Goal: Task Accomplishment & Management: Manage account settings

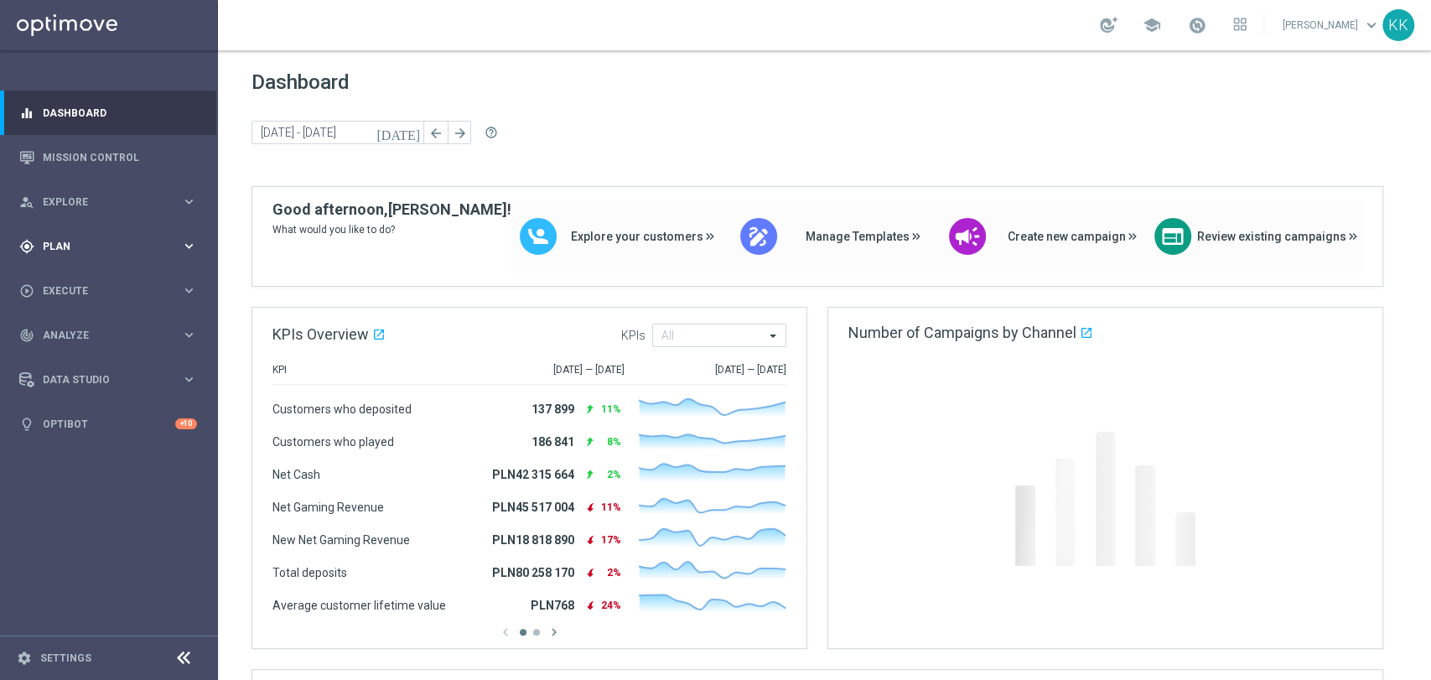
click at [102, 251] on div "gps_fixed Plan" at bounding box center [100, 246] width 162 height 15
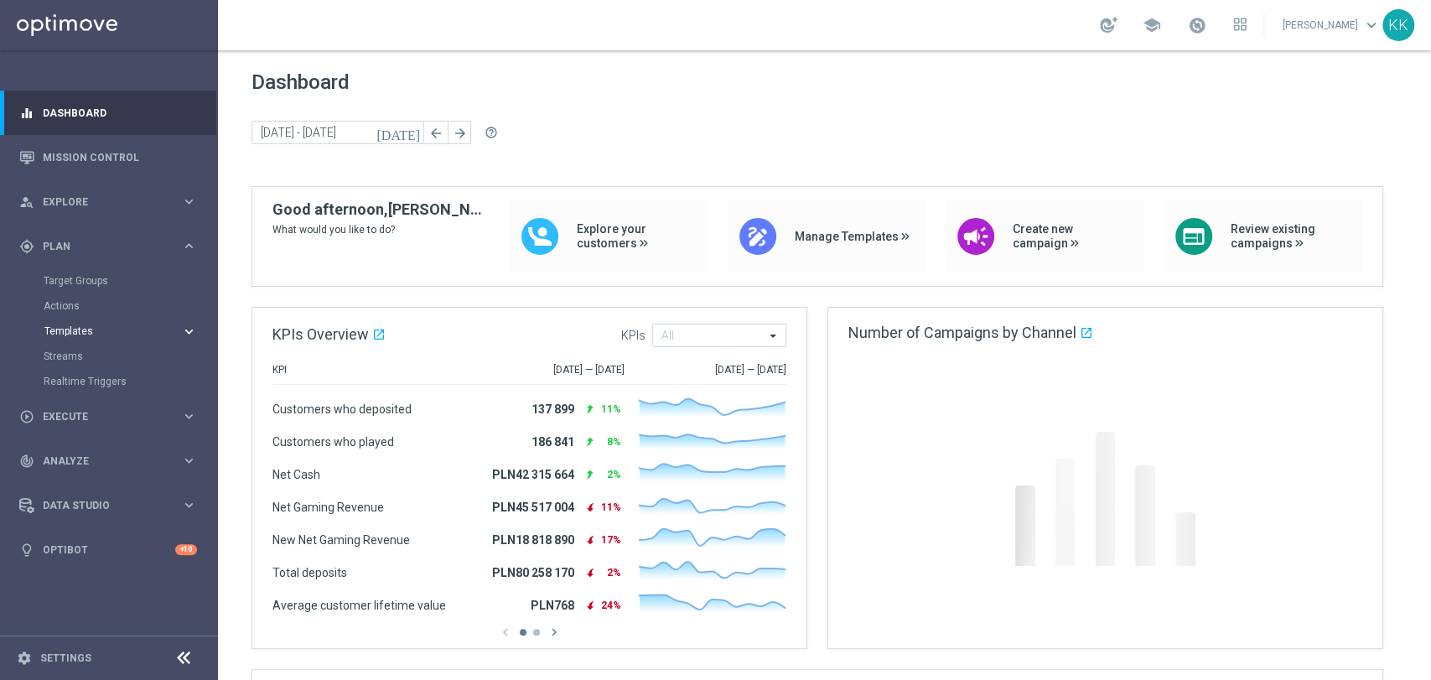
click at [96, 336] on button "Templates keyboard_arrow_right" at bounding box center [121, 330] width 154 height 13
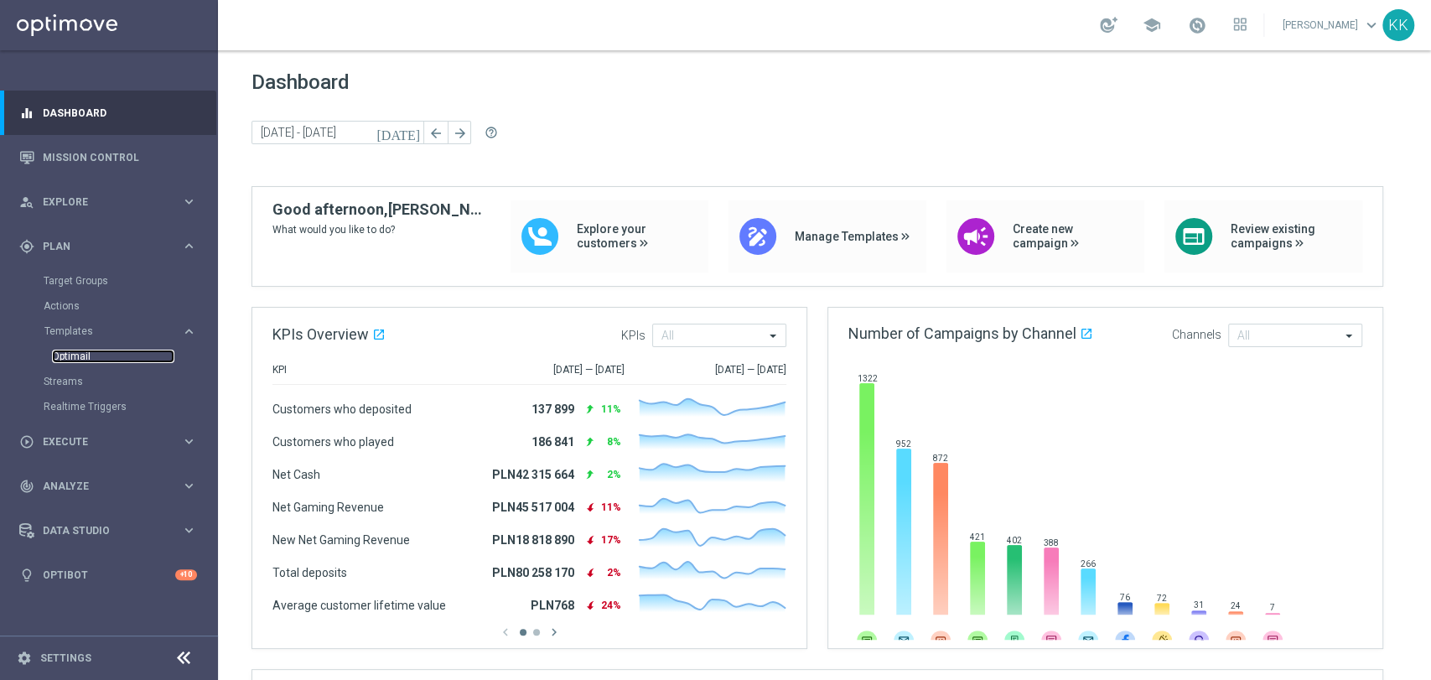
click at [86, 358] on link "Optimail" at bounding box center [113, 356] width 122 height 13
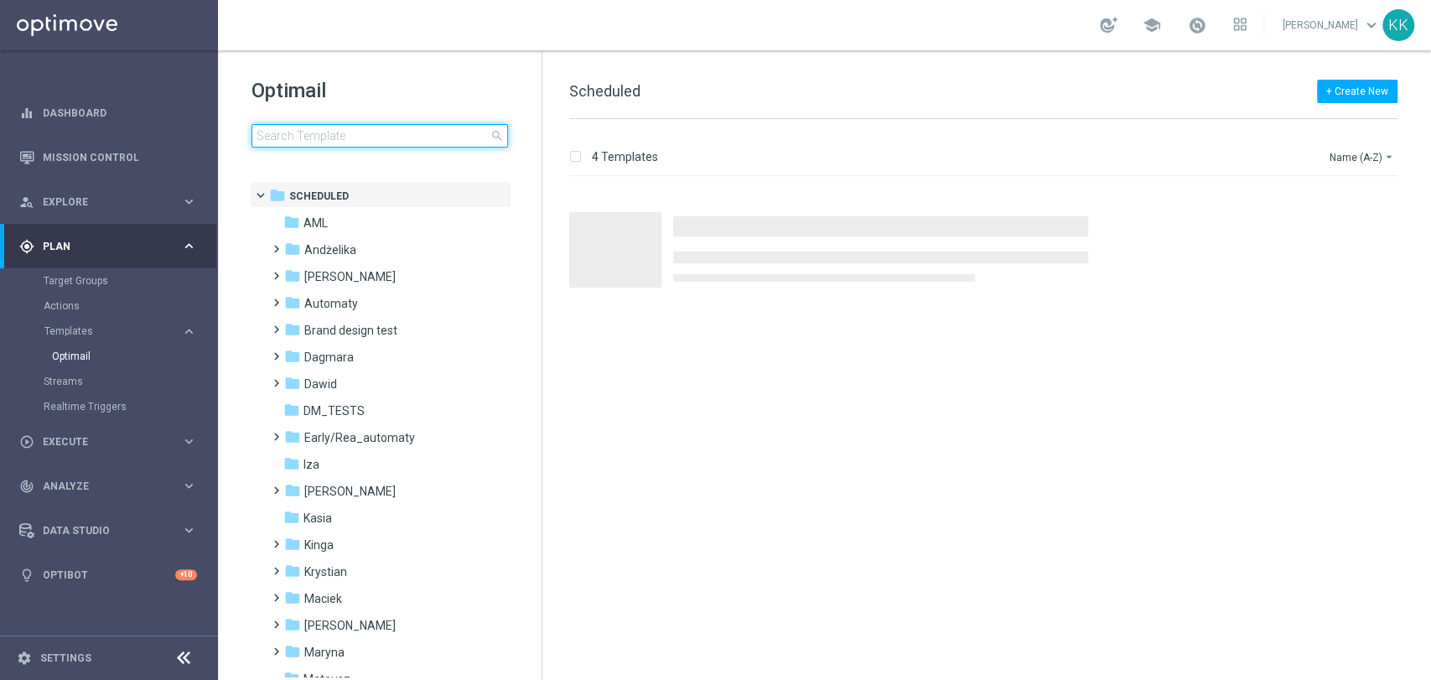
click at [401, 138] on input at bounding box center [380, 135] width 257 height 23
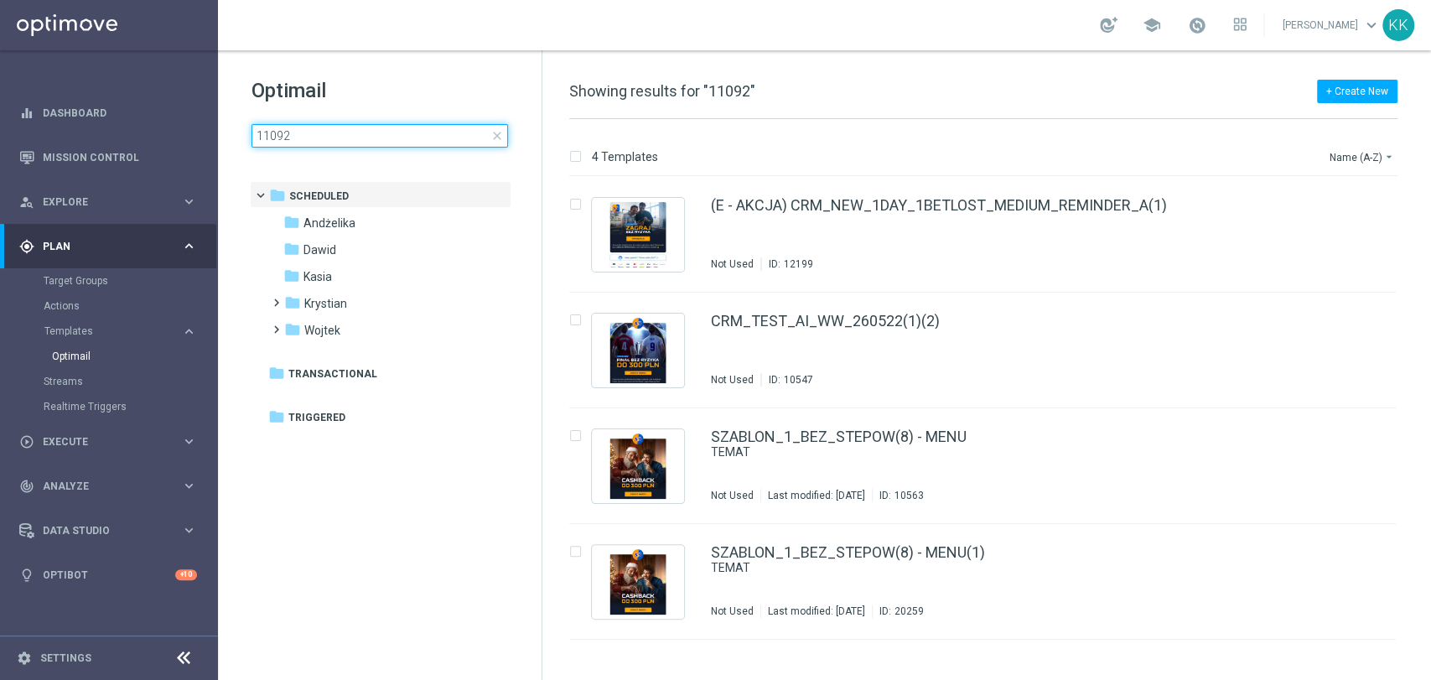
type input "110925"
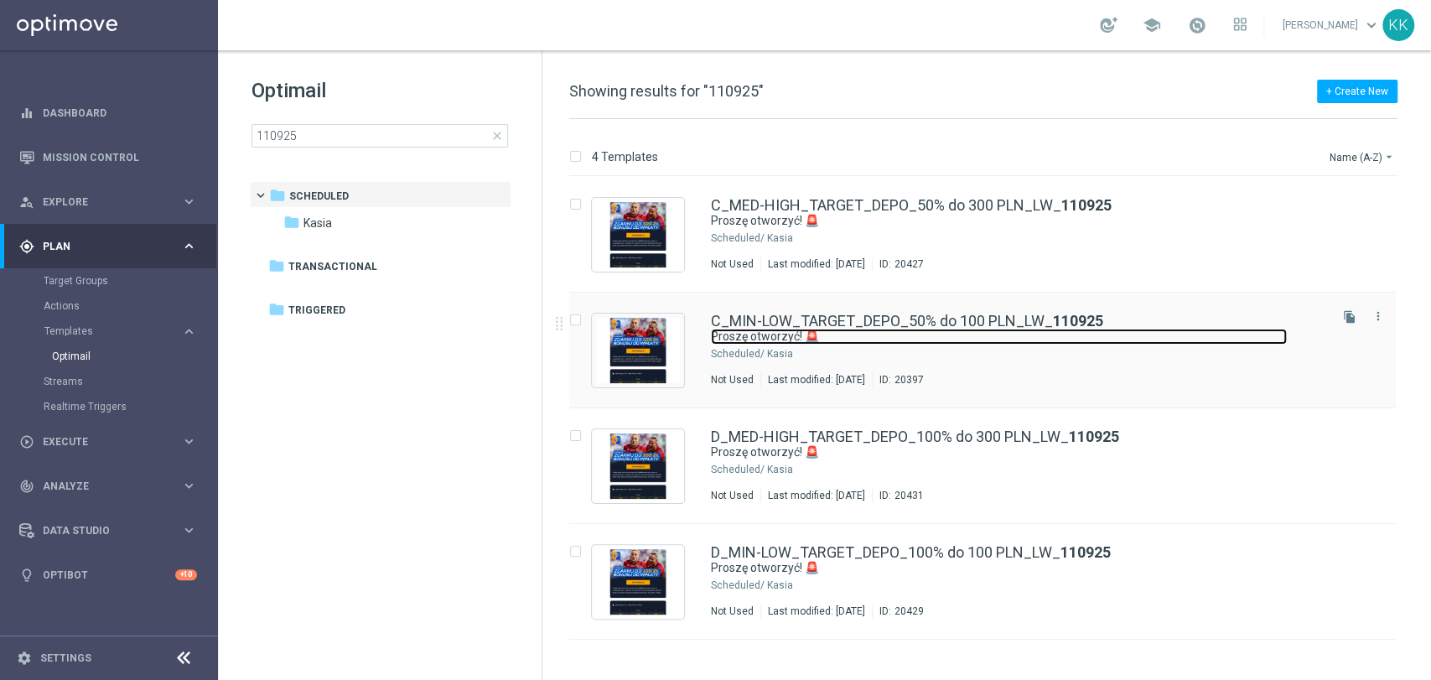
click at [964, 342] on link "Proszę otworzyć! 🚨" at bounding box center [999, 337] width 576 height 16
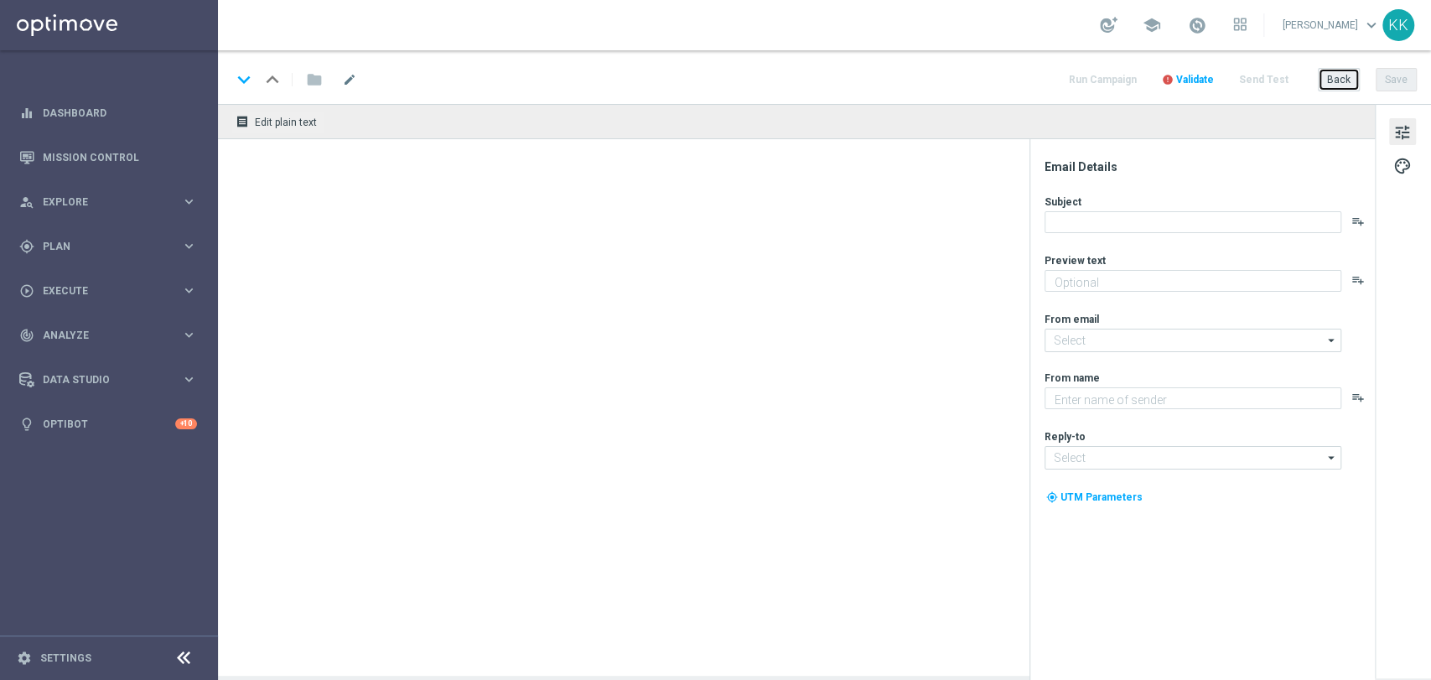
click at [1344, 83] on button "Back" at bounding box center [1339, 79] width 42 height 23
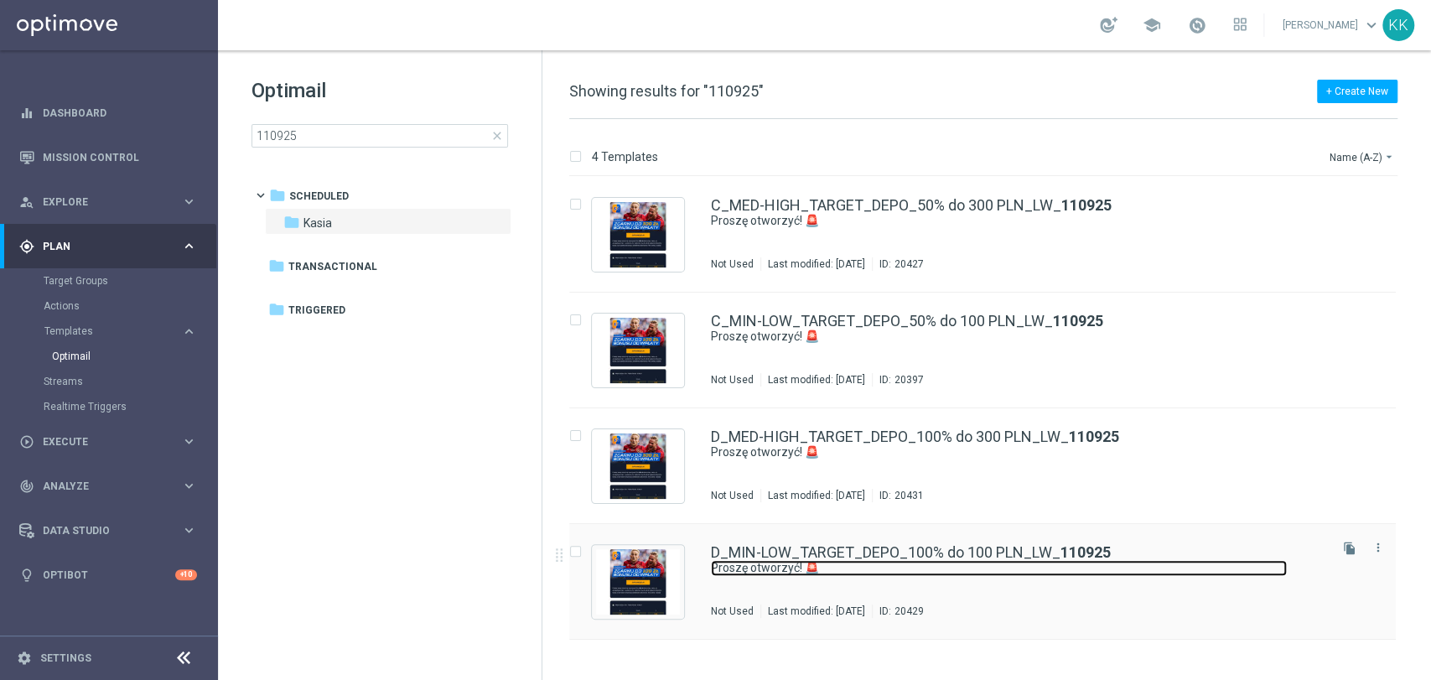
click at [846, 573] on link "Proszę otworzyć! 🚨" at bounding box center [999, 568] width 576 height 16
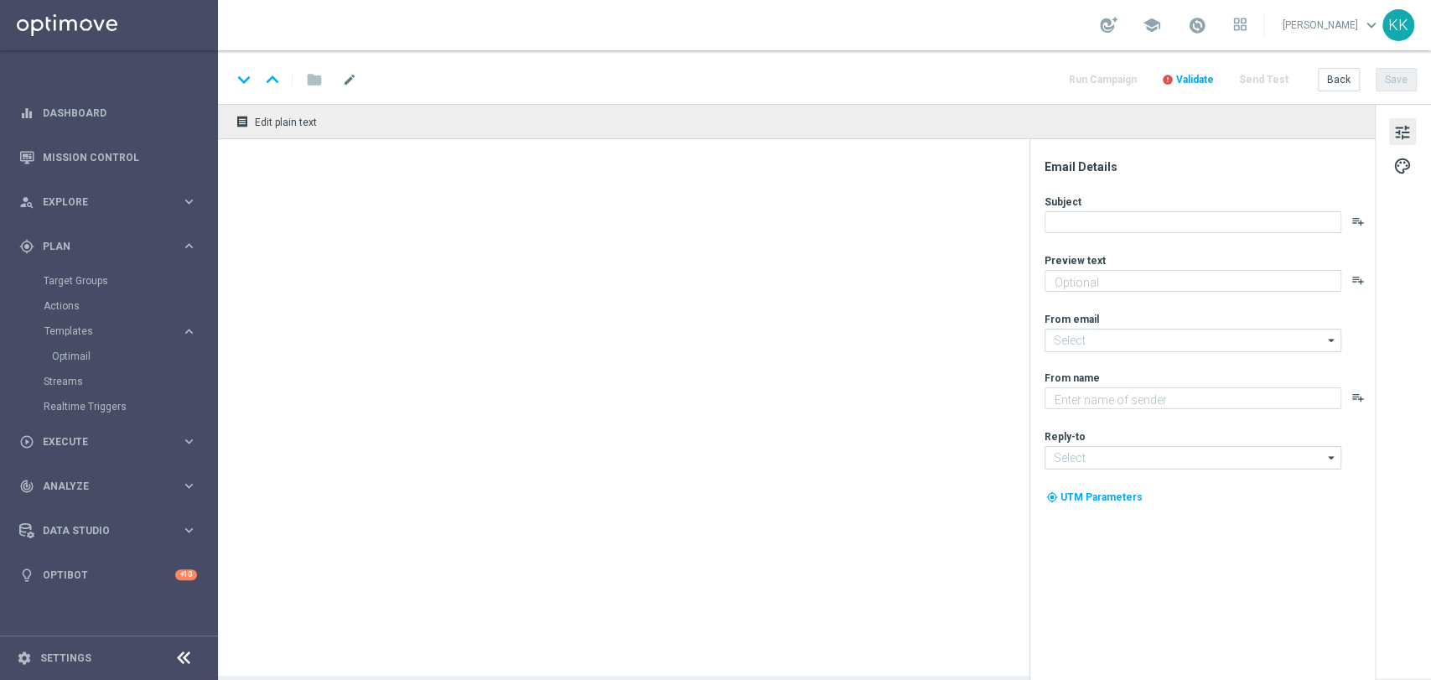
click at [1191, 78] on span "Validate" at bounding box center [1195, 80] width 38 height 12
click at [1188, 80] on span "Validate" at bounding box center [1195, 80] width 38 height 12
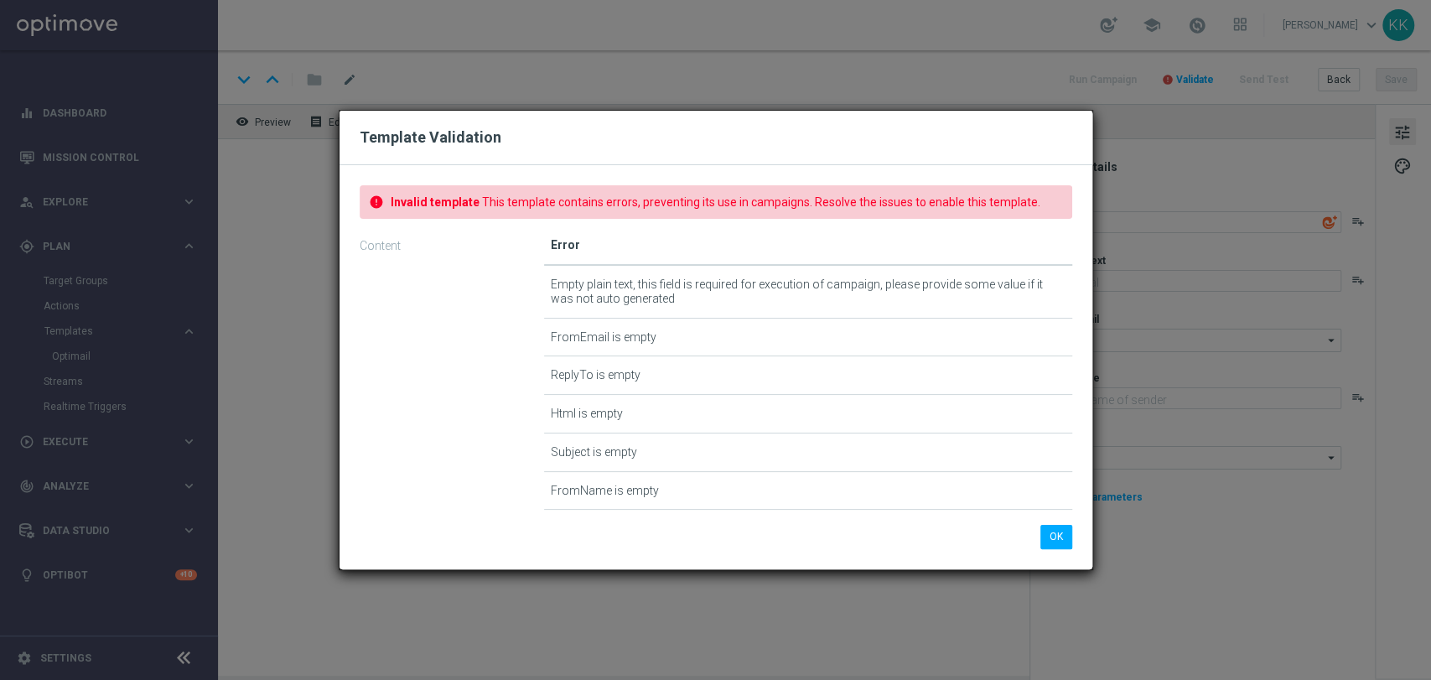
type textarea "Tu bonus od wpłaty do 100 zł 💸"
type input "oferta@sts.pl"
type textarea "STS"
type input "kontakt@sts.pl"
type textarea "Proszę otworzyć! 🚨"
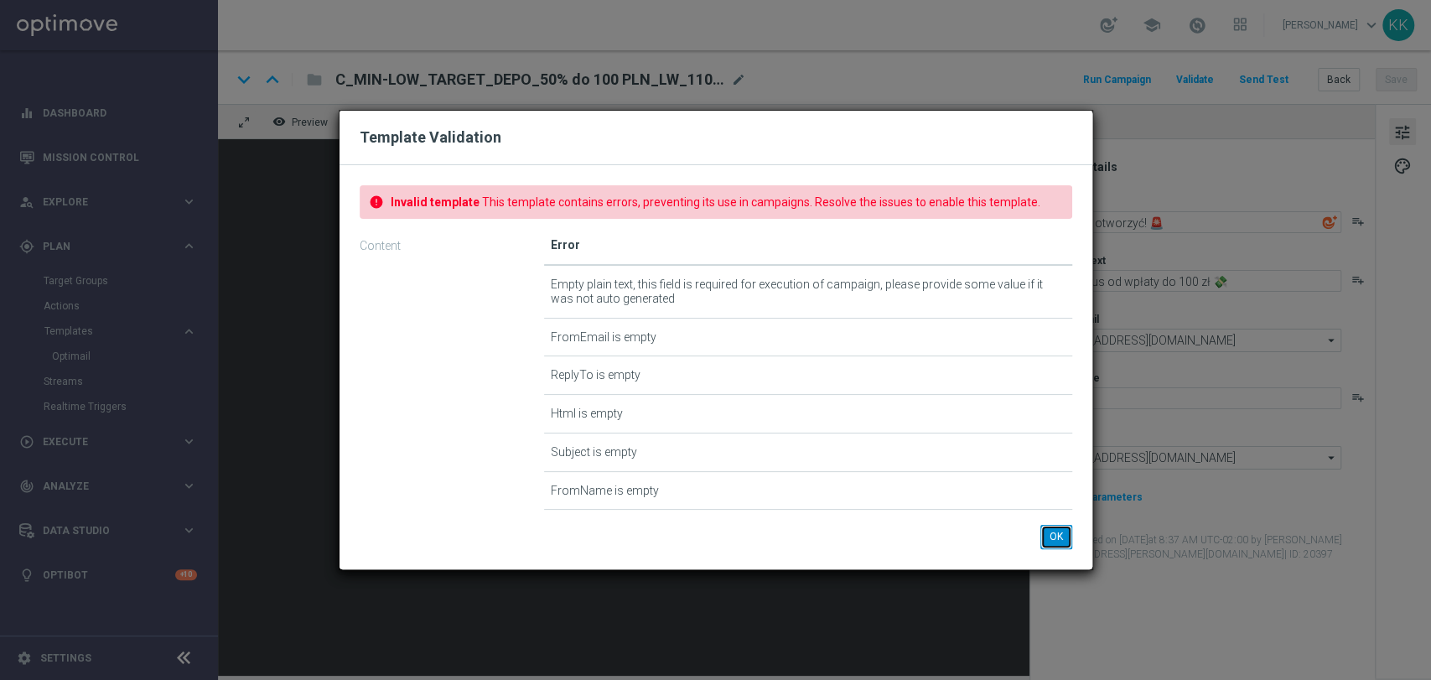
click at [1053, 523] on div "error Invalid template This template contains errors, preventing its use in cam…" at bounding box center [716, 367] width 753 height 404
click at [1066, 529] on button "OK" at bounding box center [1056, 536] width 32 height 23
click at [1056, 529] on button "OK" at bounding box center [1056, 536] width 32 height 23
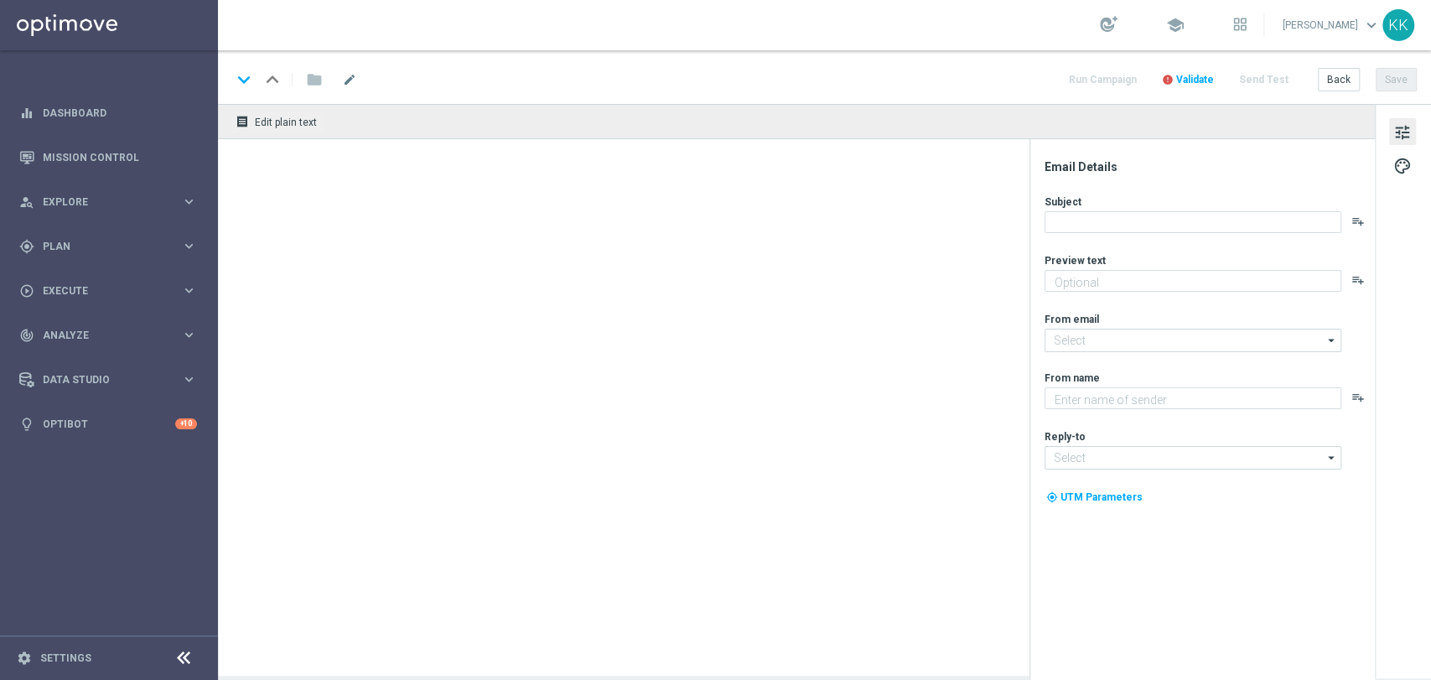
type textarea "Tu bonus od wpłaty do 100 zł 💸"
type input "[EMAIL_ADDRESS][DOMAIN_NAME]"
type textarea "STS"
type input "[EMAIL_ADDRESS][DOMAIN_NAME]"
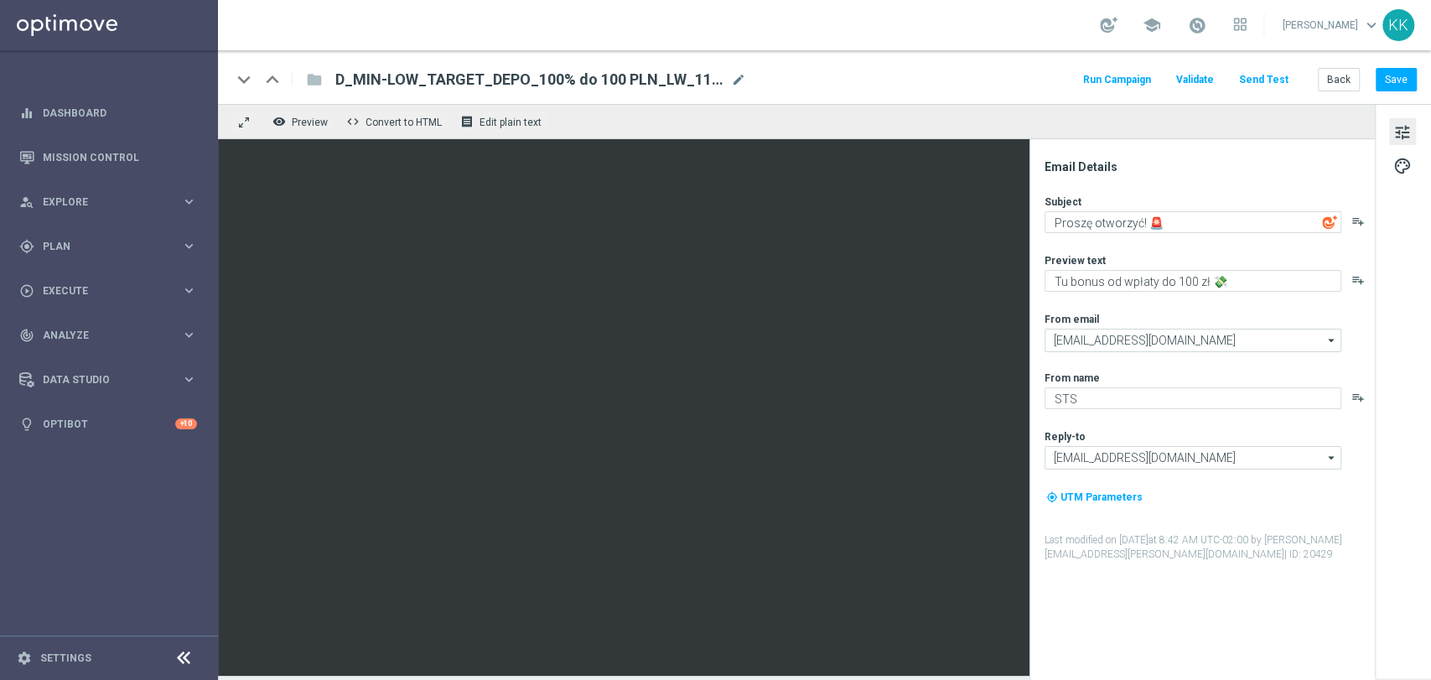
click at [1271, 82] on button "Send Test" at bounding box center [1264, 80] width 54 height 23
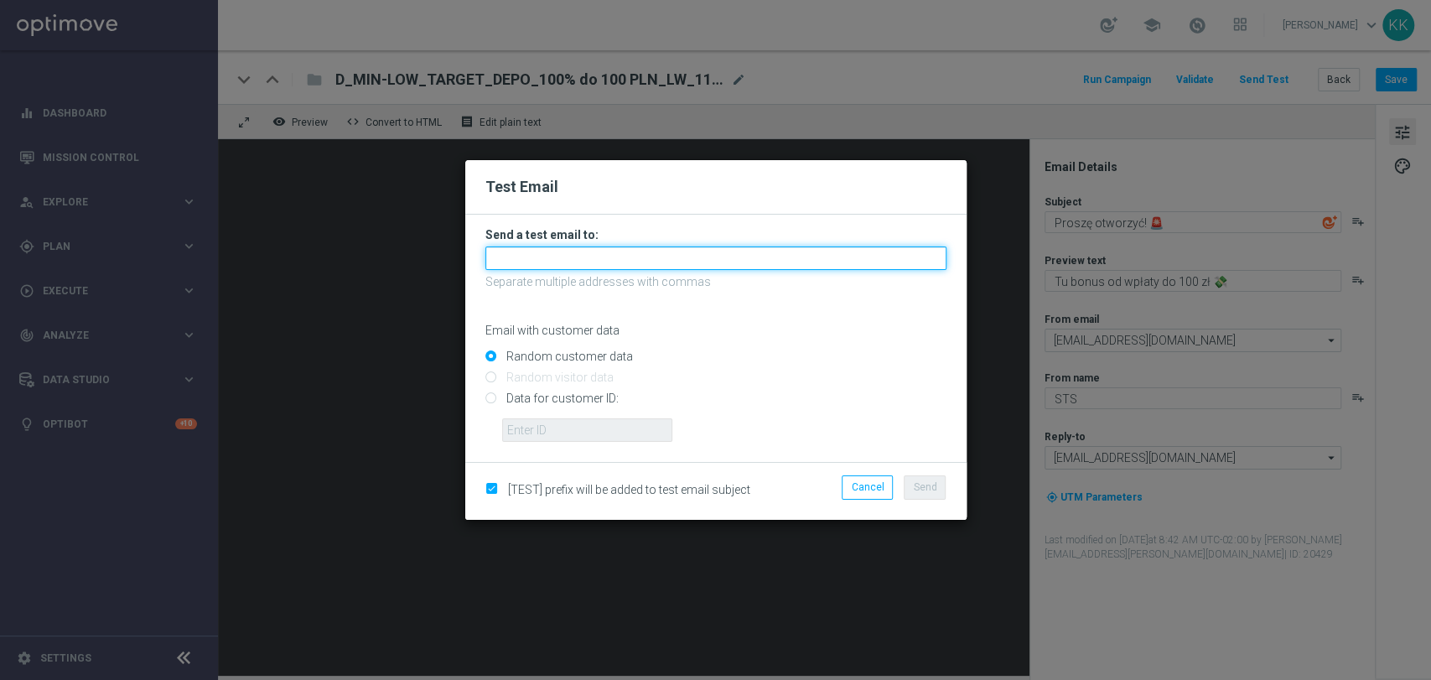
click at [570, 263] on input "text" at bounding box center [715, 257] width 461 height 23
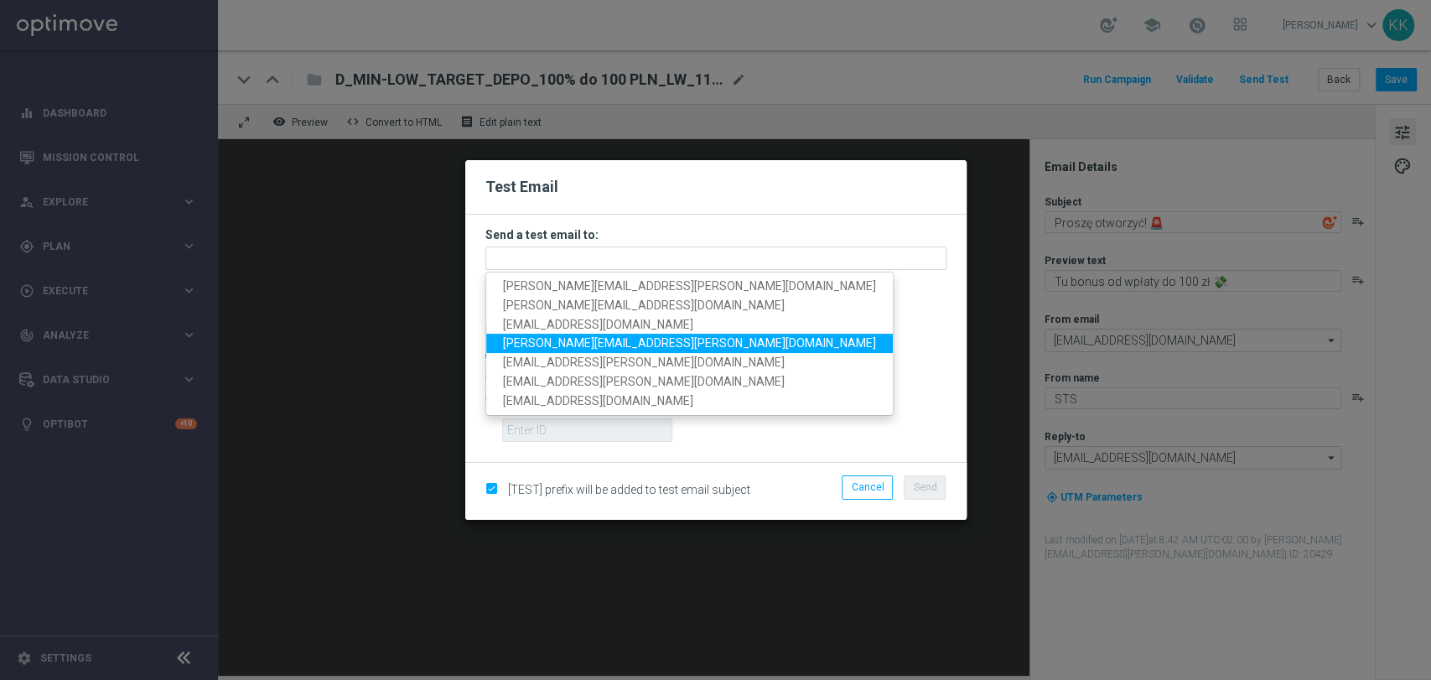
click at [581, 335] on link "[PERSON_NAME][EMAIL_ADDRESS][PERSON_NAME][DOMAIN_NAME]" at bounding box center [689, 344] width 407 height 19
type input "[PERSON_NAME][EMAIL_ADDRESS][PERSON_NAME][DOMAIN_NAME]"
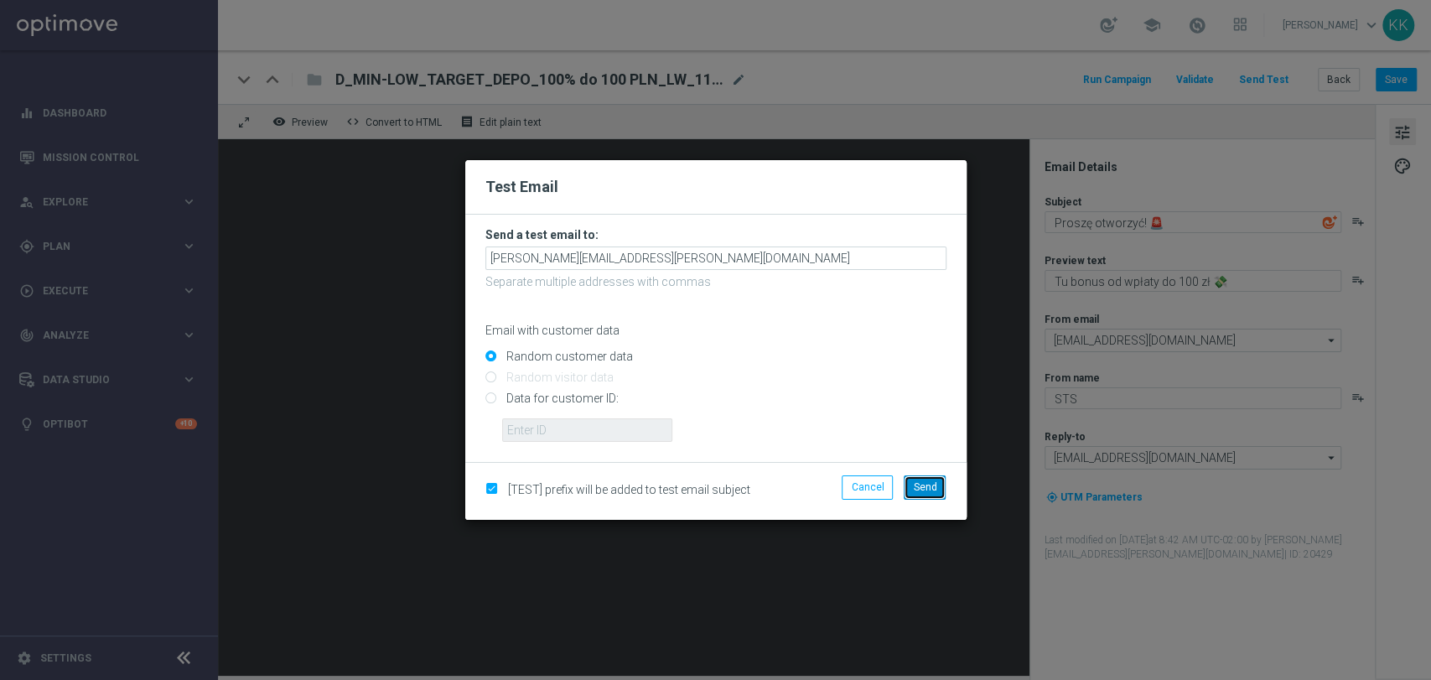
click at [913, 491] on span "Send" at bounding box center [924, 487] width 23 height 12
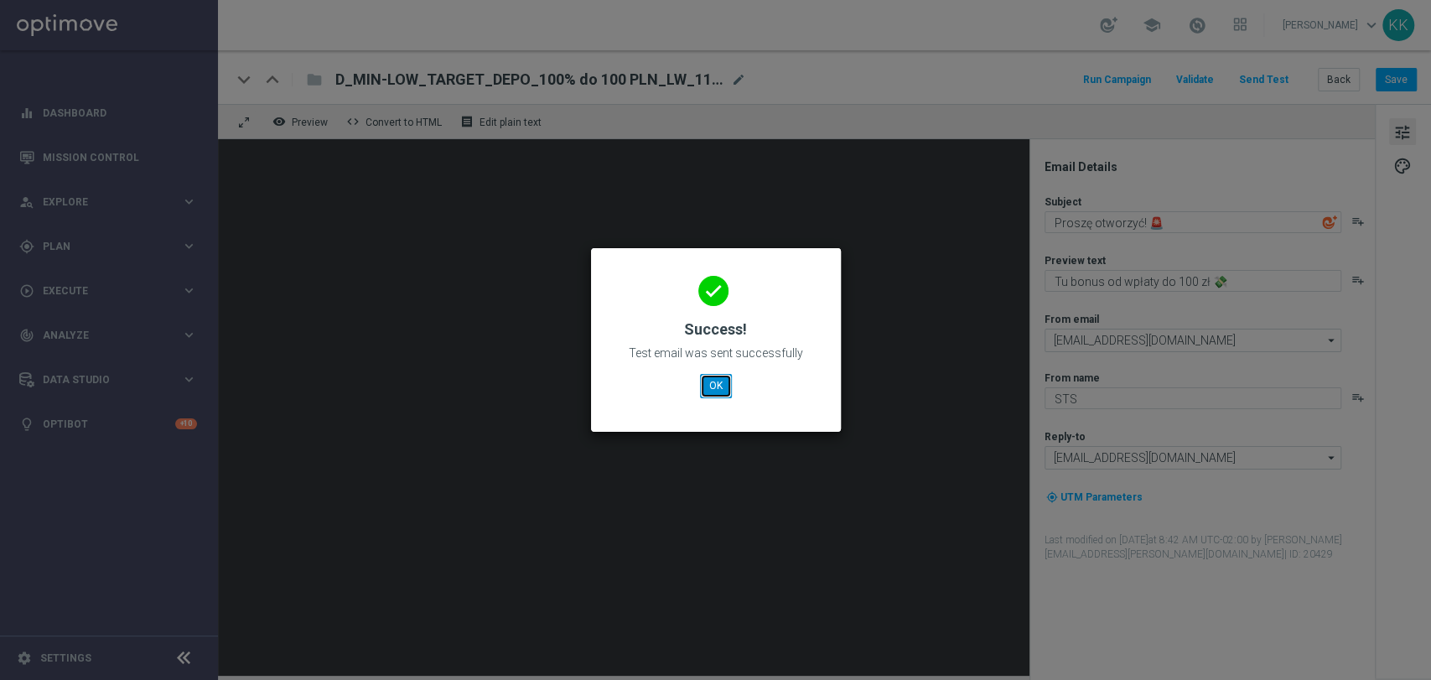
click at [704, 386] on button "OK" at bounding box center [716, 385] width 32 height 23
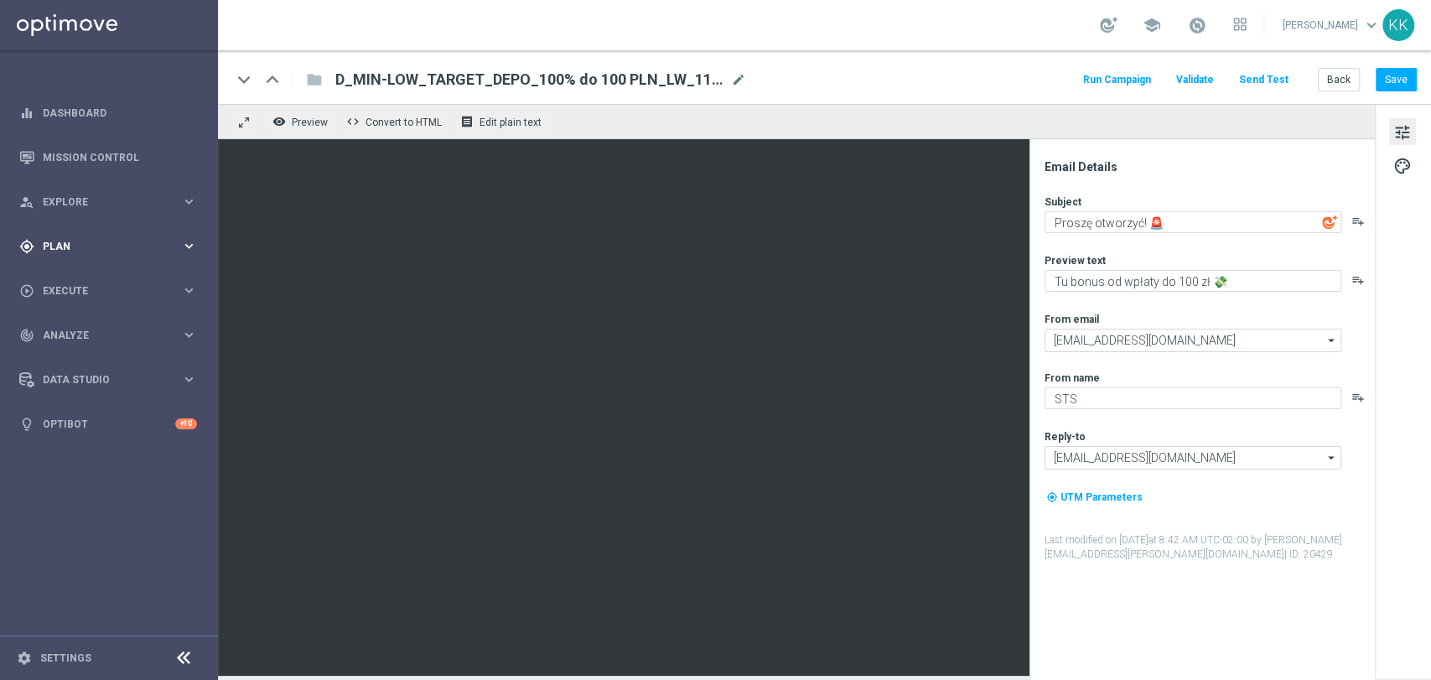
click at [70, 236] on div "gps_fixed Plan keyboard_arrow_right" at bounding box center [108, 246] width 216 height 44
click at [72, 269] on div "Target Groups" at bounding box center [130, 280] width 173 height 25
click at [83, 281] on link "Target Groups" at bounding box center [109, 280] width 131 height 13
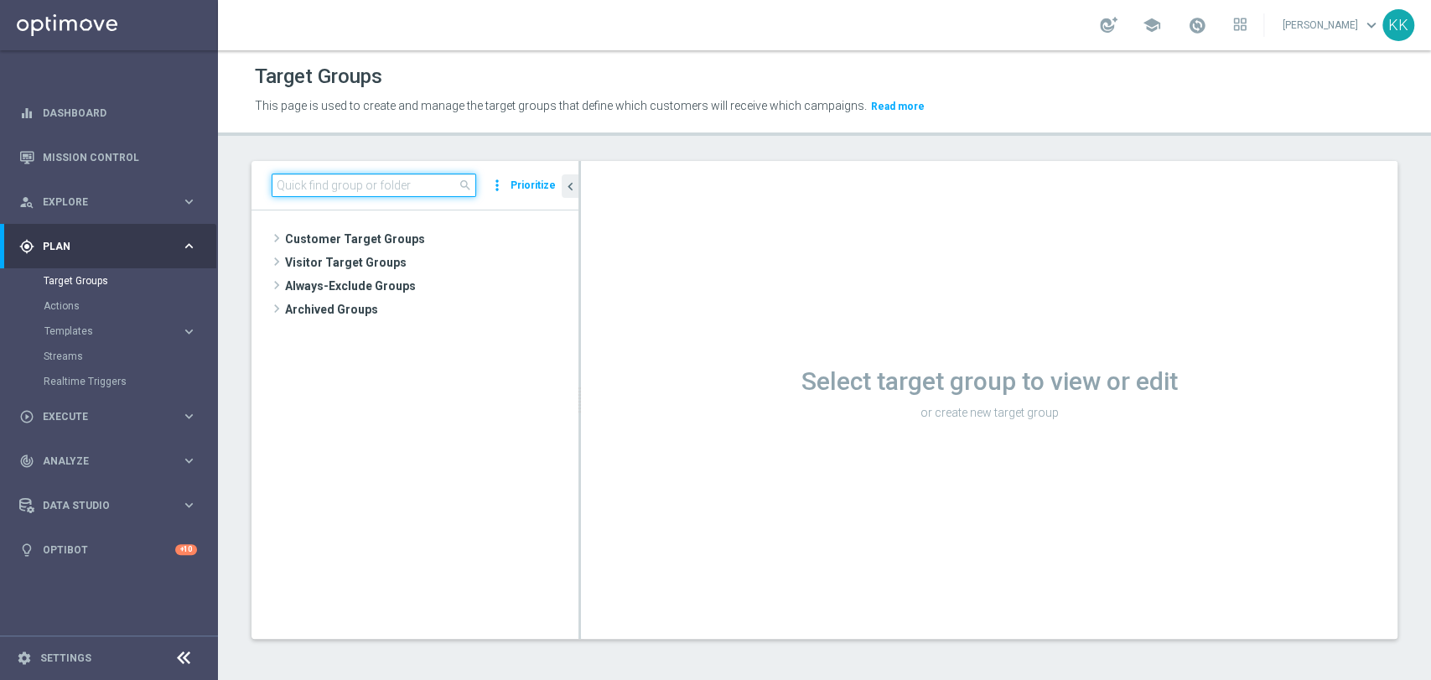
click at [346, 194] on input at bounding box center [374, 185] width 205 height 23
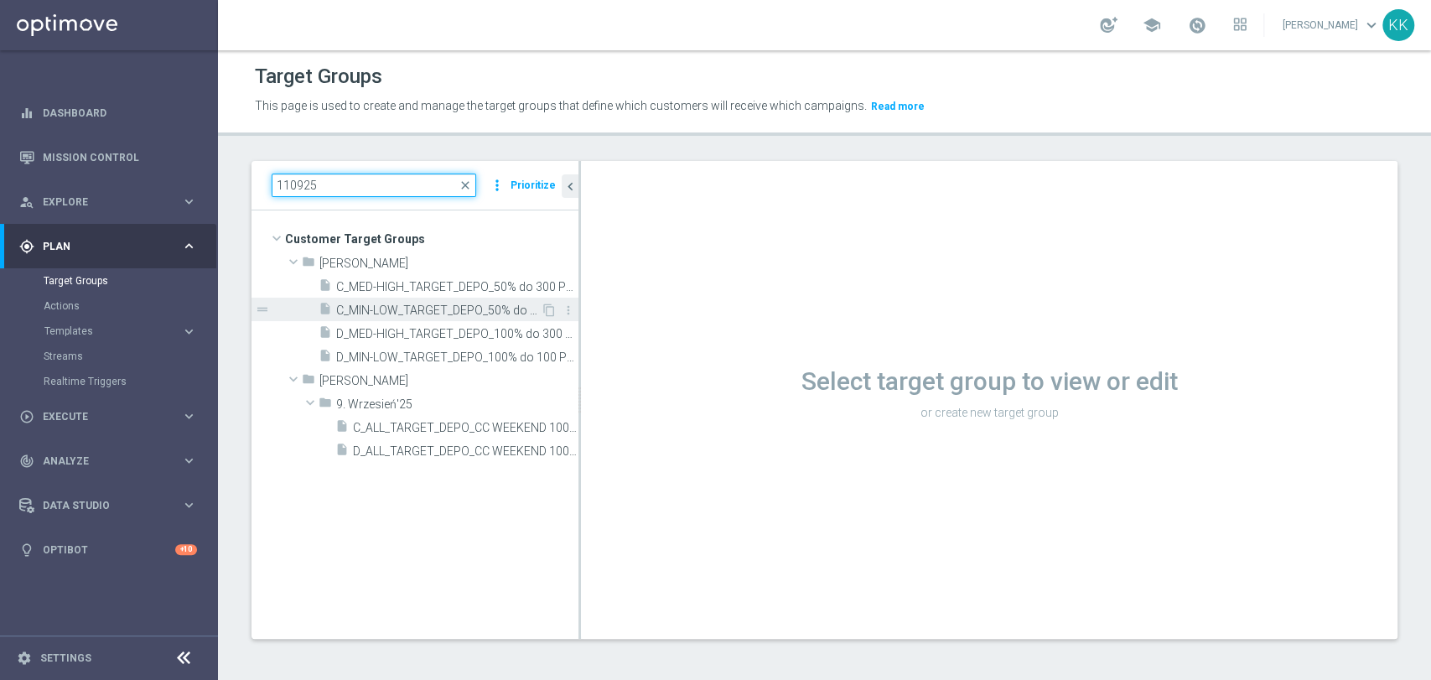
type input "110925"
click at [378, 310] on span "C_MIN-LOW_TARGET_DEPO_50% do 100 PLN_LW_110925" at bounding box center [438, 310] width 205 height 14
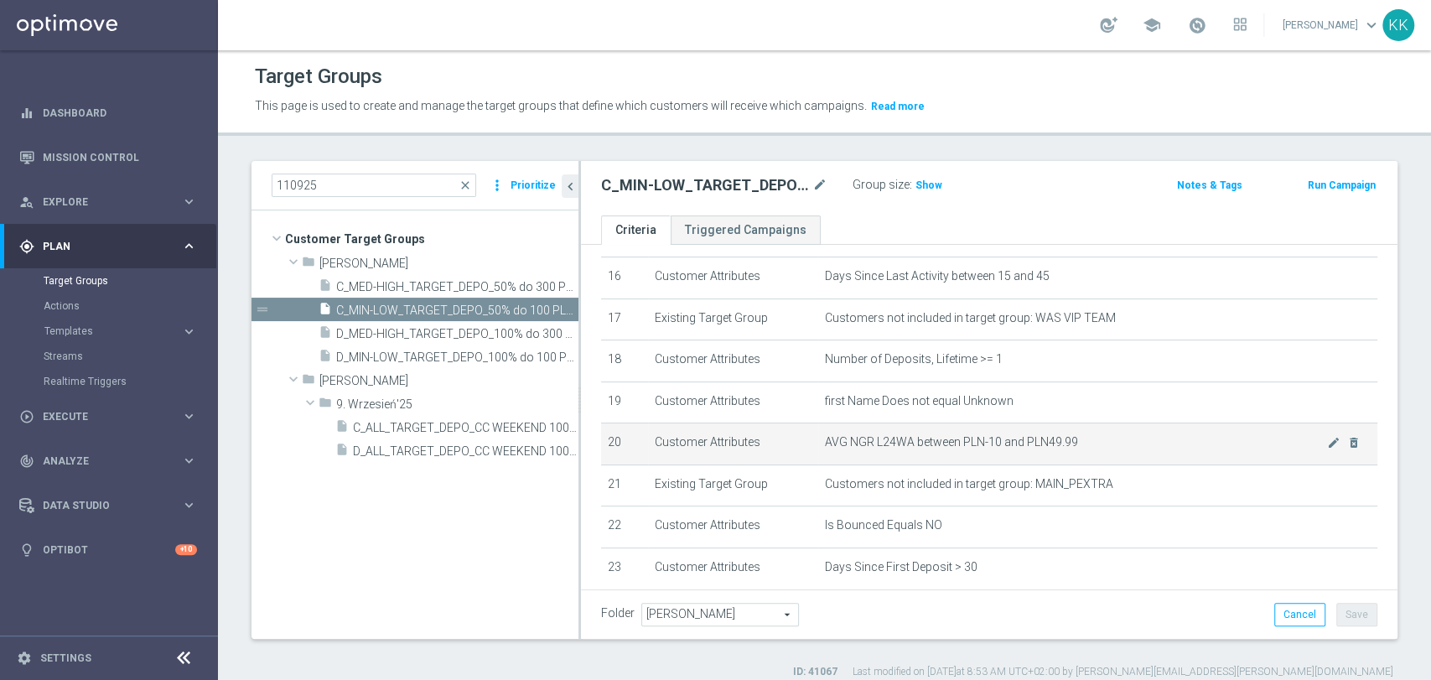
scroll to position [773, 0]
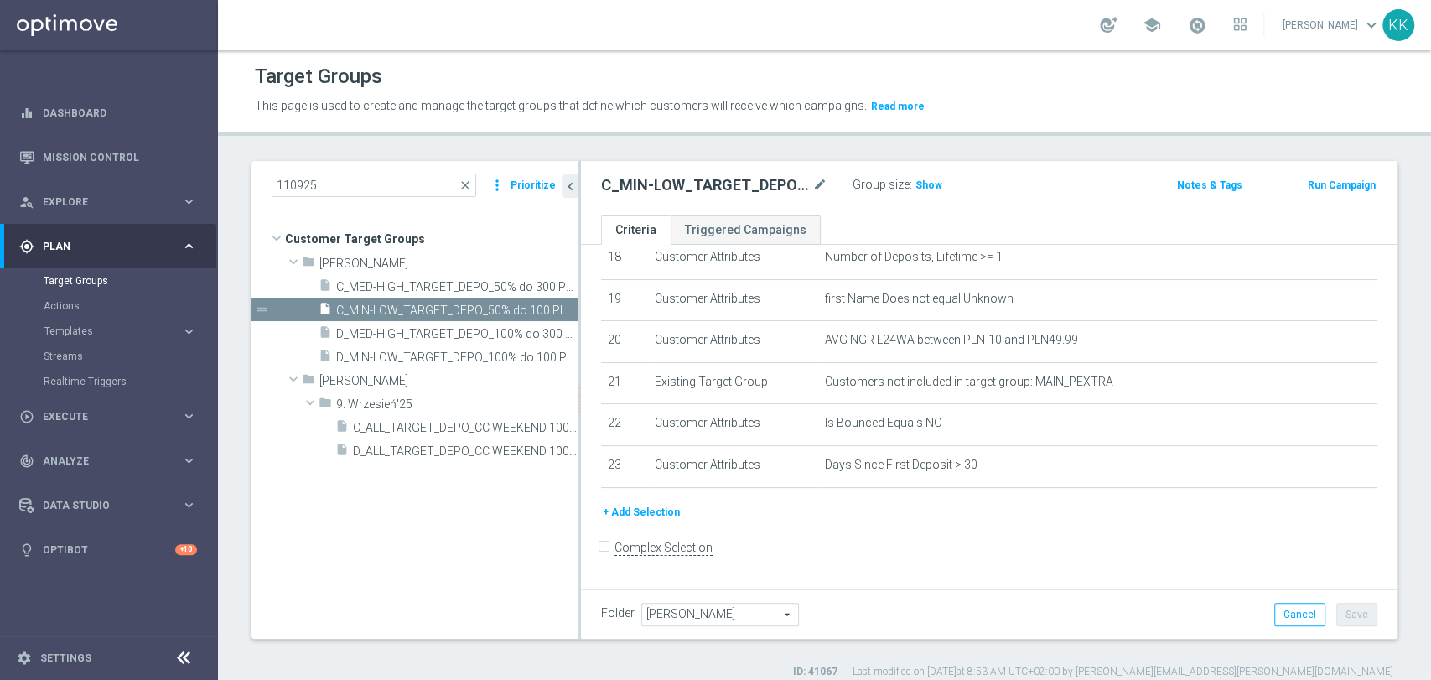
click at [656, 521] on button "+ Add Selection" at bounding box center [641, 512] width 80 height 18
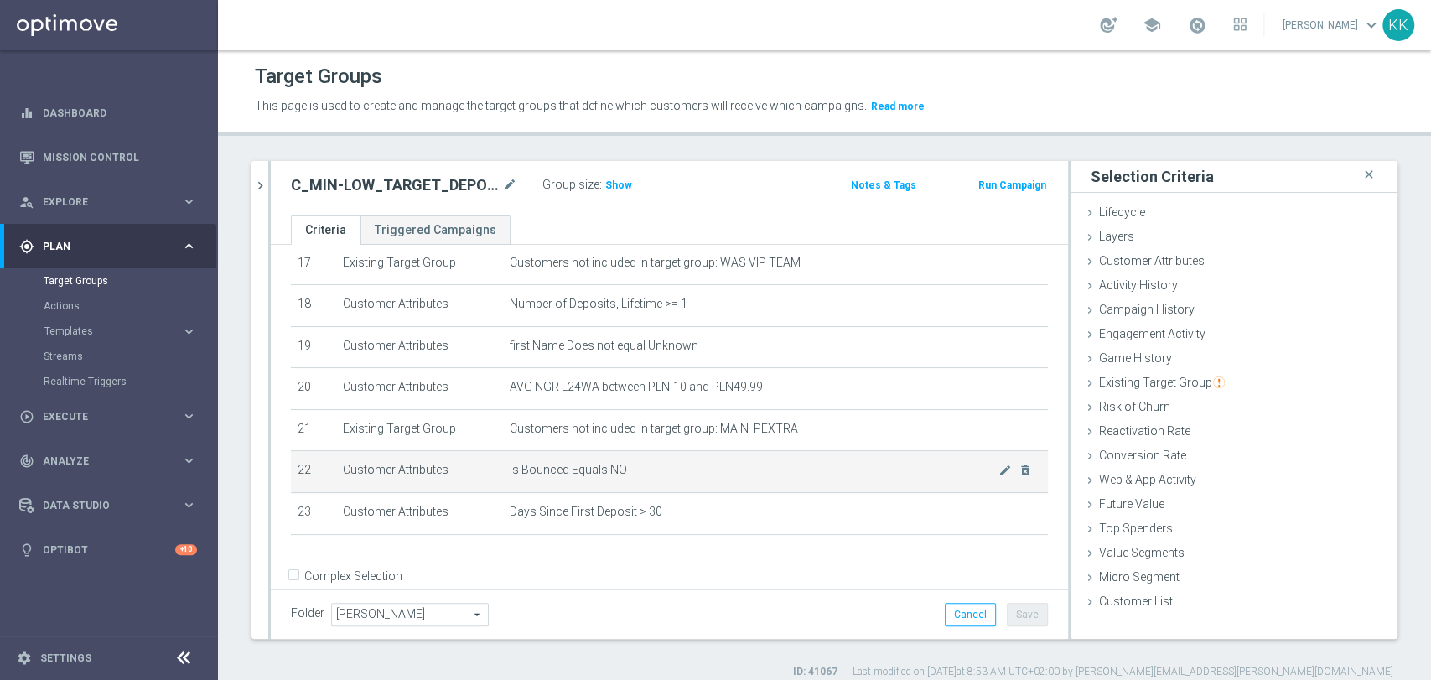
scroll to position [756, 0]
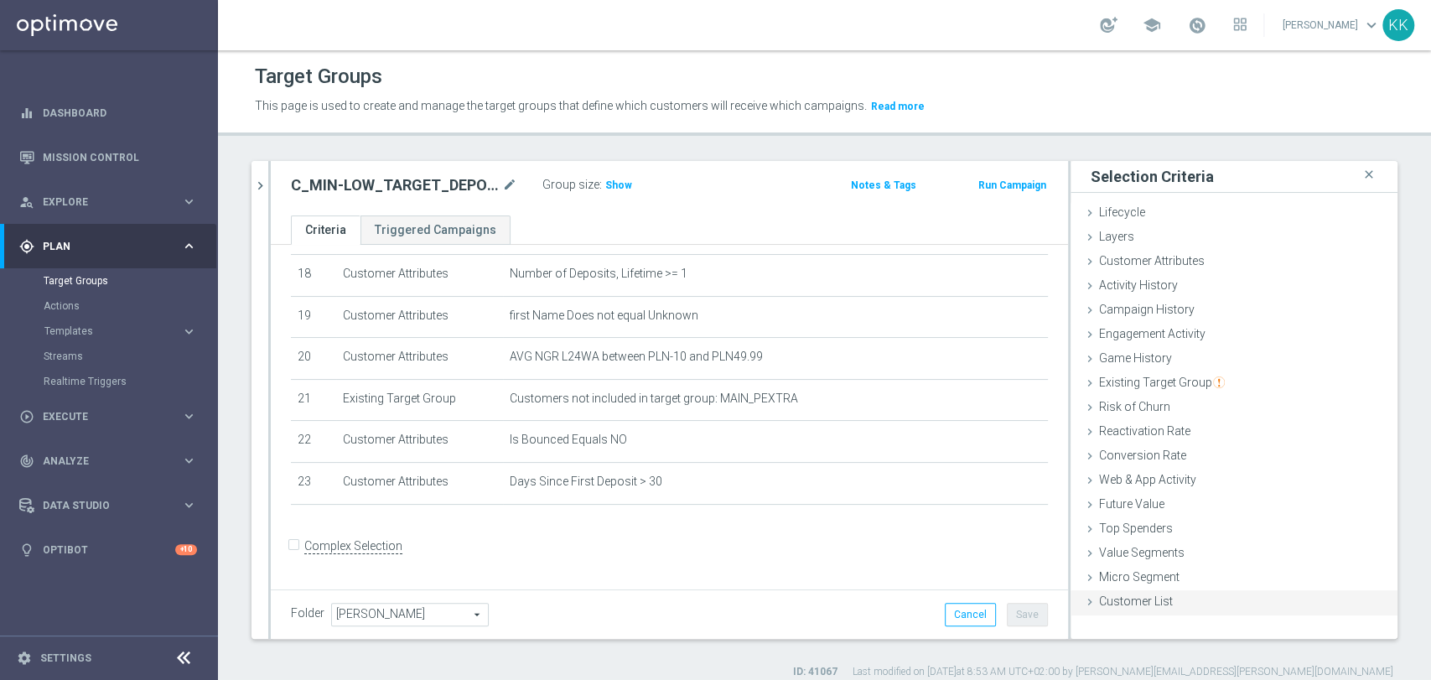
click at [1149, 594] on span "Customer List" at bounding box center [1136, 600] width 74 height 13
click at [1139, 602] on span "Customer List" at bounding box center [1136, 600] width 74 height 13
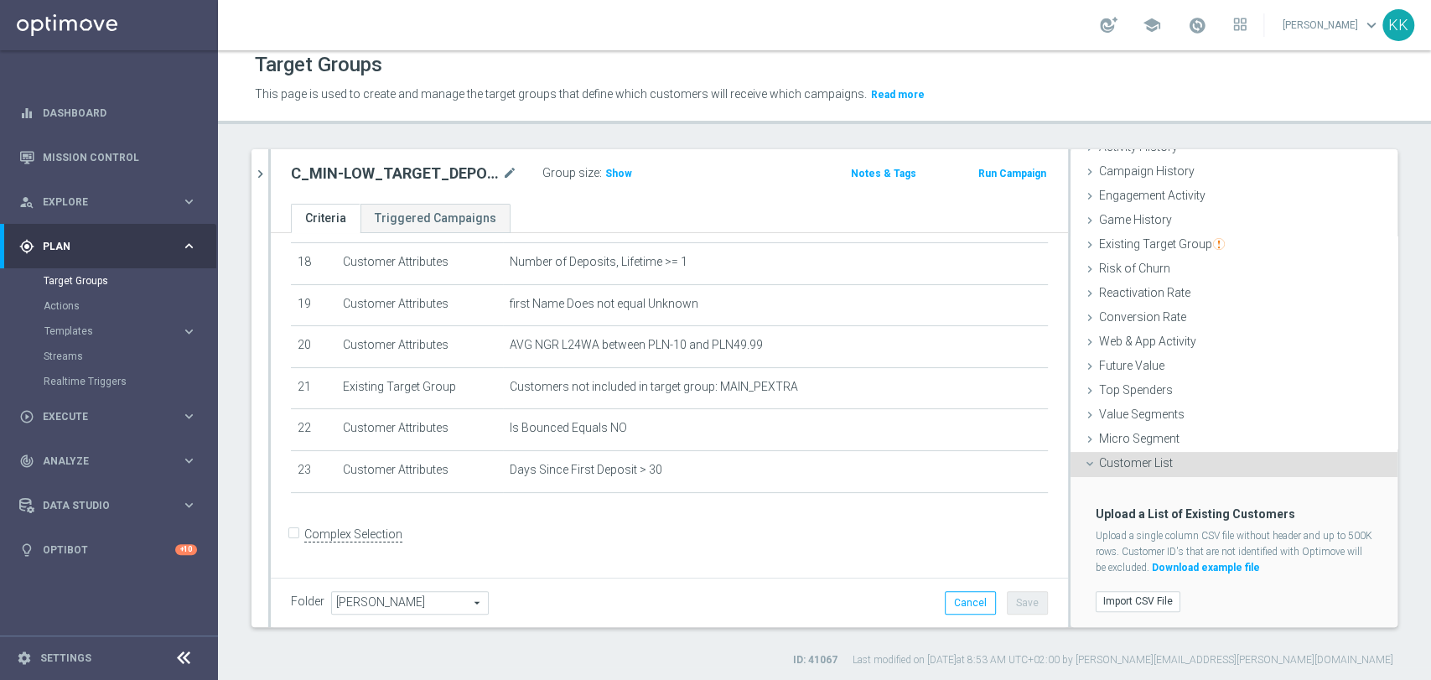
scroll to position [13, 0]
click at [1128, 603] on label "Import CSV File" at bounding box center [1138, 599] width 85 height 21
click at [0, 0] on input "Import CSV File" at bounding box center [0, 0] width 0 height 0
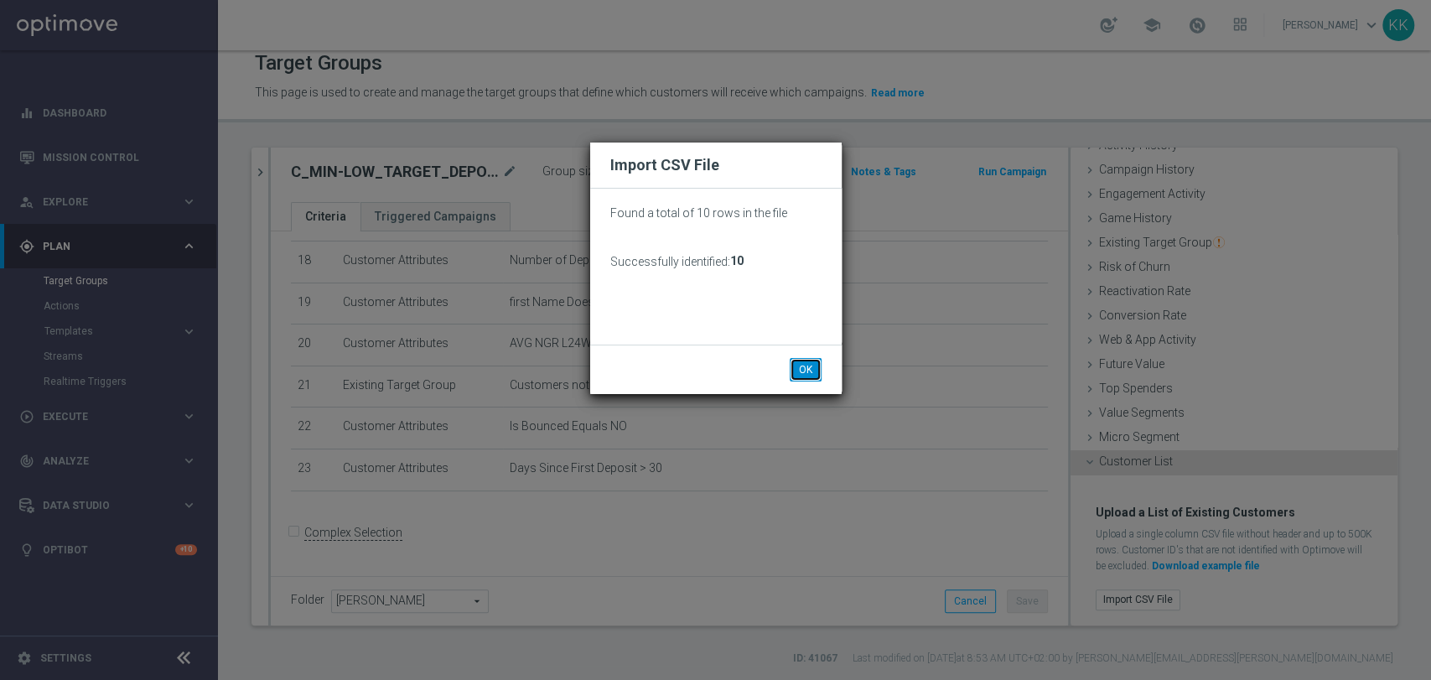
click at [798, 371] on button "OK" at bounding box center [806, 369] width 32 height 23
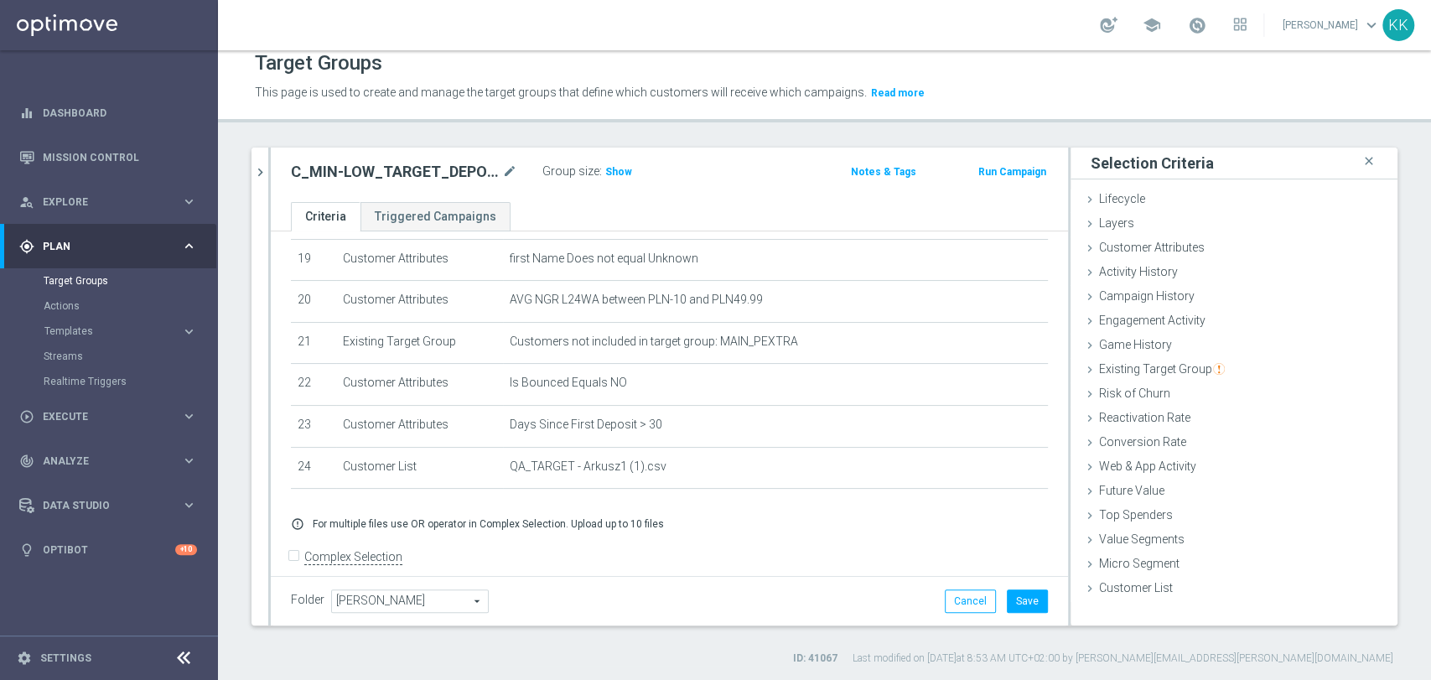
scroll to position [824, 0]
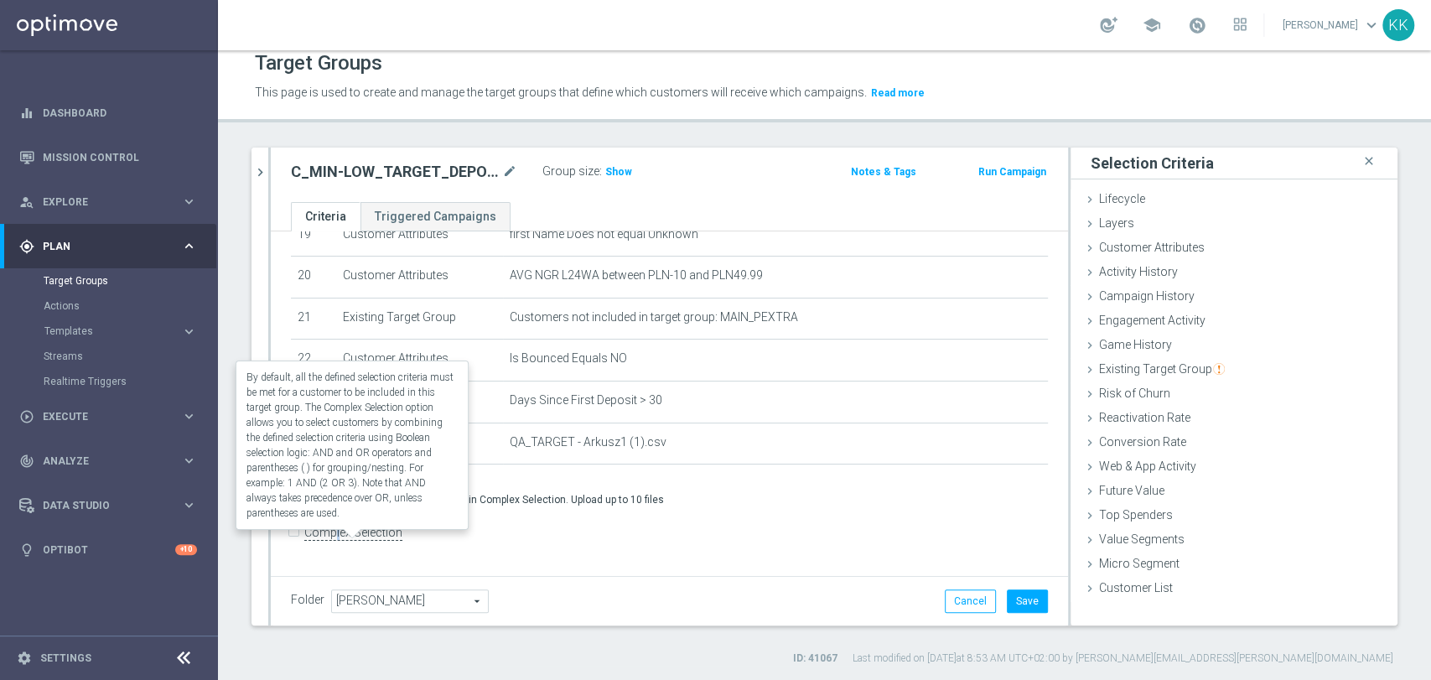
click at [335, 541] on label "Complex Selection" at bounding box center [353, 533] width 98 height 16
click at [388, 538] on label "Complex Selection" at bounding box center [353, 533] width 98 height 16
click at [302, 538] on input "Complex Selection" at bounding box center [296, 533] width 11 height 23
checkbox input "true"
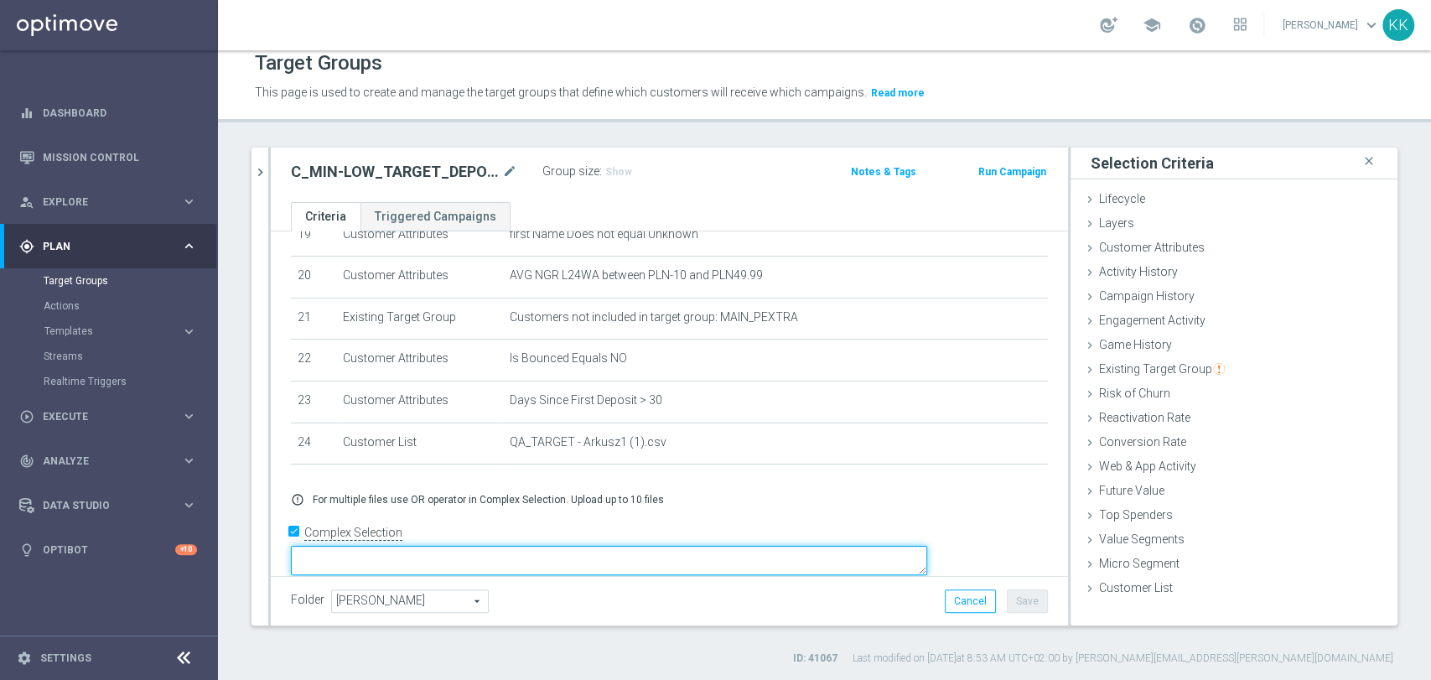
click at [502, 546] on textarea at bounding box center [609, 560] width 636 height 29
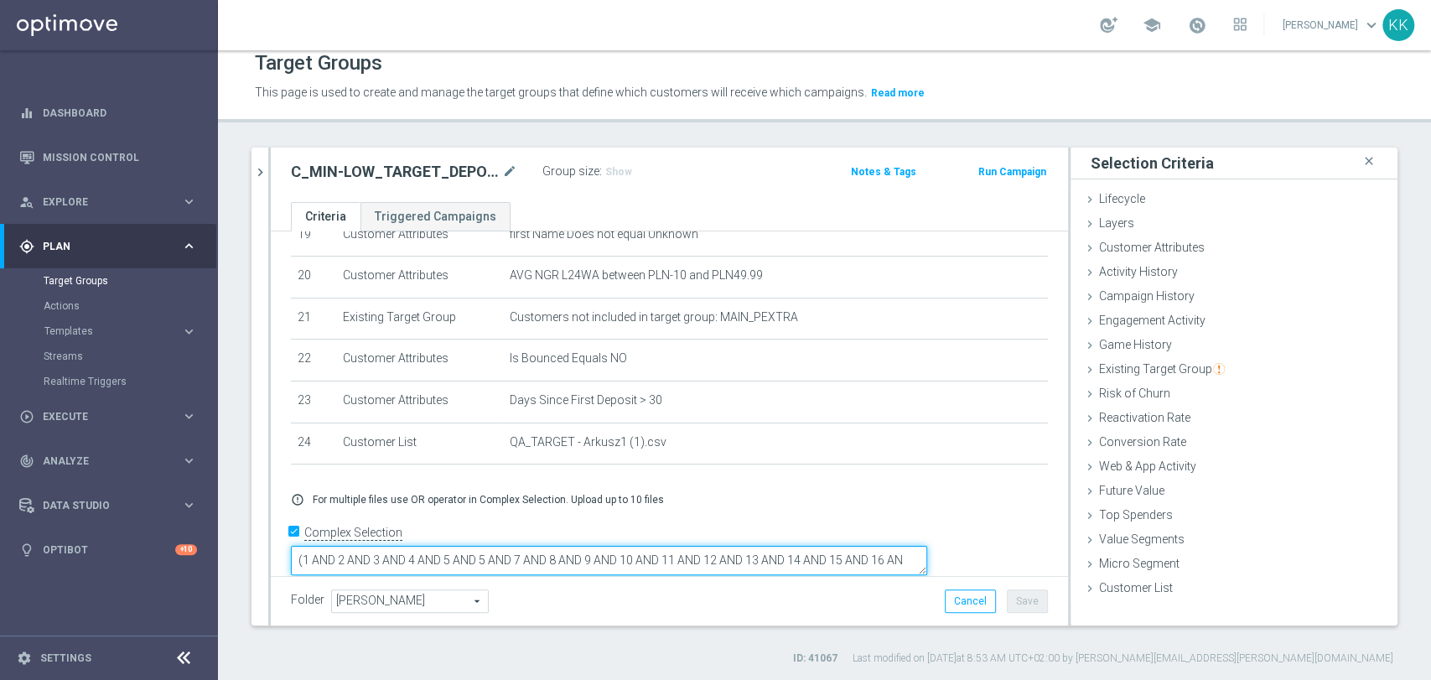
scroll to position [7, 0]
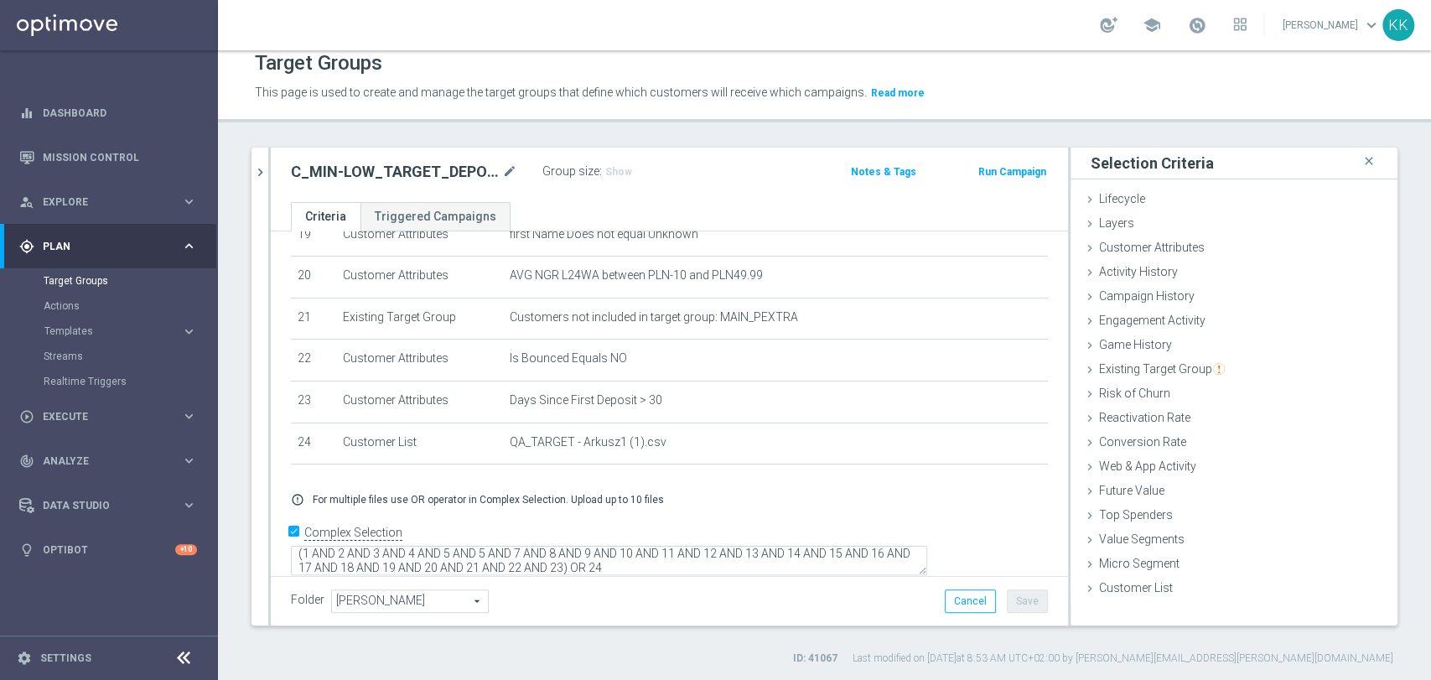
click at [444, 547] on textarea "(1 AND 2 AND 3 AND 4 AND 5 AND 5 AND 7 AND 8 AND 9 AND 10 AND 11 AND 12 AND 13 …" at bounding box center [609, 561] width 636 height 29
click at [851, 571] on form "Complex Selection (1 AND 2 AND 3 AND 4 AND 5 AND 5 AND 6 AND 7 AND 8 AND 9 AND …" at bounding box center [669, 558] width 757 height 79
click at [820, 547] on textarea "(1 AND 2 AND 3 AND 4 AND 5 AND 5 AND 6 AND 7 AND 8 AND 9 AND 10 AND 11 AND 12 A…" at bounding box center [609, 561] width 636 height 29
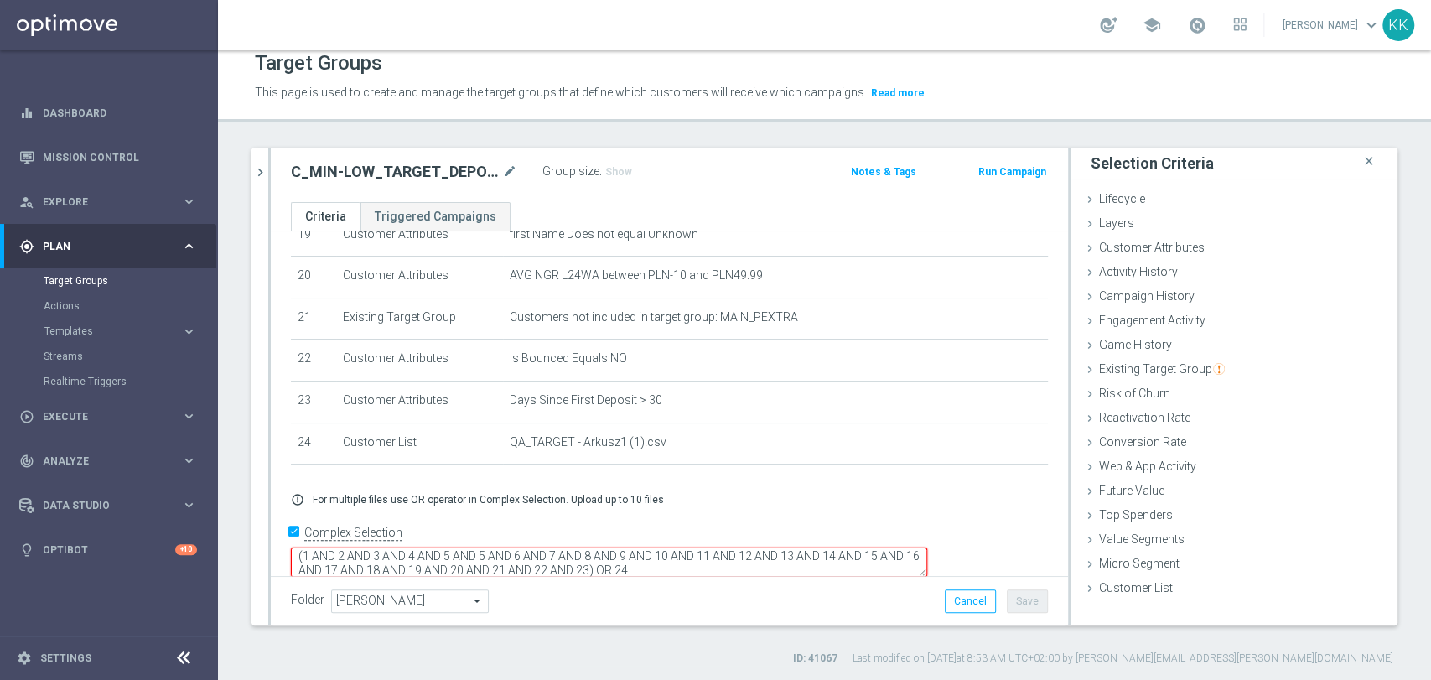
click at [609, 547] on textarea "(1 AND 2 AND 3 AND 4 AND 5 AND 5 AND 6 AND 7 AND 8 AND 9 AND 10 AND 11 AND 12 A…" at bounding box center [609, 561] width 636 height 29
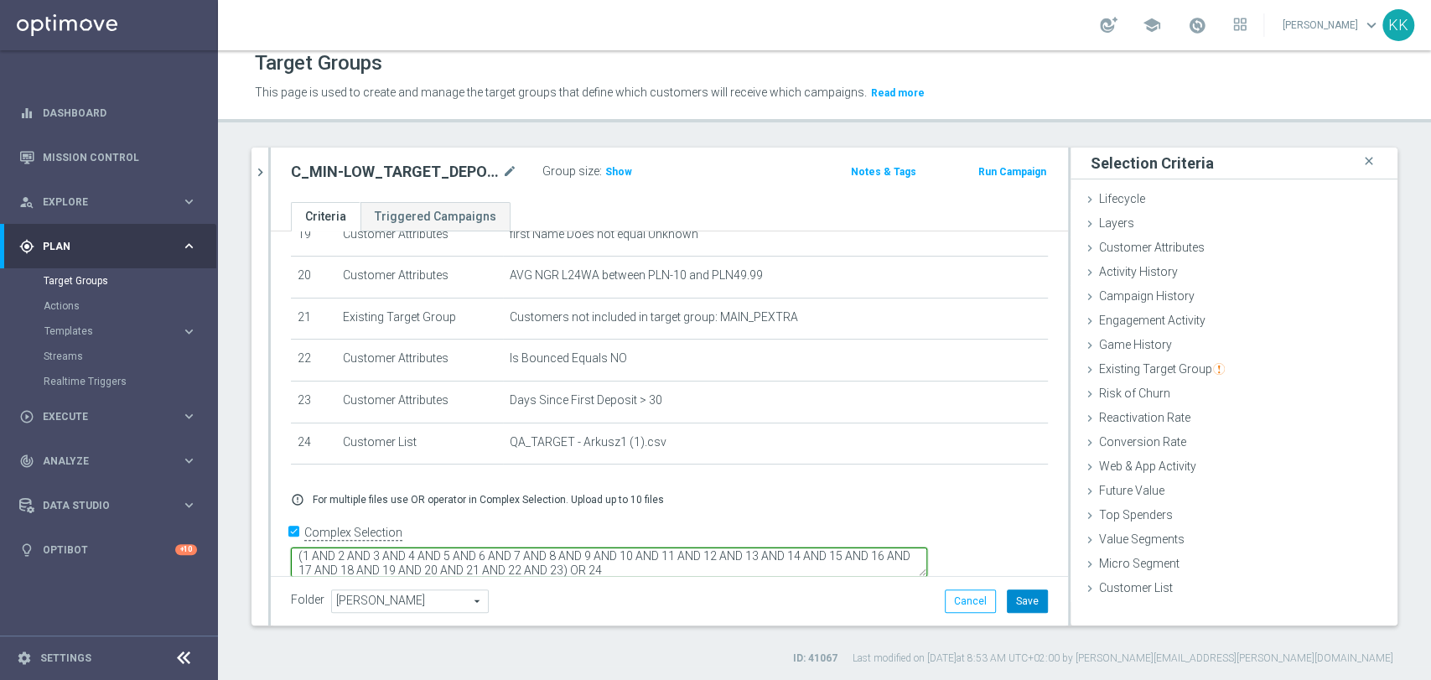
type textarea "(1 AND 2 AND 3 AND 4 AND 5 AND 6 AND 7 AND 8 AND 9 AND 10 AND 11 AND 12 AND 13 …"
click at [1013, 605] on button "Save" at bounding box center [1027, 600] width 41 height 23
click at [618, 168] on span "Show" at bounding box center [618, 172] width 27 height 12
drag, startPoint x: 782, startPoint y: 538, endPoint x: 315, endPoint y: 477, distance: 471.0
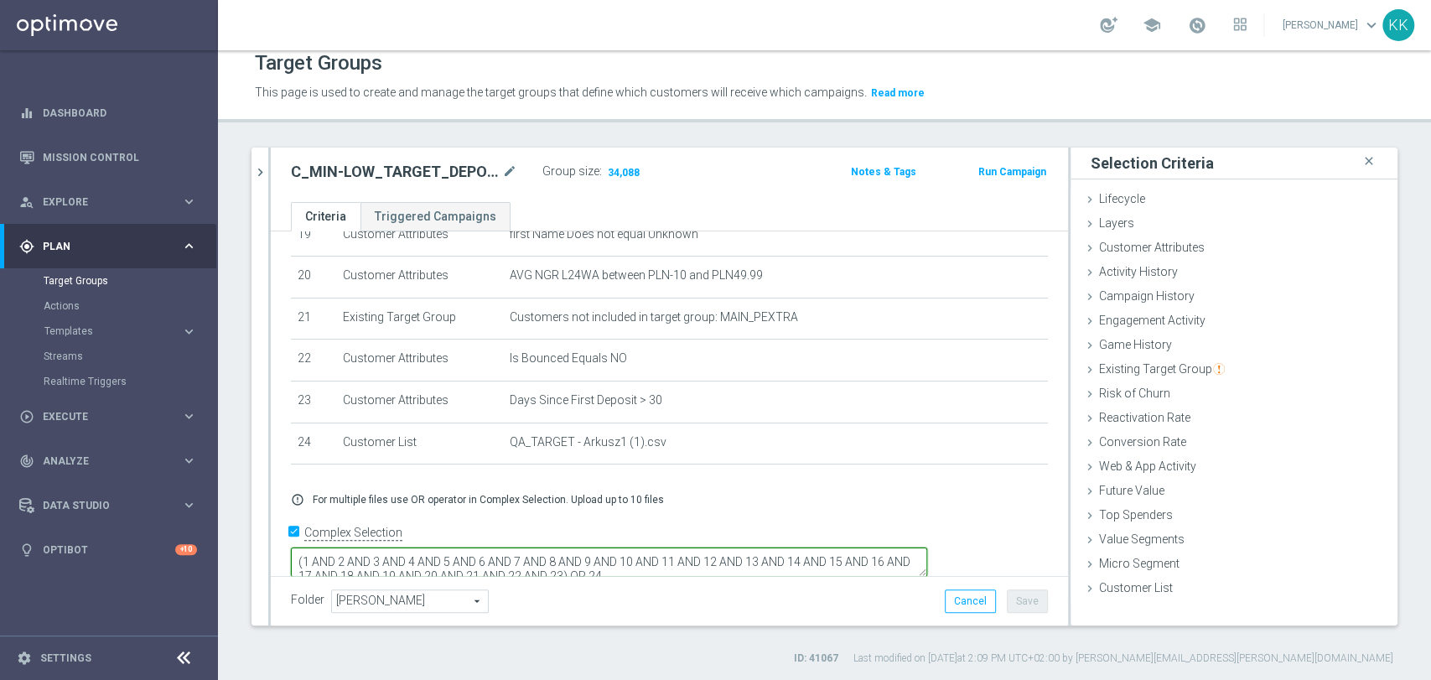
click at [315, 477] on div "# Selection Type Criteria delete_forever 1 Customer Attributes Online Equals Tr…" at bounding box center [669, 2] width 797 height 1190
drag, startPoint x: 788, startPoint y: 540, endPoint x: 275, endPoint y: 482, distance: 516.3
click at [256, 480] on as-split "110925 close more_vert Prioritize Customer Target Groups library_add create_new…" at bounding box center [825, 387] width 1146 height 478
click at [266, 169] on icon "chevron_right" at bounding box center [260, 172] width 16 height 16
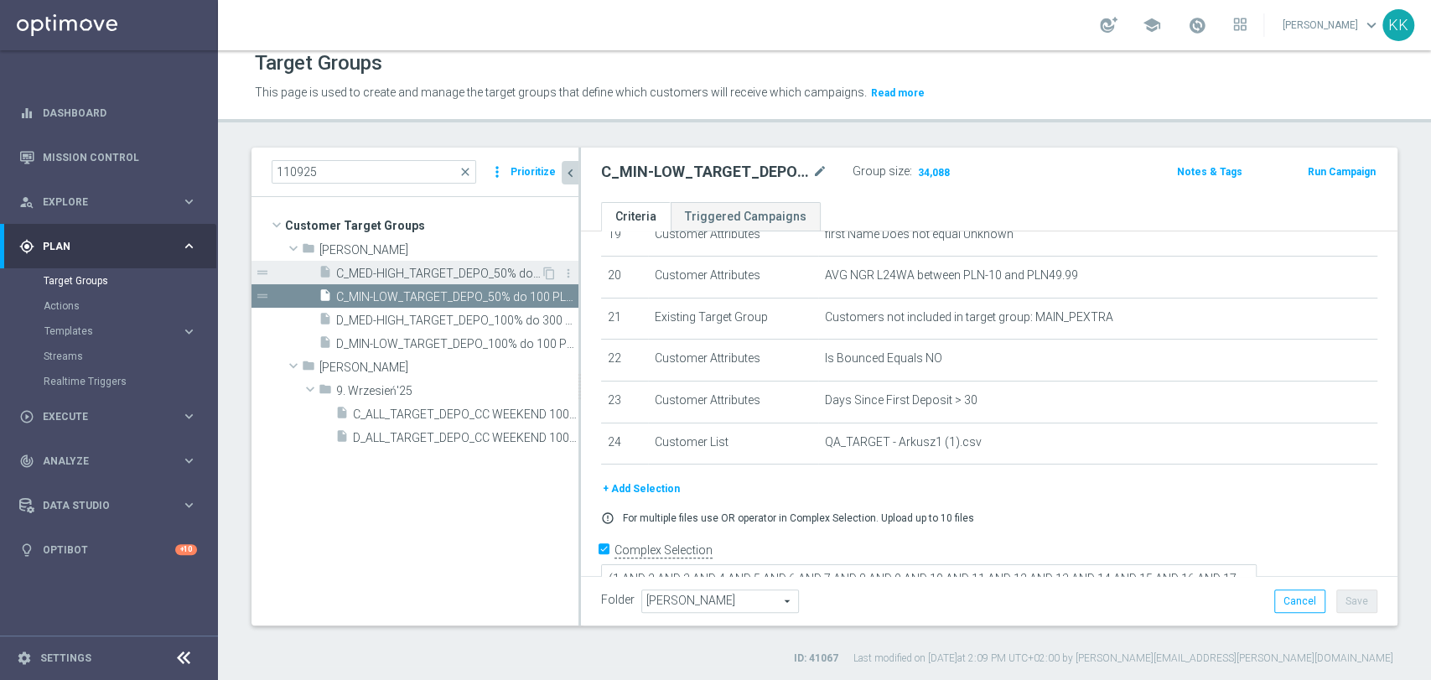
click at [381, 272] on span "C_MED-HIGH_TARGET_DEPO_50% do 300 PLN_LW_110925" at bounding box center [438, 274] width 205 height 14
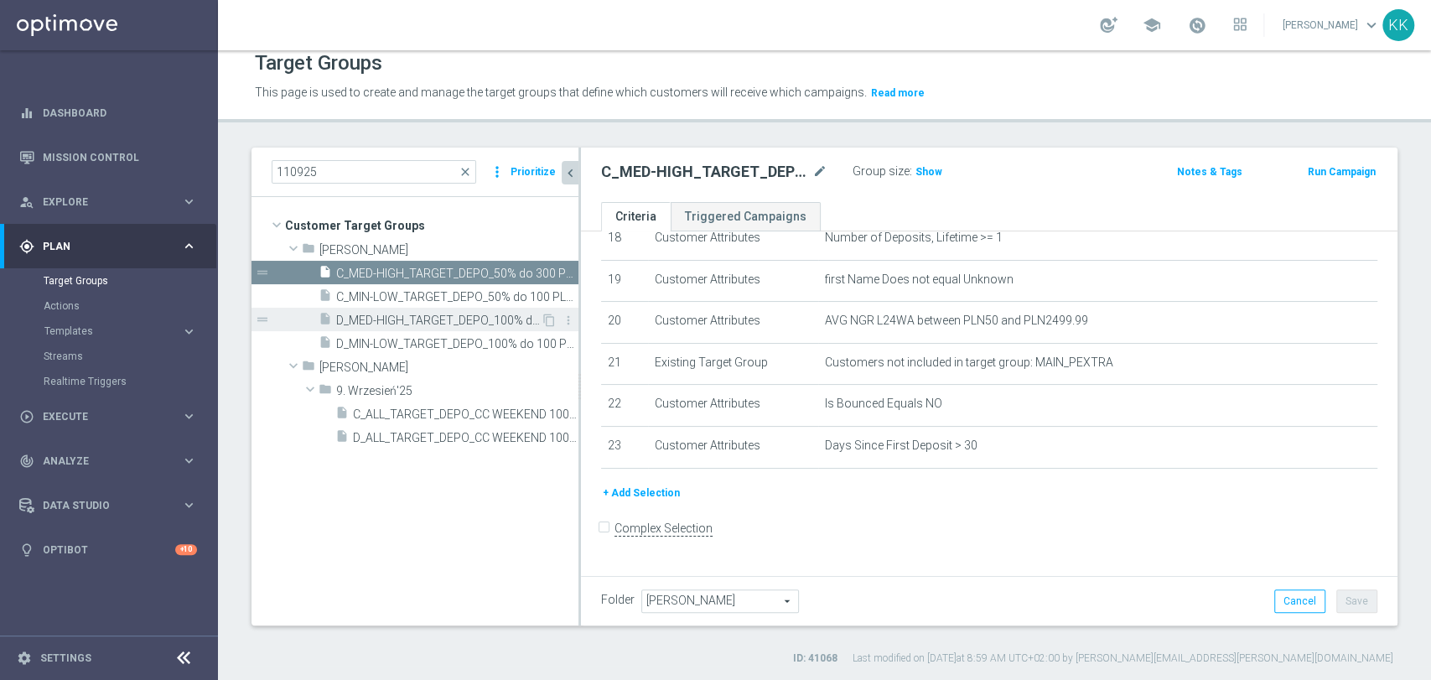
scroll to position [774, 0]
click at [617, 507] on button "+ Add Selection" at bounding box center [641, 498] width 80 height 18
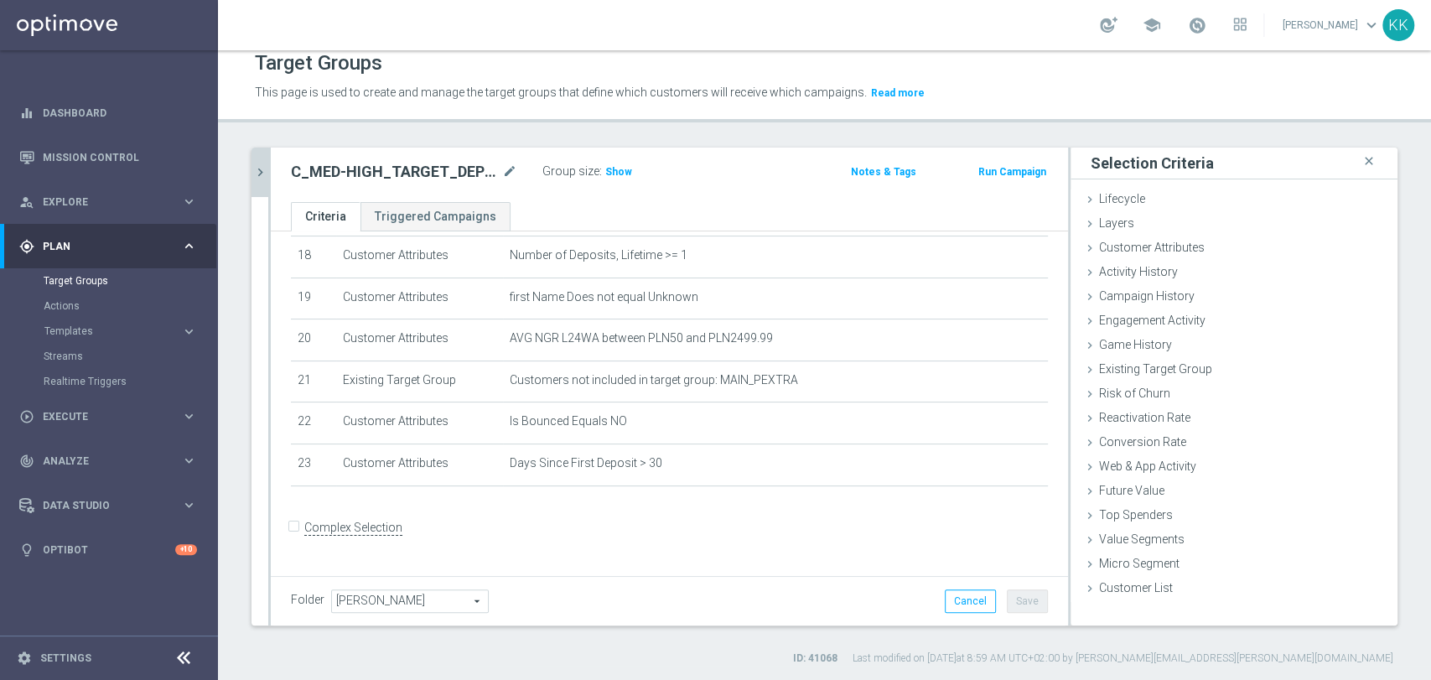
scroll to position [756, 0]
click at [1139, 587] on span "Customer List" at bounding box center [1136, 587] width 74 height 13
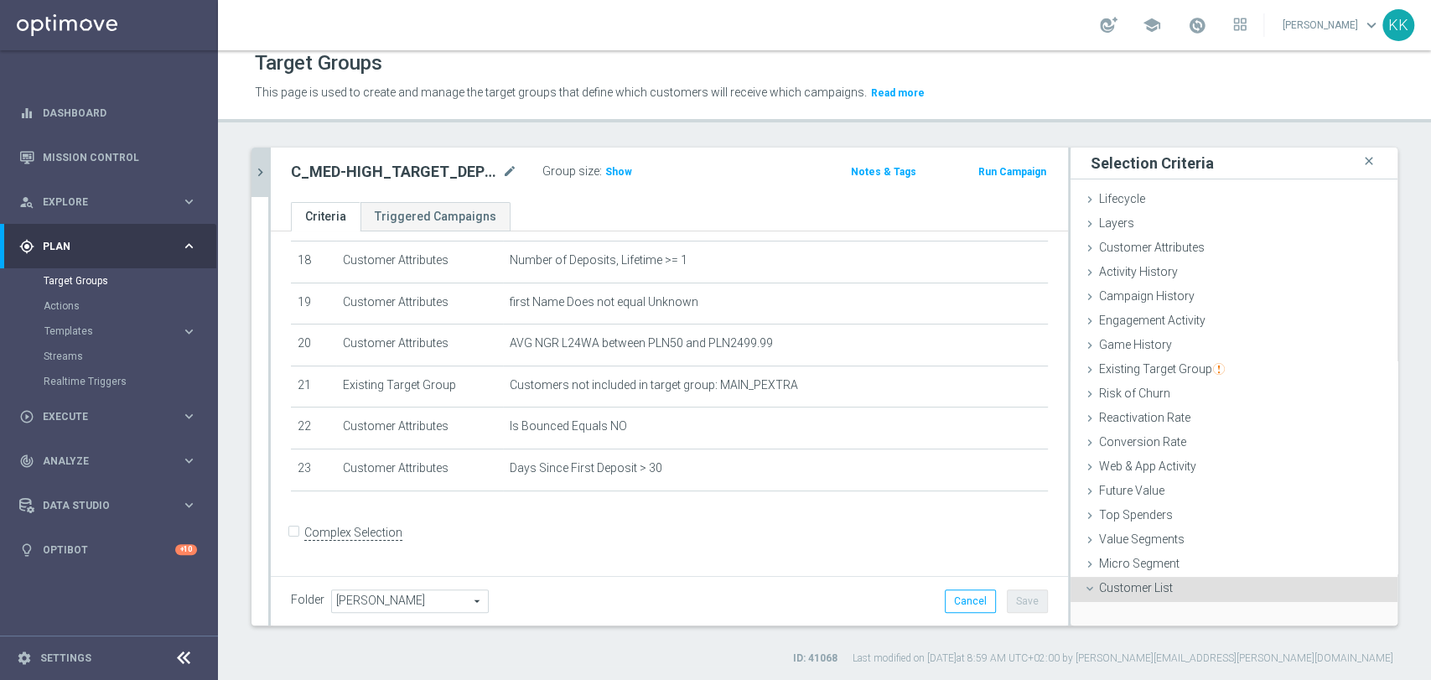
scroll to position [127, 0]
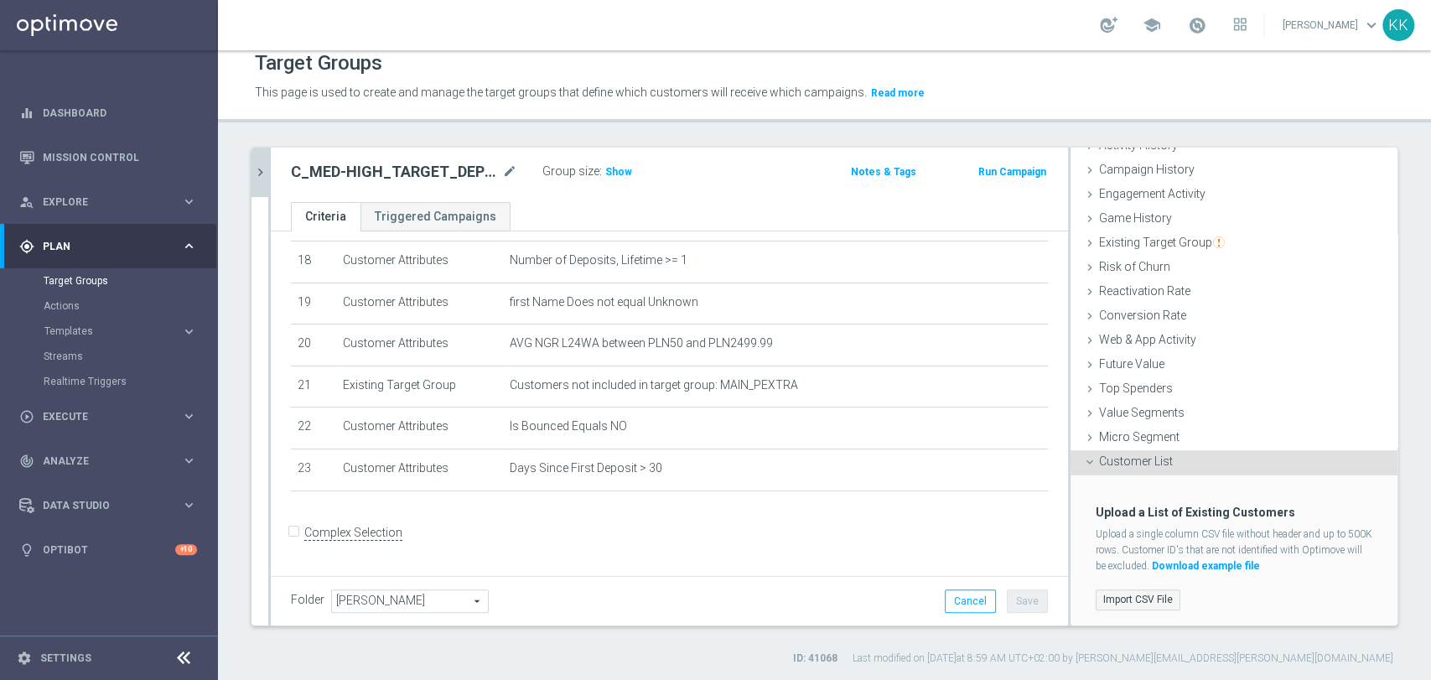
click at [1139, 591] on label "Import CSV File" at bounding box center [1138, 599] width 85 height 21
click at [0, 0] on input "Import CSV File" at bounding box center [0, 0] width 0 height 0
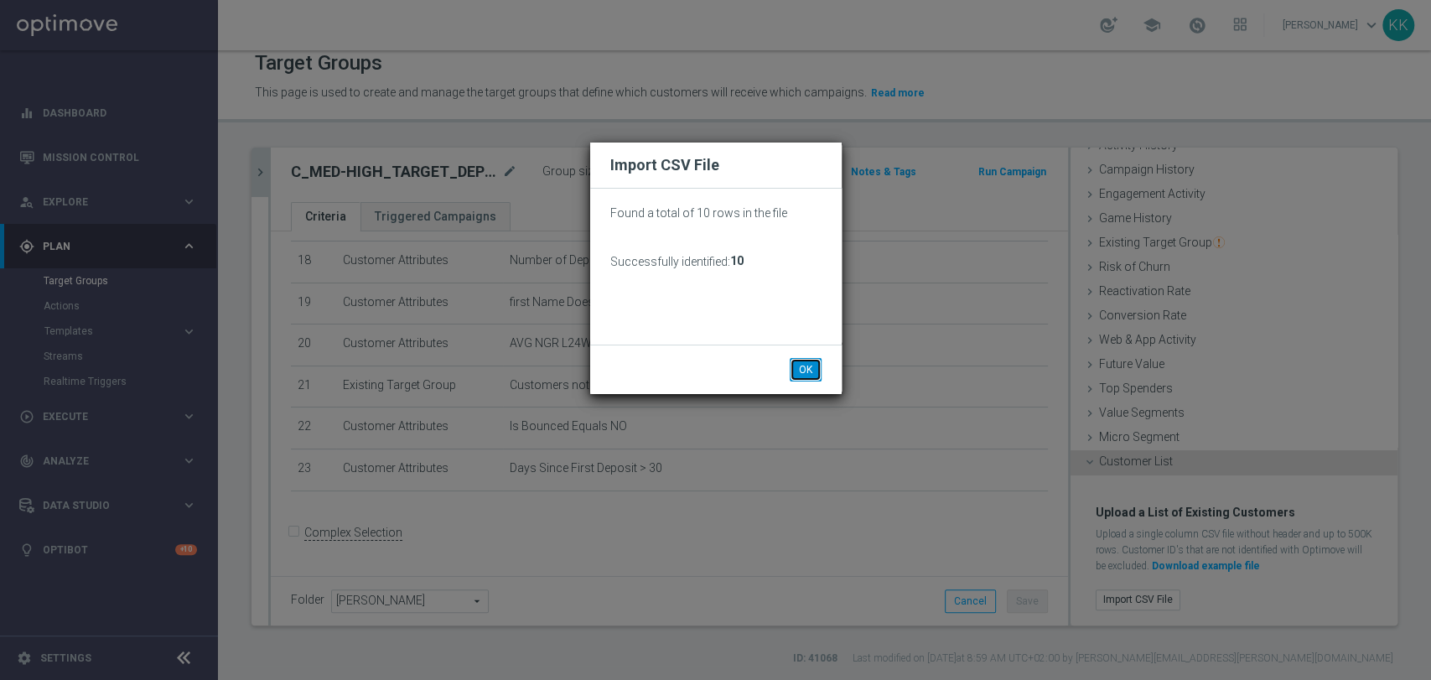
click at [793, 365] on button "OK" at bounding box center [806, 369] width 32 height 23
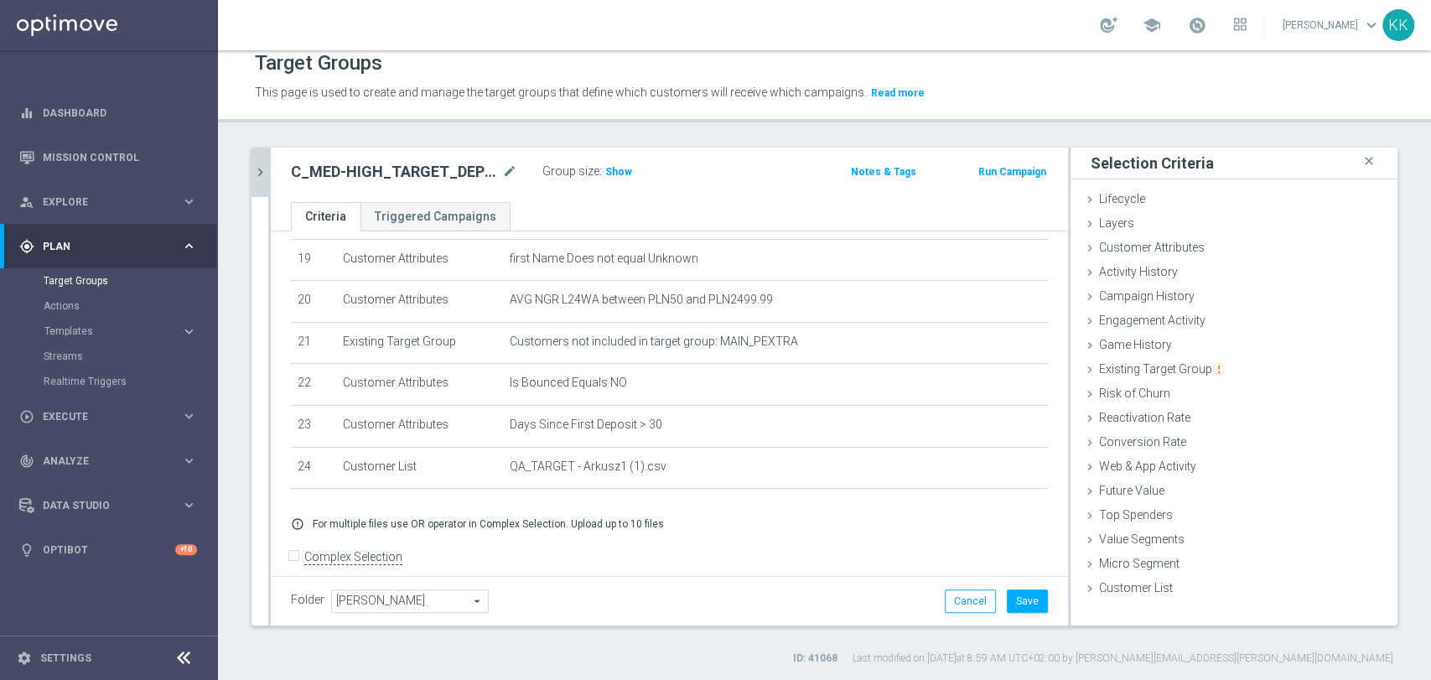
scroll to position [824, 0]
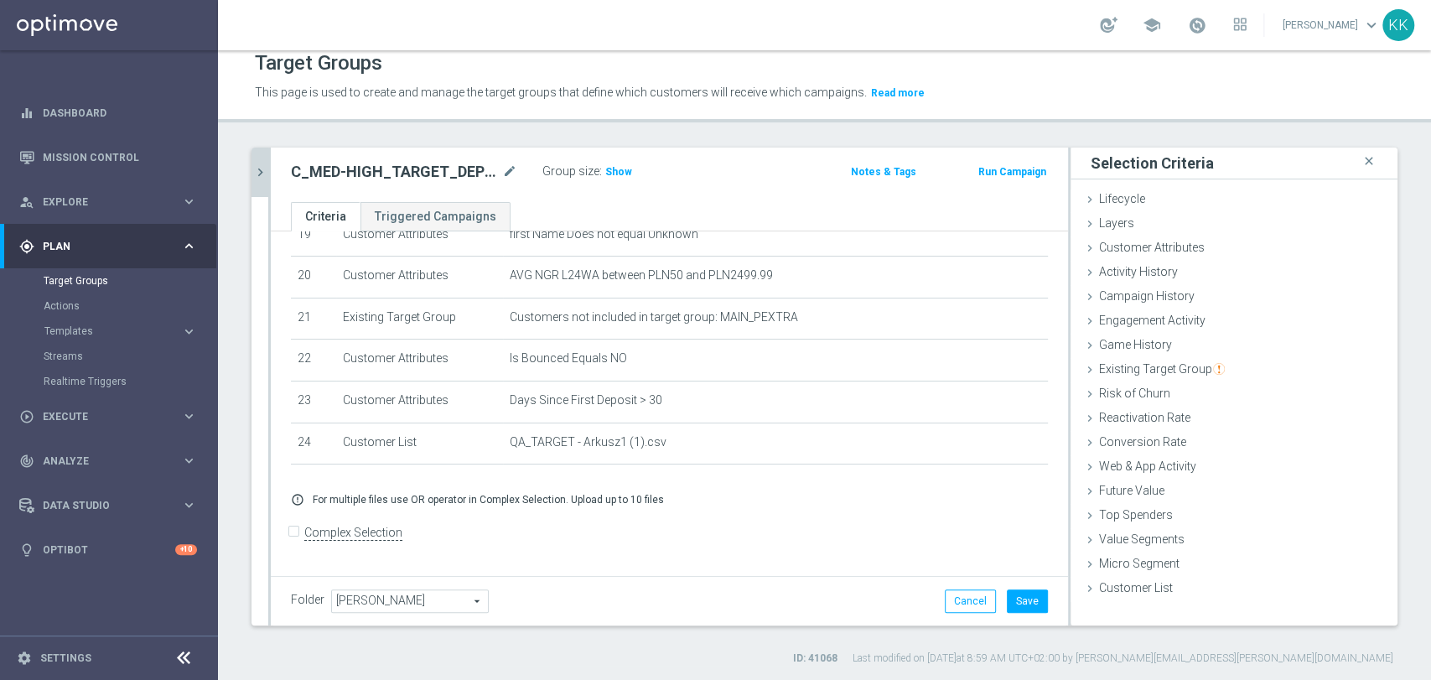
click at [295, 545] on input "Complex Selection" at bounding box center [296, 533] width 11 height 23
checkbox input "true"
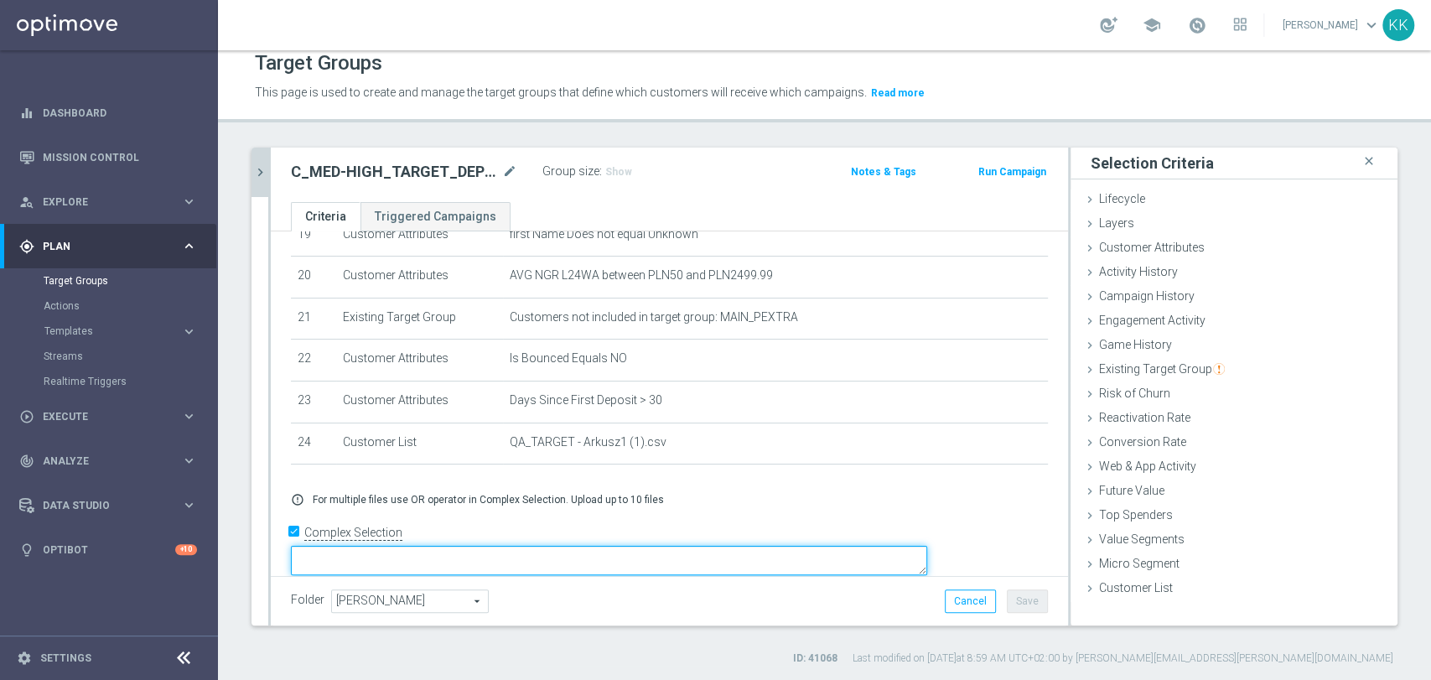
click at [687, 546] on textarea at bounding box center [609, 560] width 636 height 29
paste textarea "(1 AND 2 AND 3 AND 4 AND 5 AND 6 AND 7 AND 8 AND 9 AND 10 AND 11 AND 12 AND 13 …"
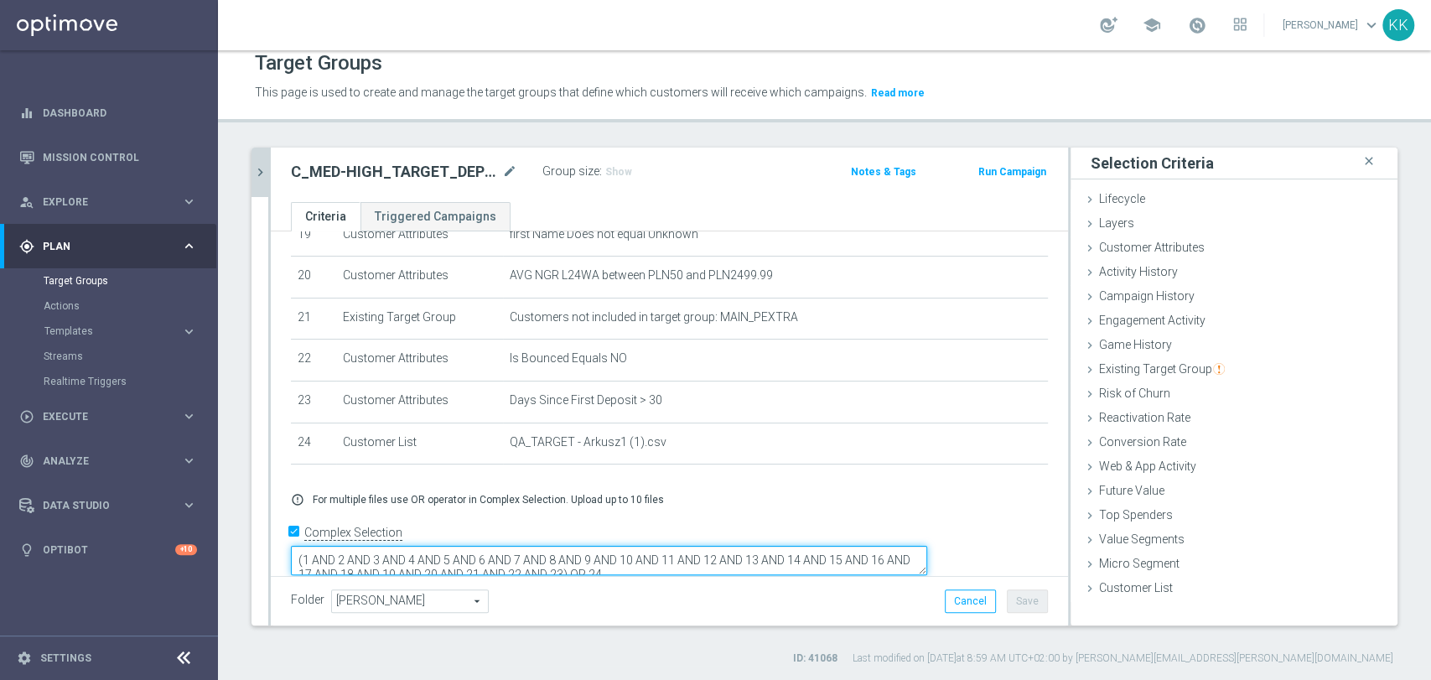
scroll to position [7, 0]
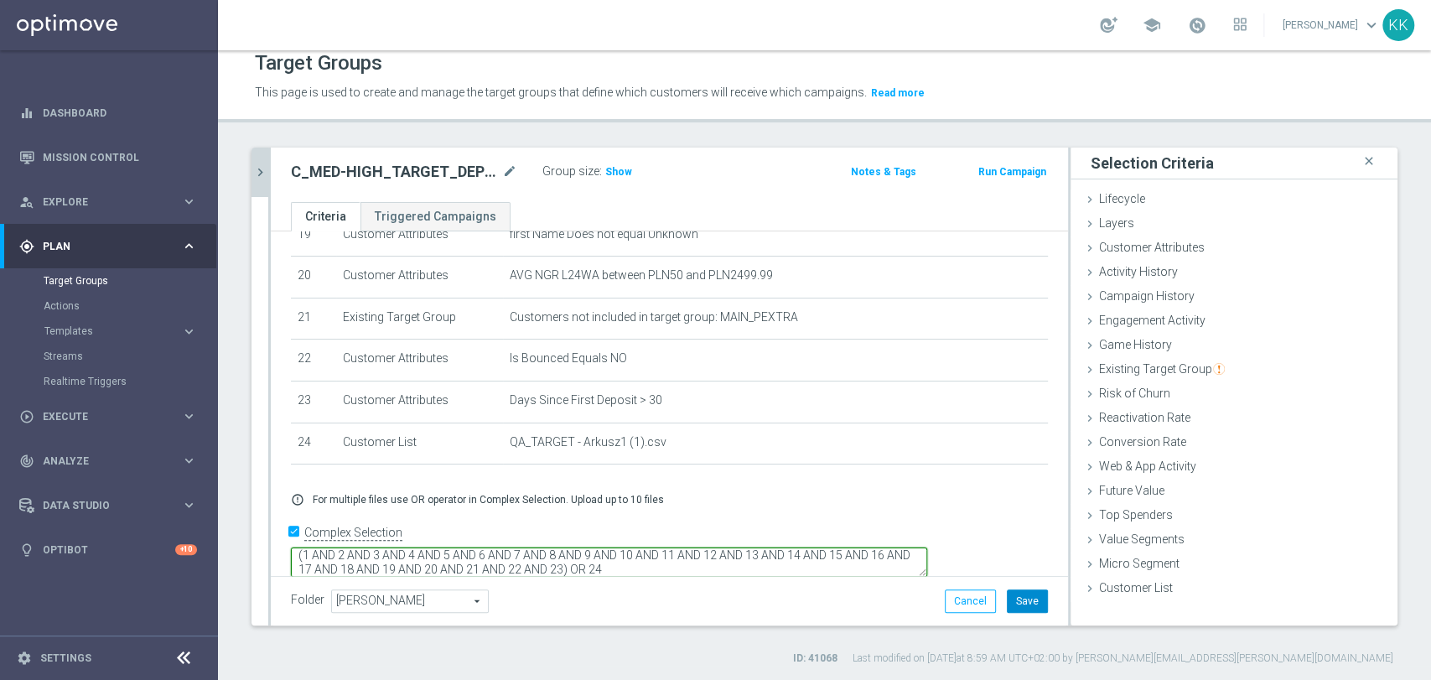
type textarea "(1 AND 2 AND 3 AND 4 AND 5 AND 6 AND 7 AND 8 AND 9 AND 10 AND 11 AND 12 AND 13 …"
click at [1009, 599] on button "Save" at bounding box center [1027, 600] width 41 height 23
click at [630, 169] on div "Group size : Show" at bounding box center [626, 170] width 168 height 20
click at [625, 171] on span "Show" at bounding box center [618, 172] width 27 height 12
click at [257, 170] on icon "chevron_right" at bounding box center [260, 172] width 16 height 16
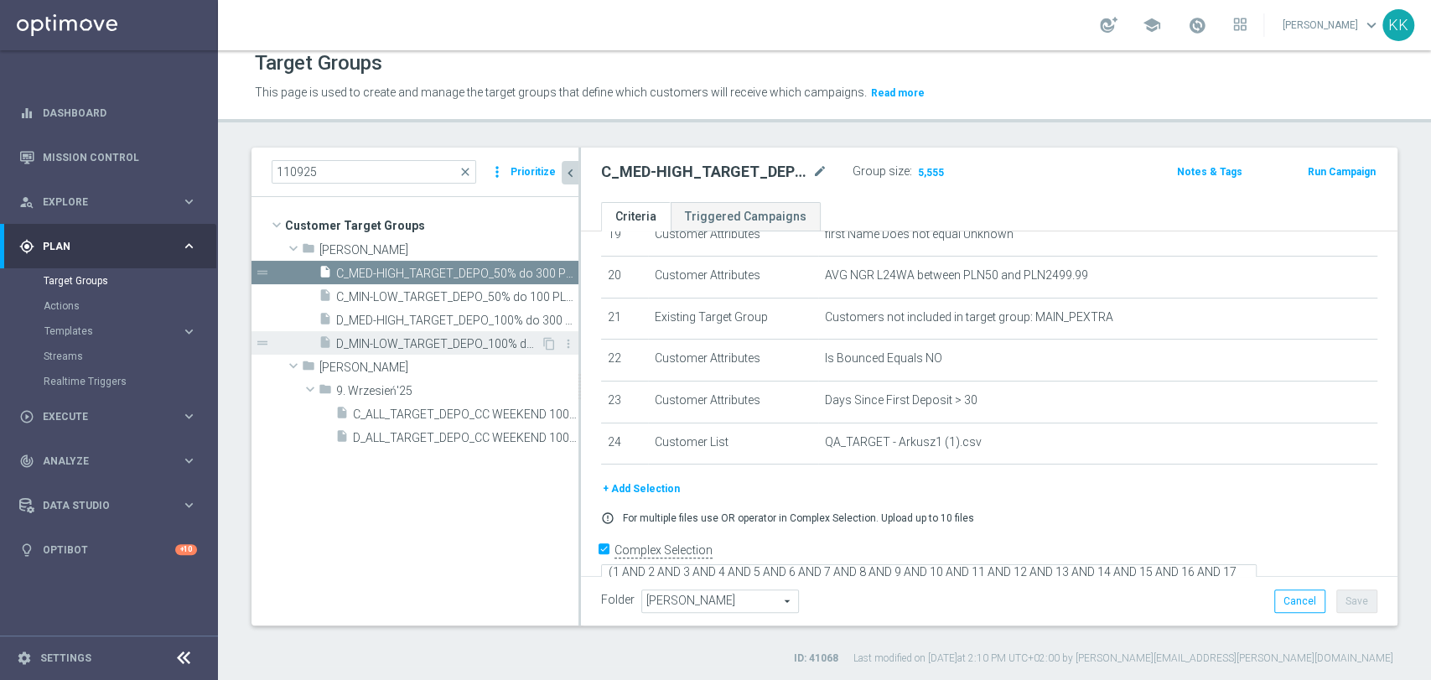
click at [389, 333] on div "insert_drive_file D_MIN-LOW_TARGET_DEPO_100% do 100 PLN_LW_110925" at bounding box center [430, 342] width 222 height 23
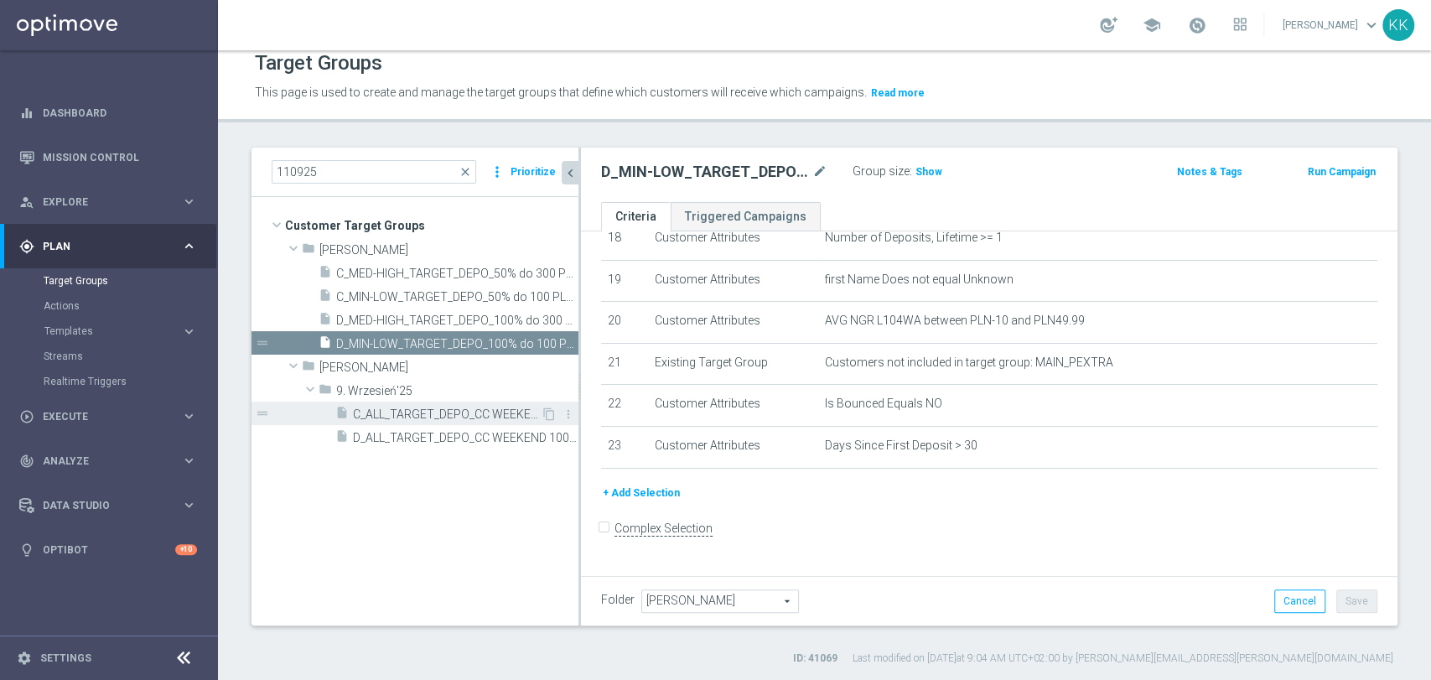
scroll to position [774, 0]
click at [927, 168] on span "Show" at bounding box center [928, 172] width 27 height 12
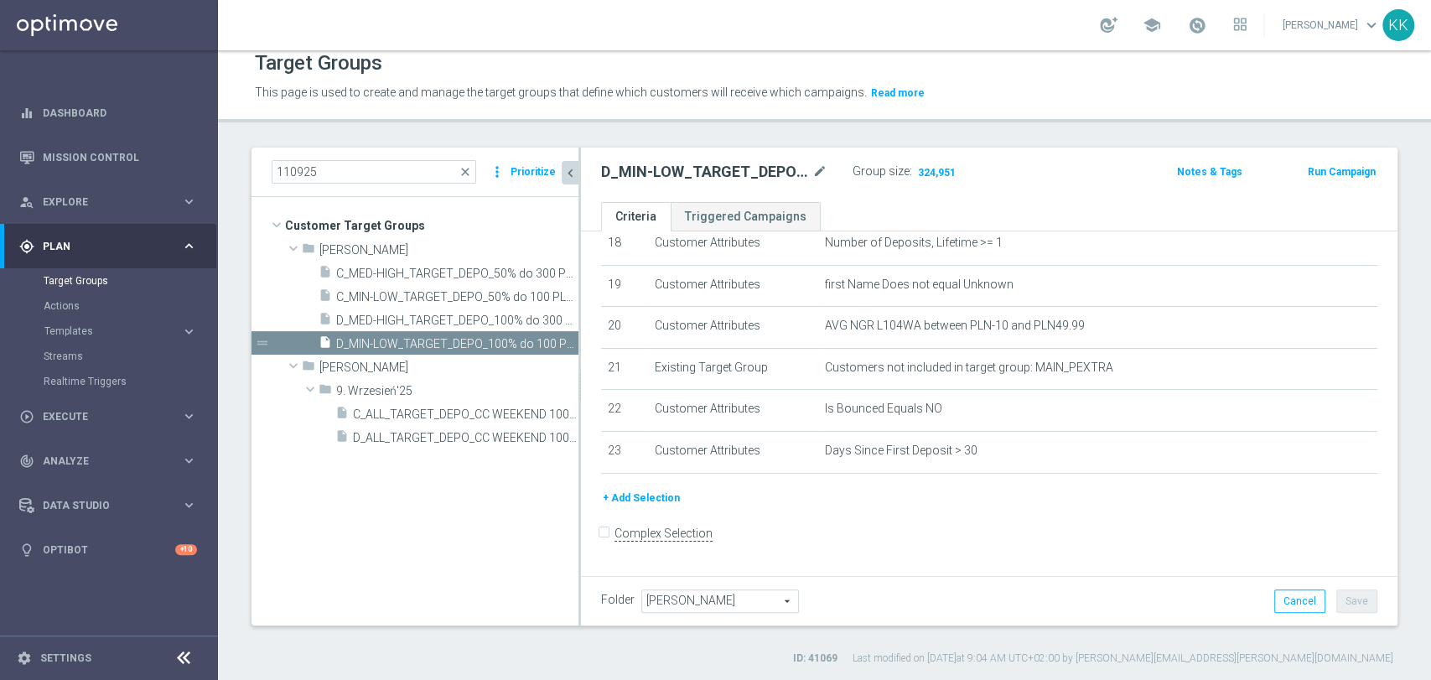
click at [657, 506] on button "+ Add Selection" at bounding box center [641, 498] width 80 height 18
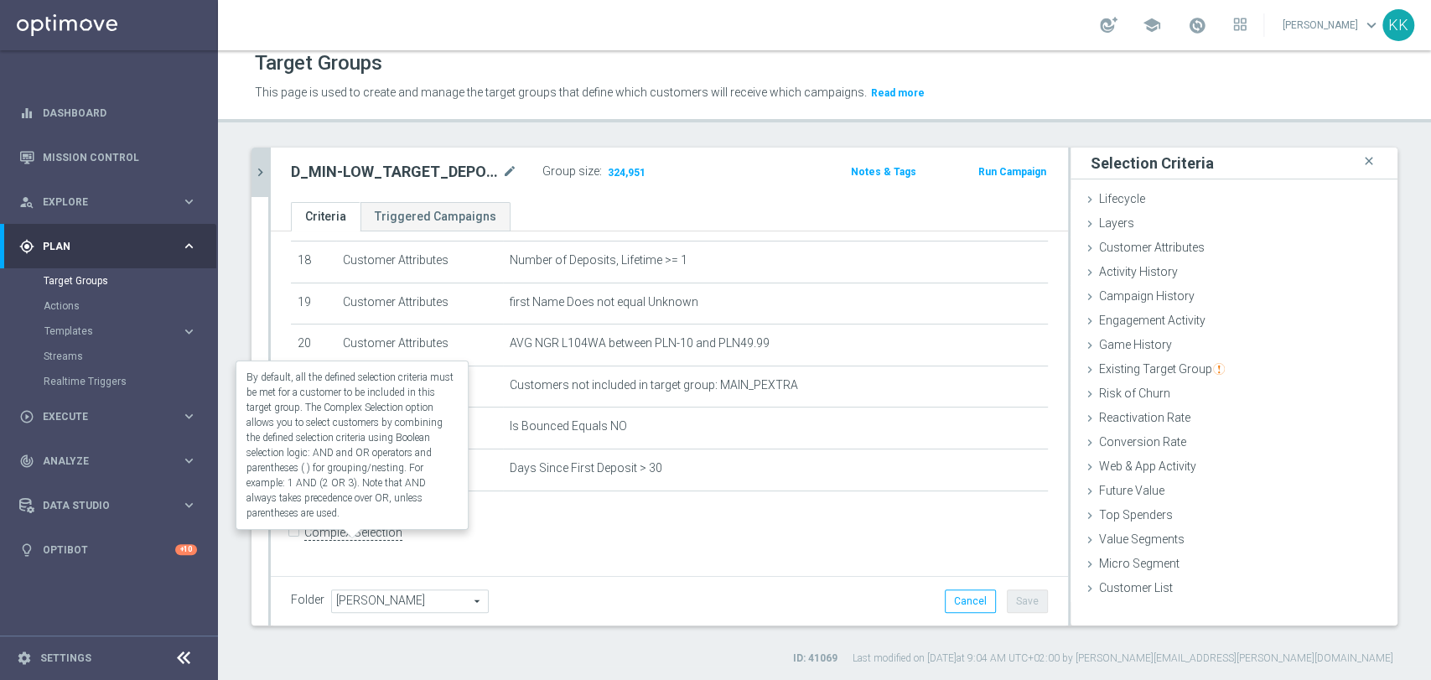
click at [368, 532] on label "Complex Selection" at bounding box center [353, 533] width 98 height 16
click at [302, 532] on input "Complex Selection" at bounding box center [296, 534] width 11 height 23
checkbox input "true"
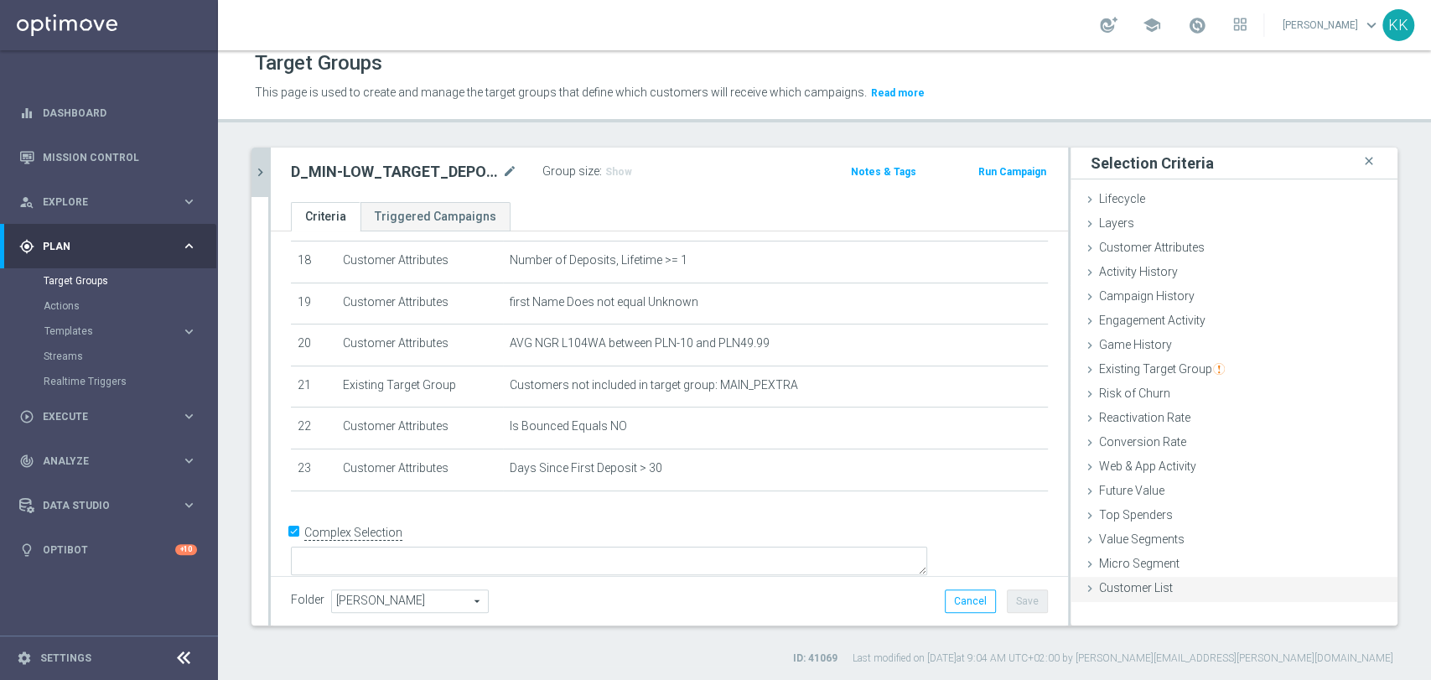
click at [1153, 586] on span "Customer List" at bounding box center [1136, 587] width 74 height 13
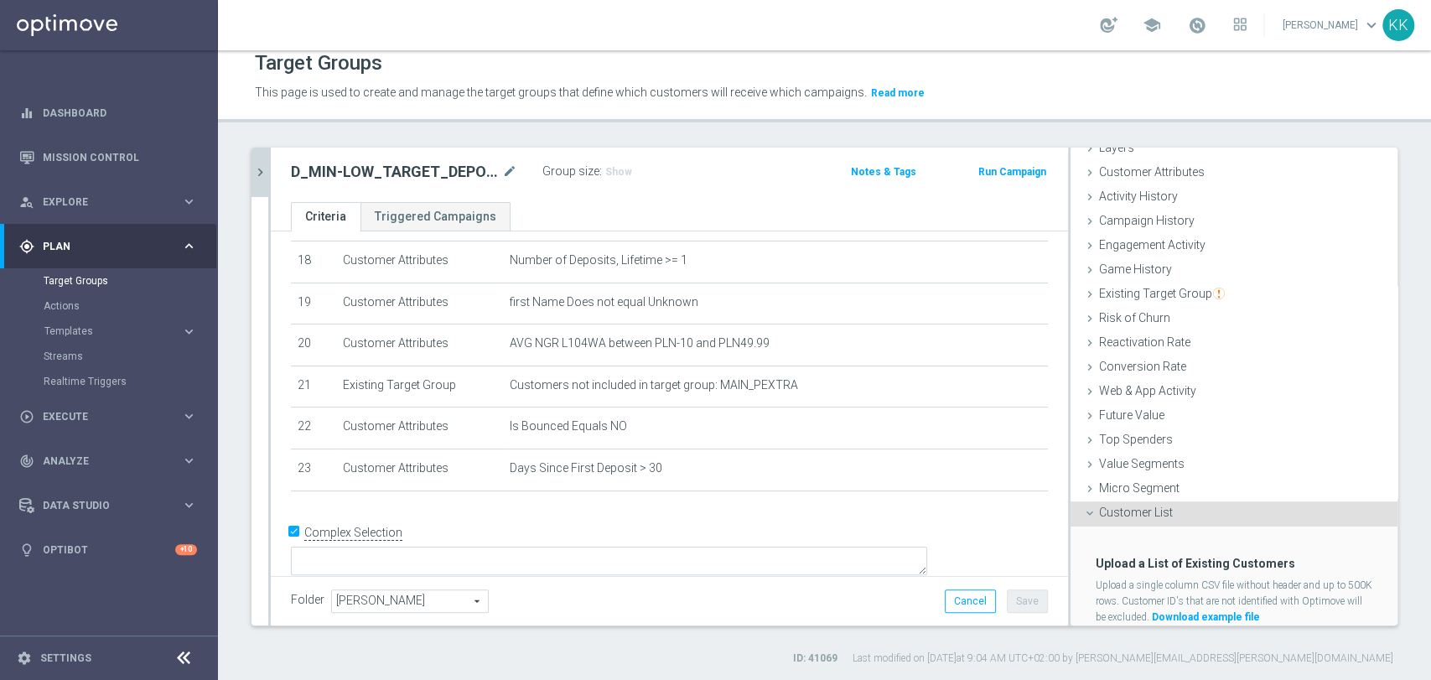
scroll to position [127, 0]
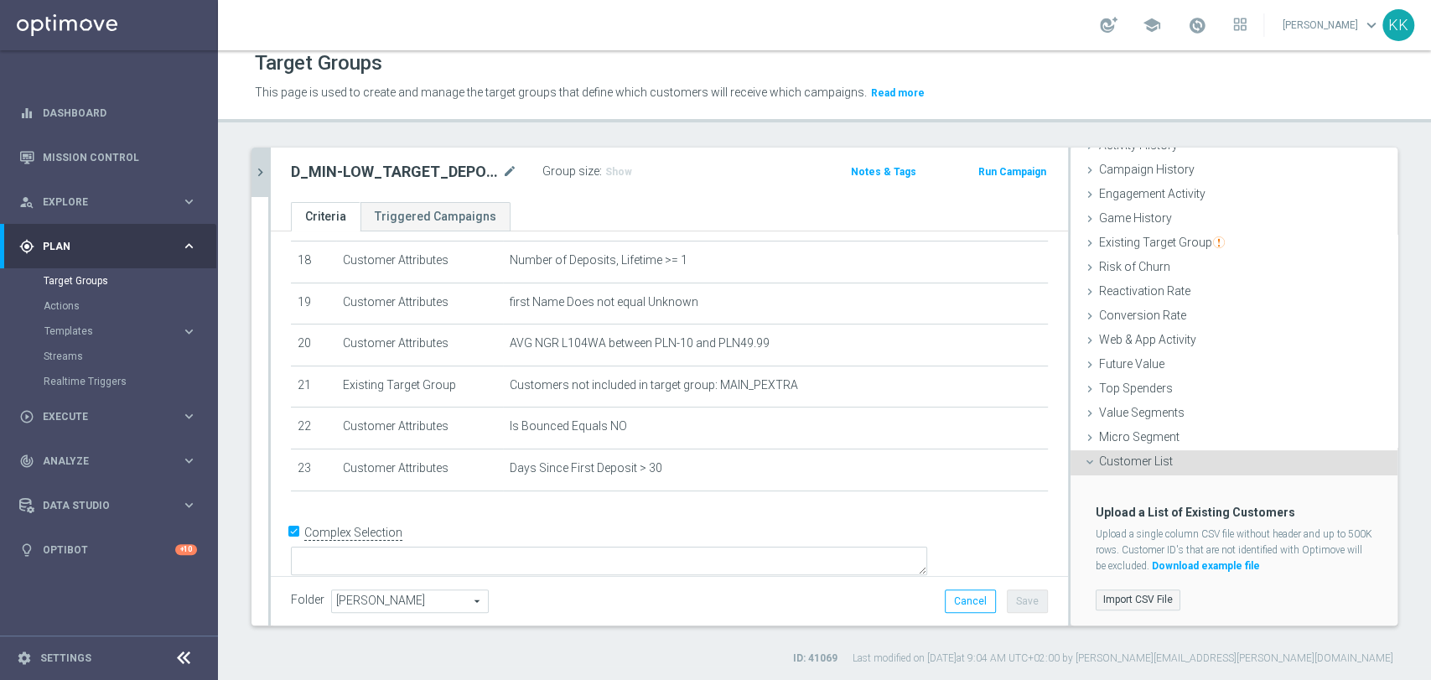
click at [1133, 589] on label "Import CSV File" at bounding box center [1138, 599] width 85 height 21
click at [0, 0] on input "Import CSV File" at bounding box center [0, 0] width 0 height 0
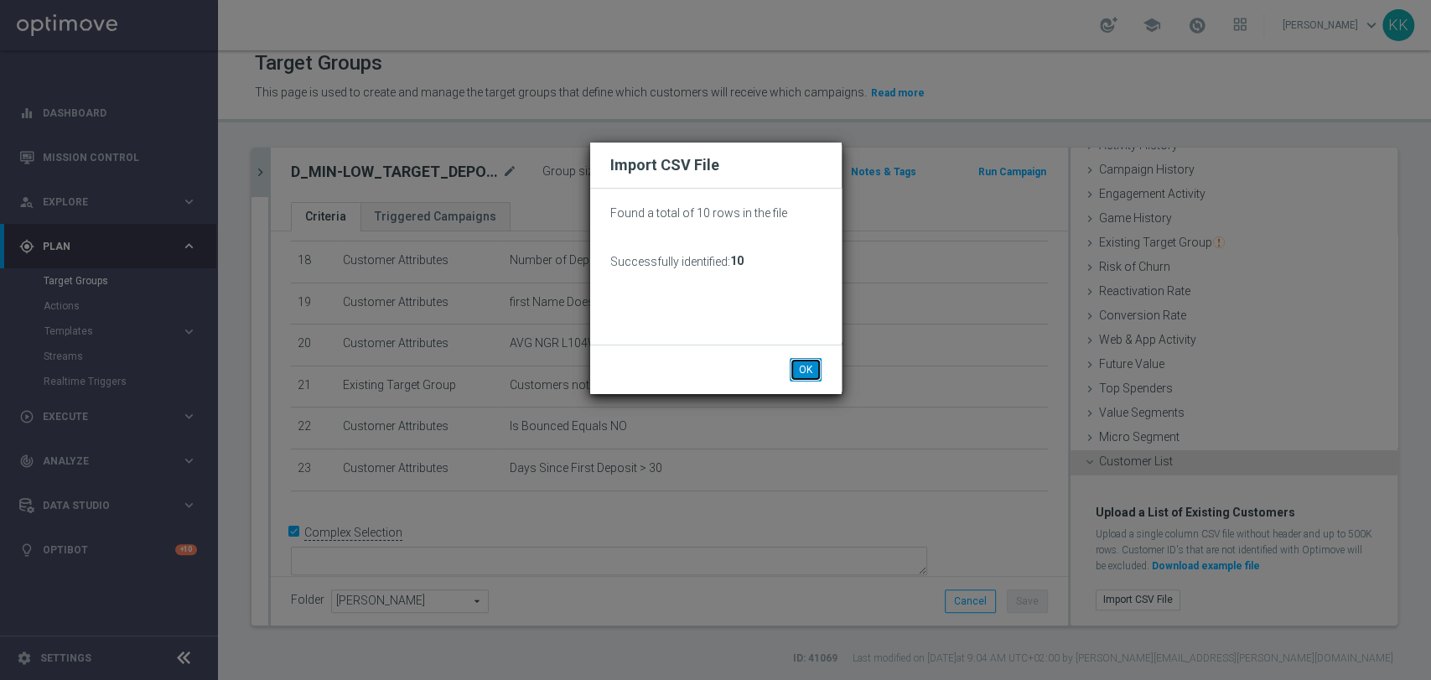
click at [805, 368] on button "OK" at bounding box center [806, 369] width 32 height 23
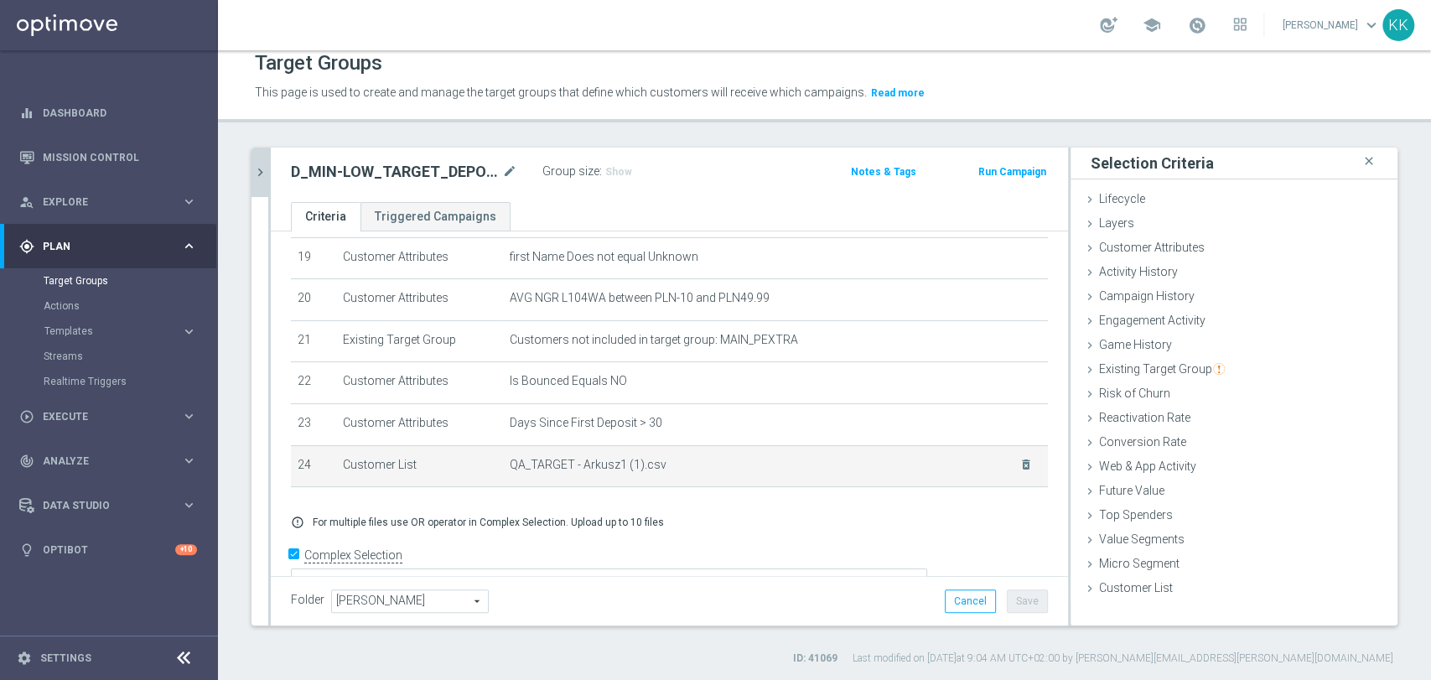
scroll to position [826, 0]
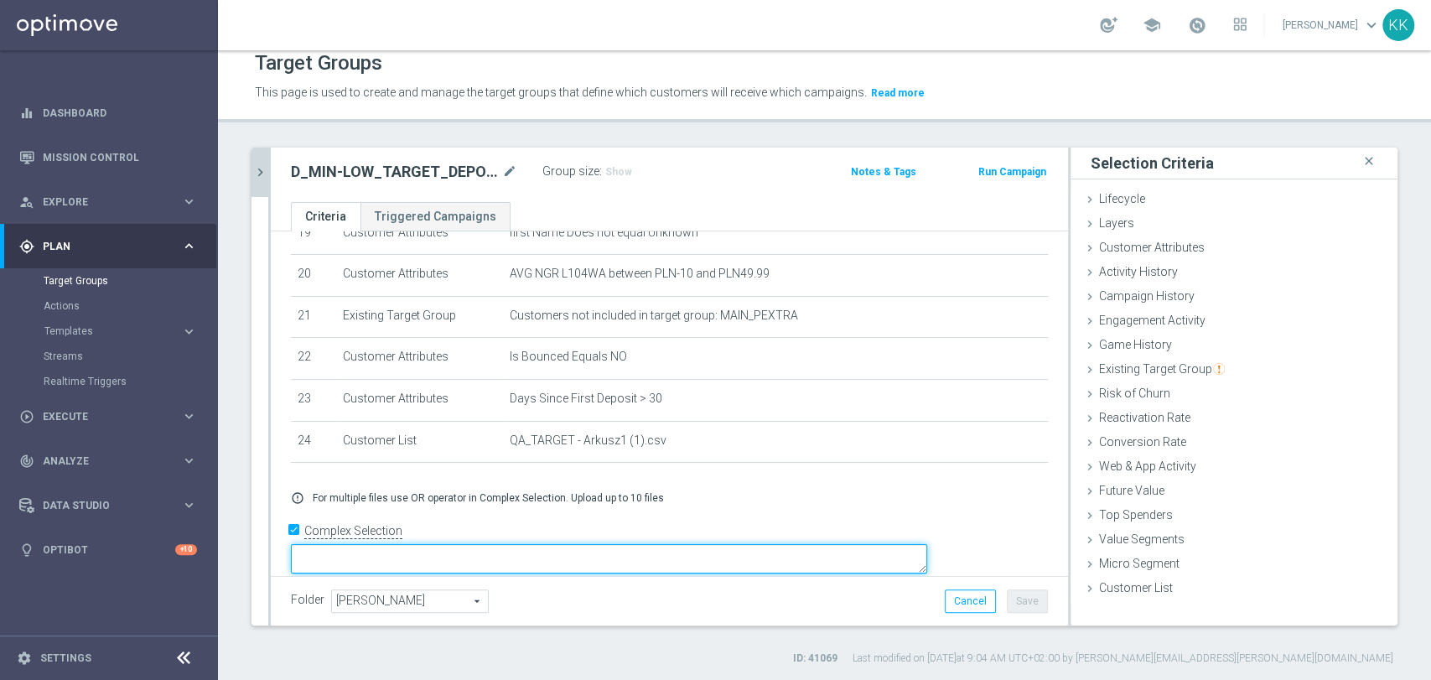
click at [472, 544] on textarea at bounding box center [609, 558] width 636 height 29
paste textarea "(1 AND 2 AND 3 AND 4 AND 5 AND 6 AND 7 AND 8 AND 9 AND 10 AND 11 AND 12 AND 13 …"
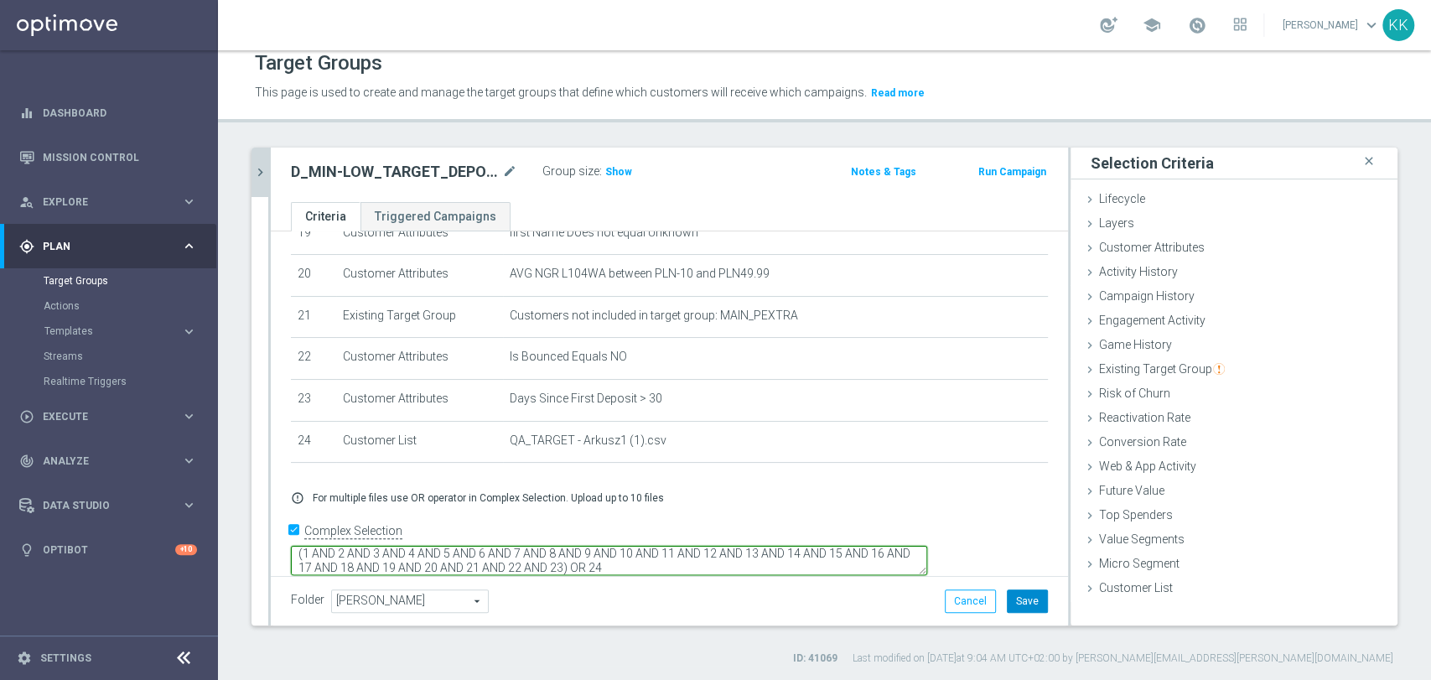
type textarea "(1 AND 2 AND 3 AND 4 AND 5 AND 6 AND 7 AND 8 AND 9 AND 10 AND 11 AND 12 AND 13 …"
click at [1019, 602] on button "Save" at bounding box center [1027, 600] width 41 height 23
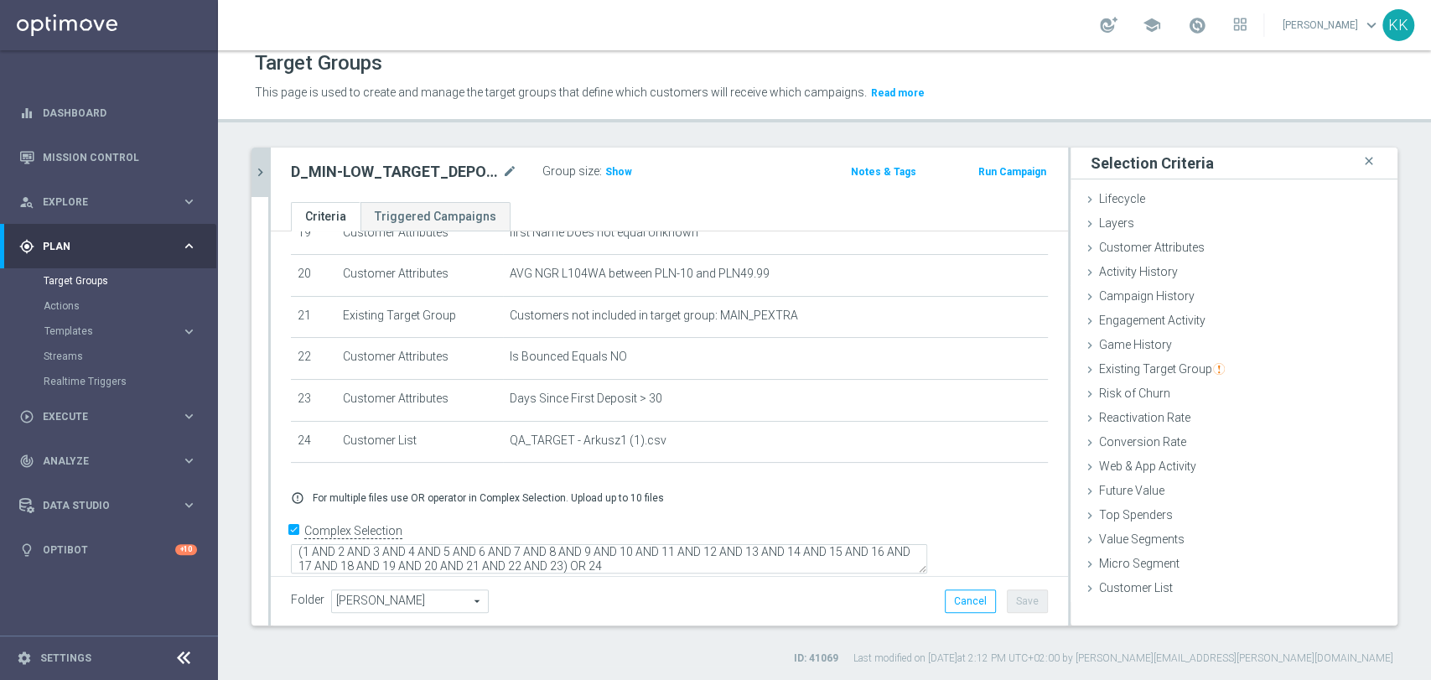
click at [617, 182] on div "Group size : Show" at bounding box center [626, 171] width 168 height 23
click at [618, 173] on span "Show" at bounding box center [618, 172] width 27 height 12
click at [268, 170] on div at bounding box center [269, 387] width 3 height 478
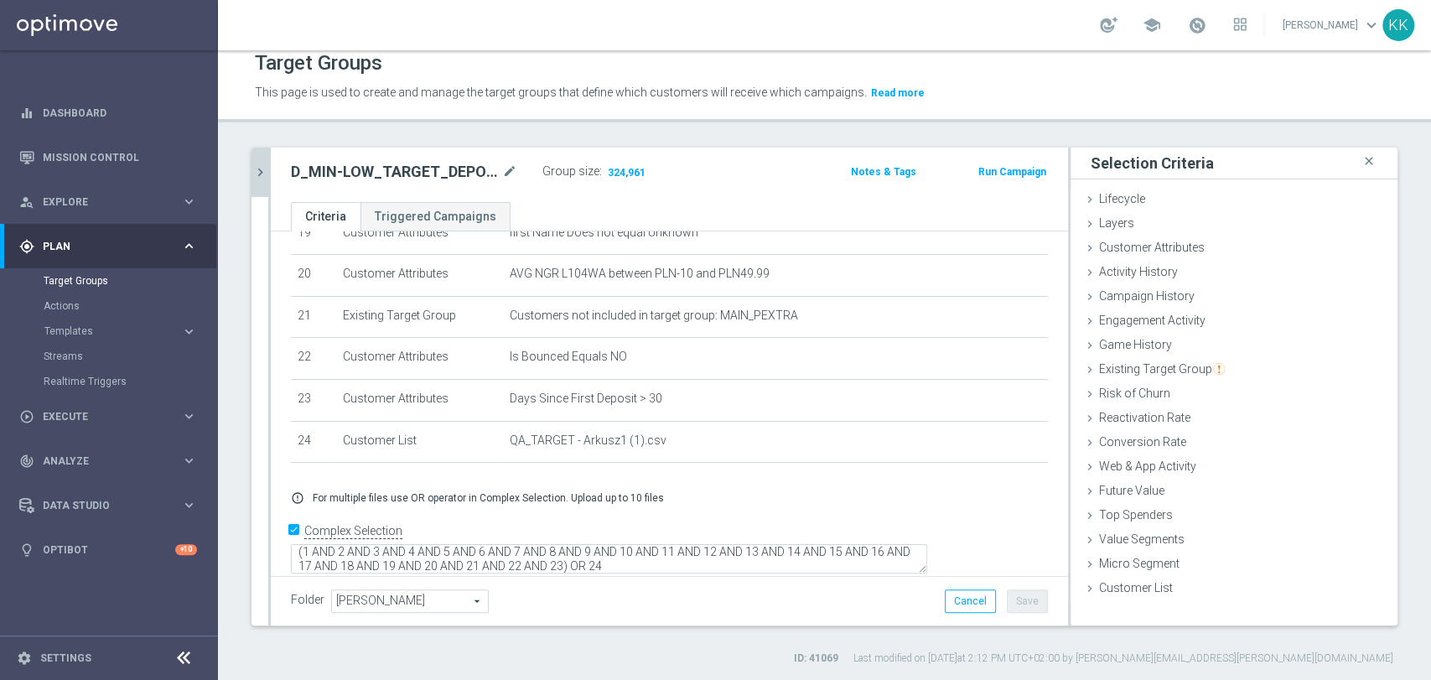
click at [263, 174] on icon "chevron_right" at bounding box center [260, 172] width 16 height 16
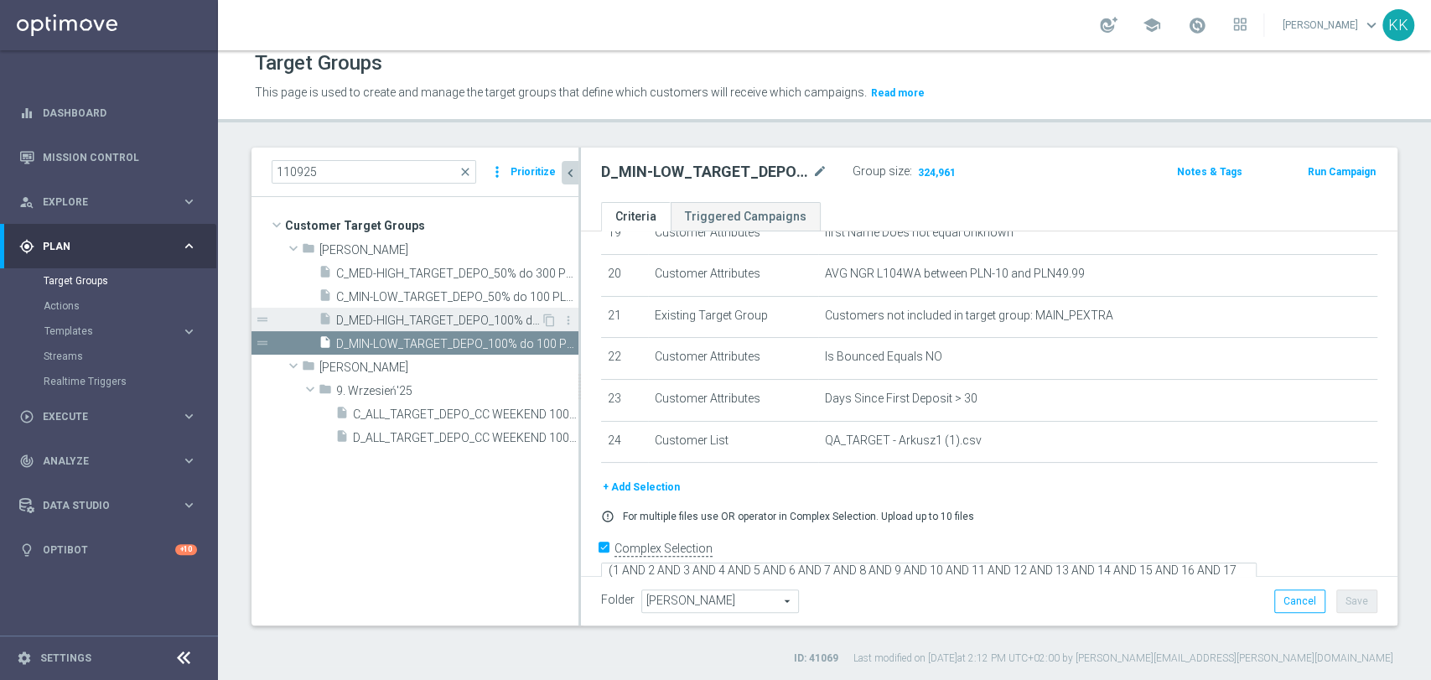
click at [384, 316] on span "D_MED-HIGH_TARGET_DEPO_100% do 300 PLN_LW_110925" at bounding box center [438, 321] width 205 height 14
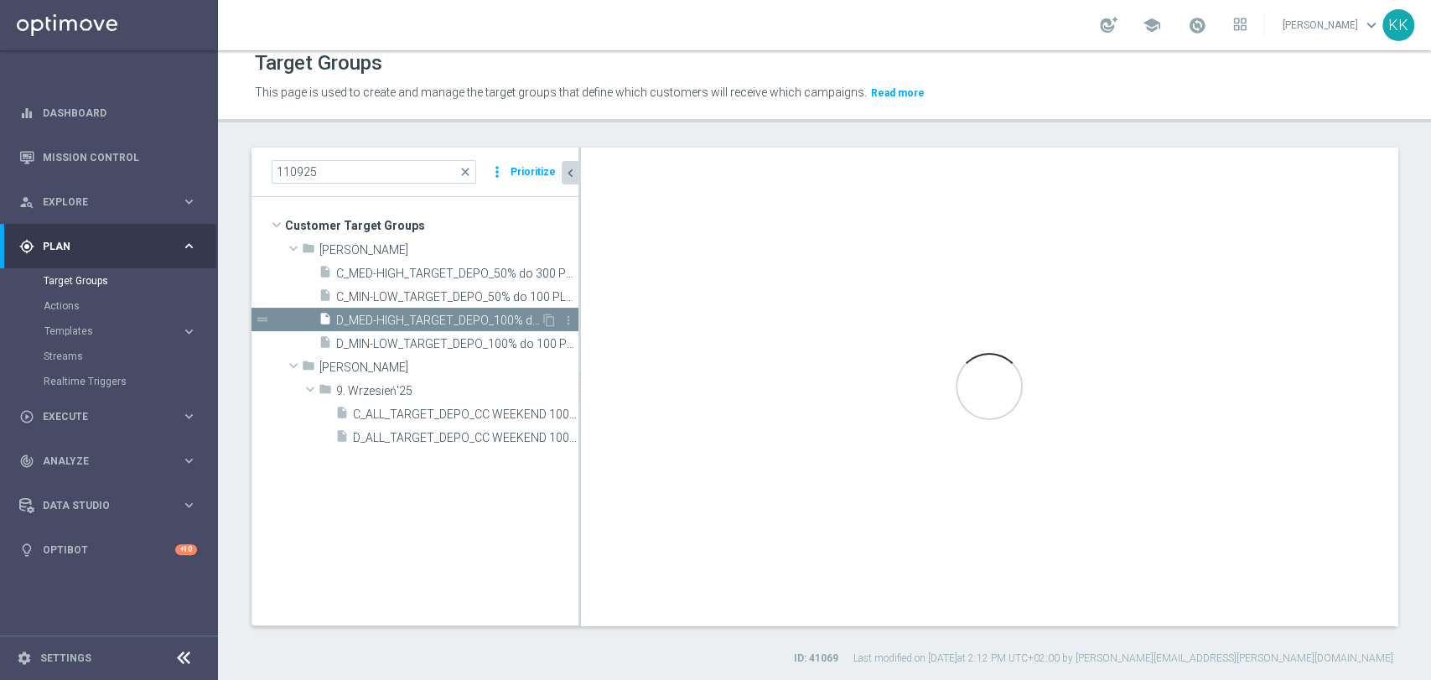
scroll to position [774, 0]
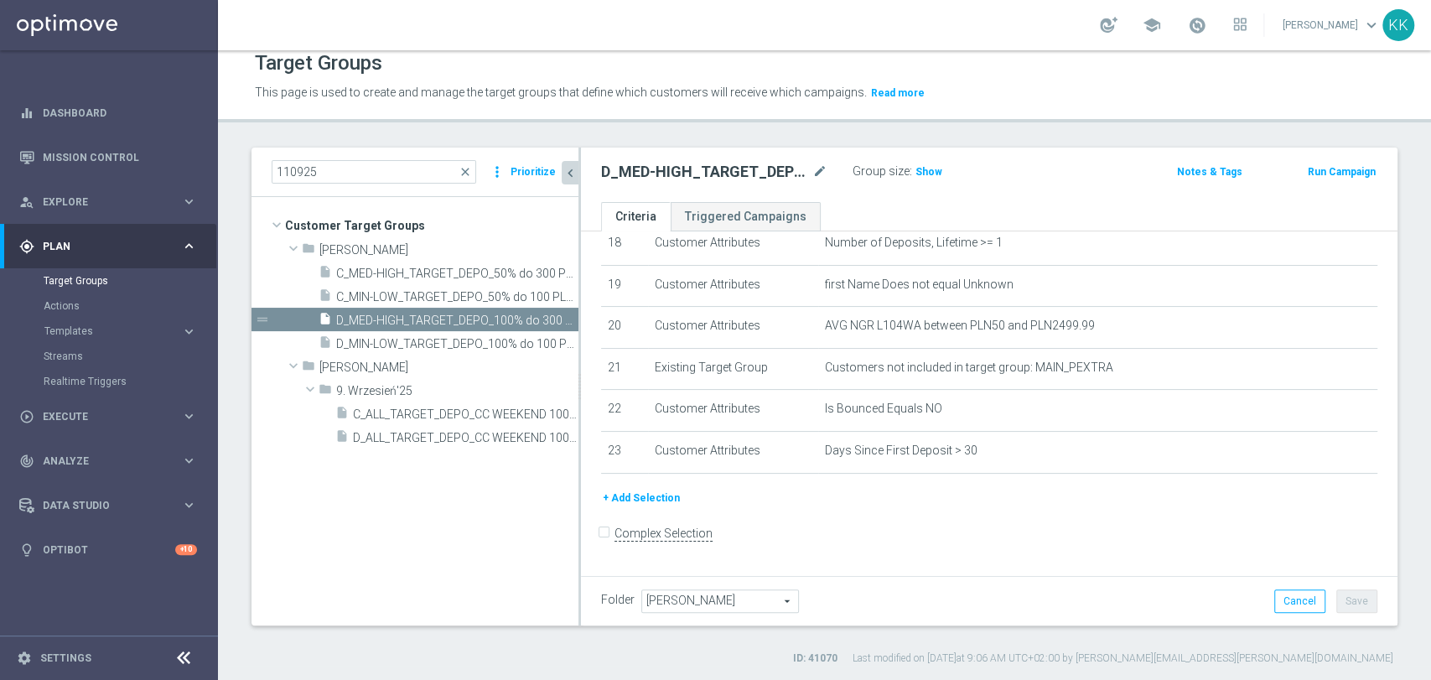
click at [637, 505] on button "+ Add Selection" at bounding box center [641, 498] width 80 height 18
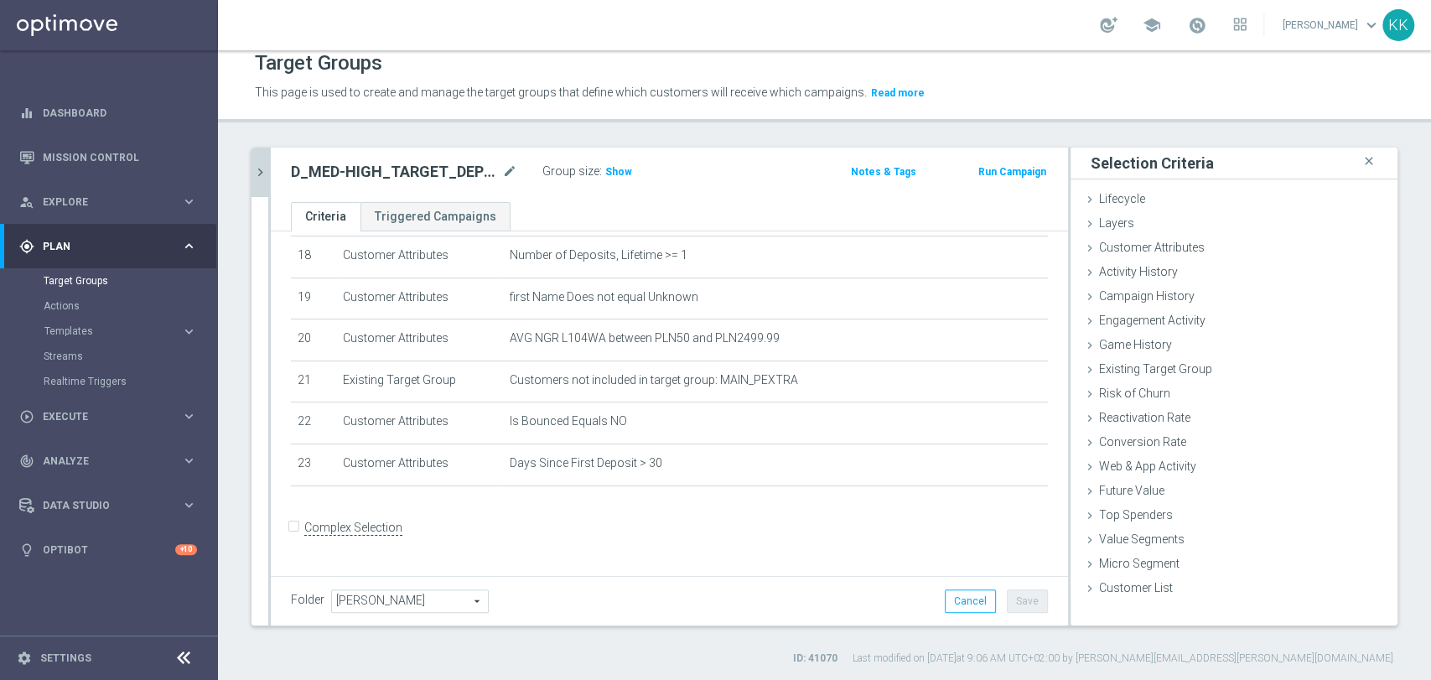
scroll to position [756, 0]
click at [1152, 585] on span "Customer List" at bounding box center [1136, 587] width 74 height 13
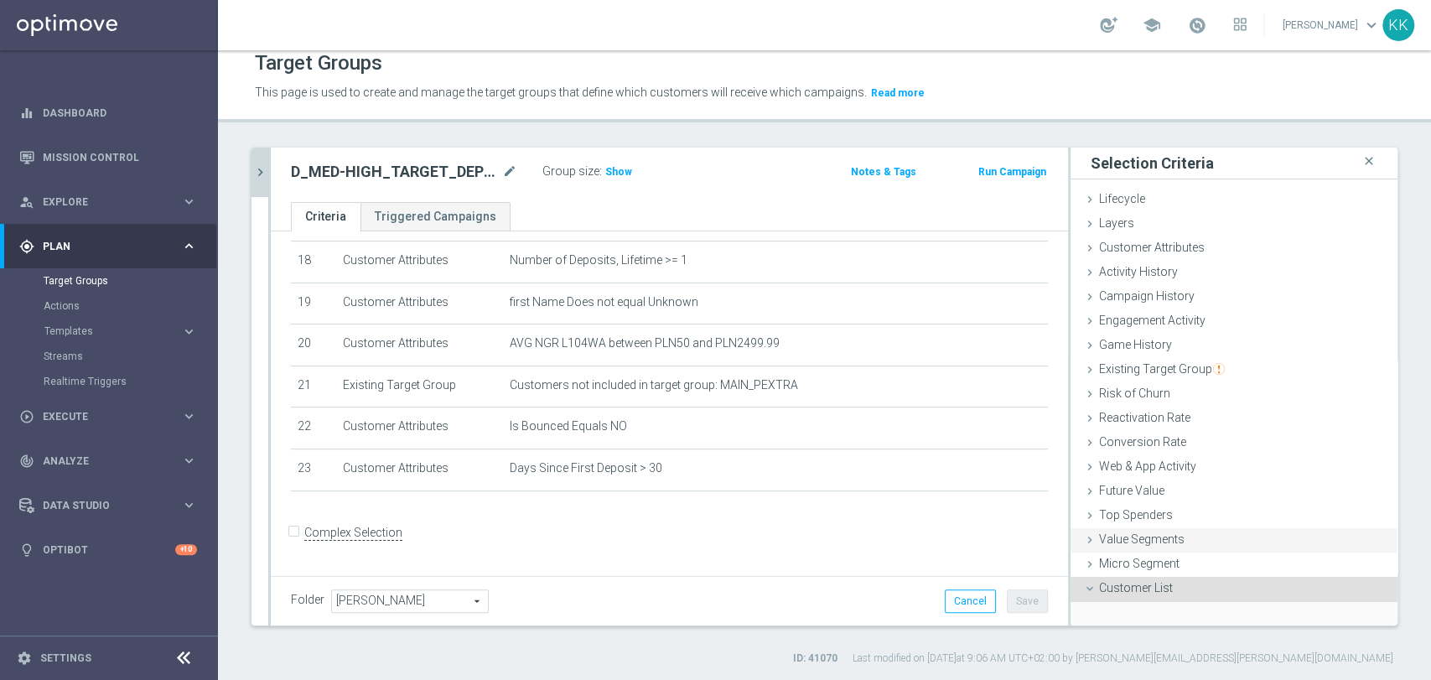
scroll to position [127, 0]
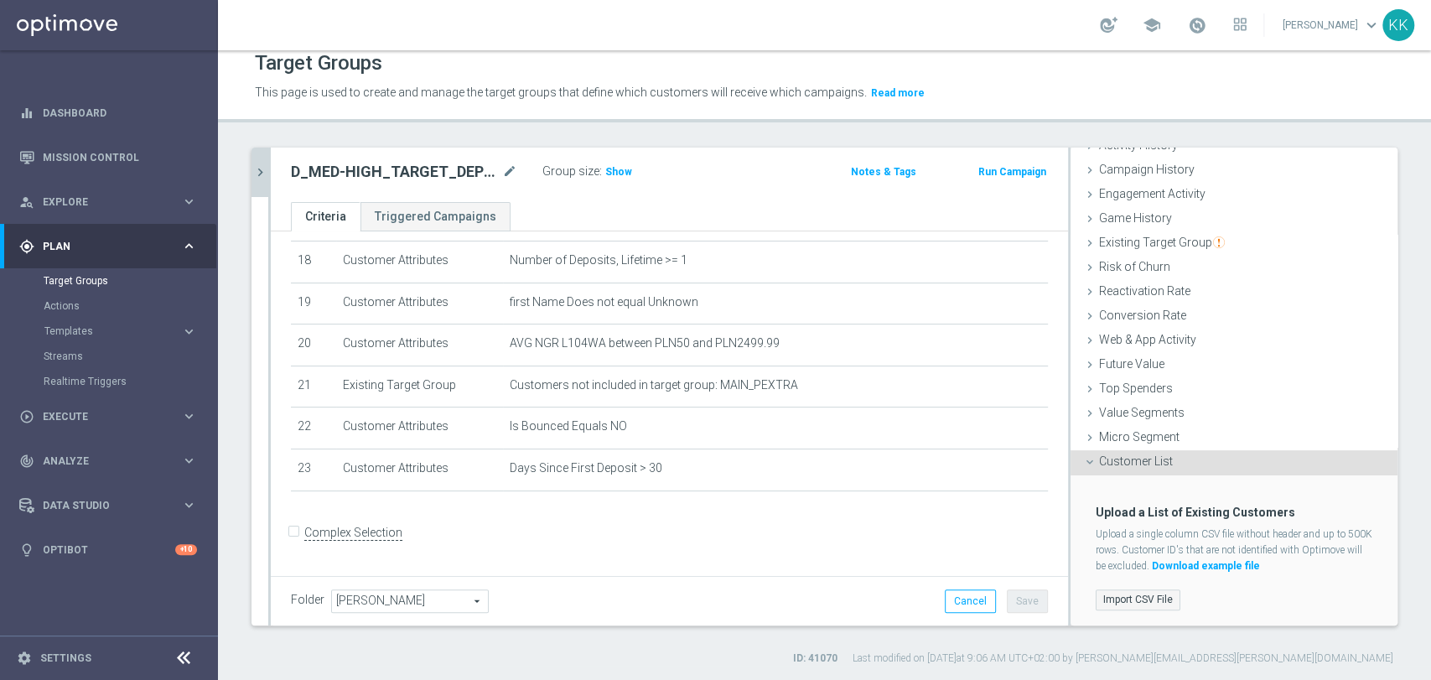
click at [1131, 604] on label "Import CSV File" at bounding box center [1138, 599] width 85 height 21
click at [0, 0] on input "Import CSV File" at bounding box center [0, 0] width 0 height 0
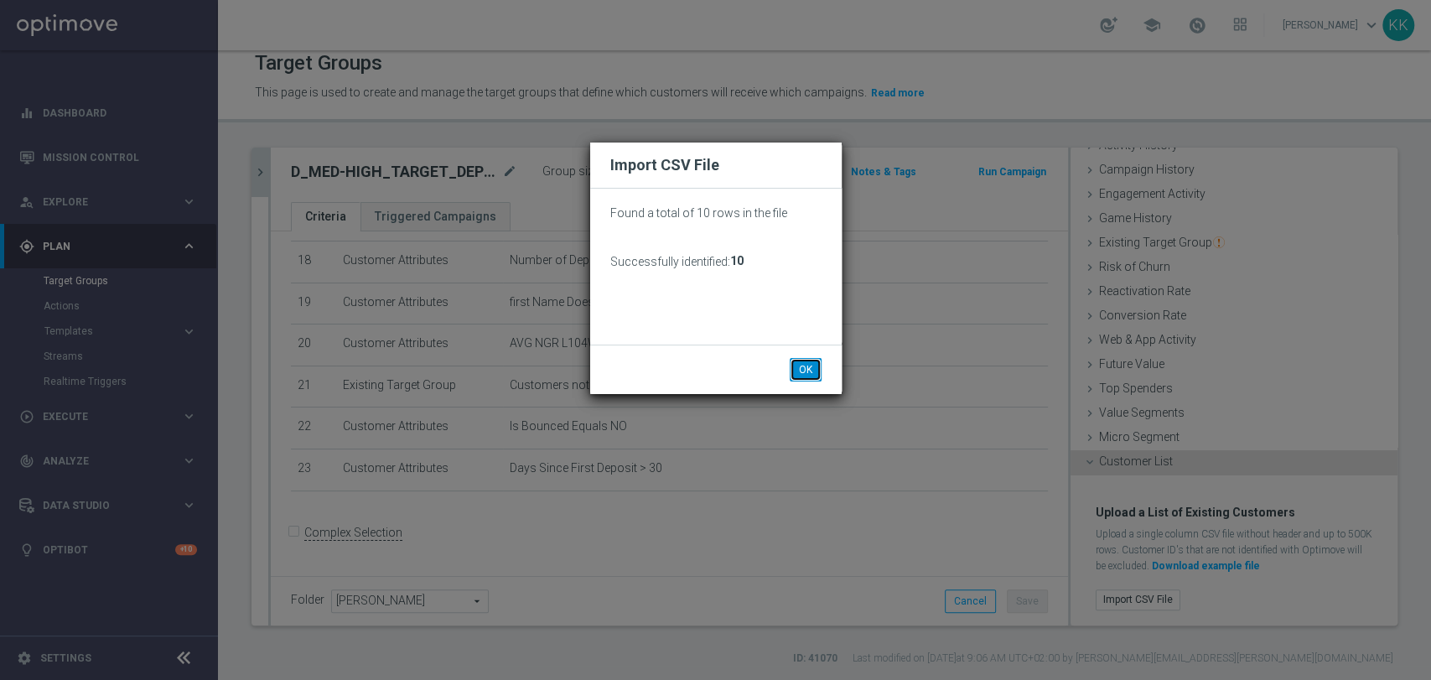
click at [801, 366] on button "OK" at bounding box center [806, 369] width 32 height 23
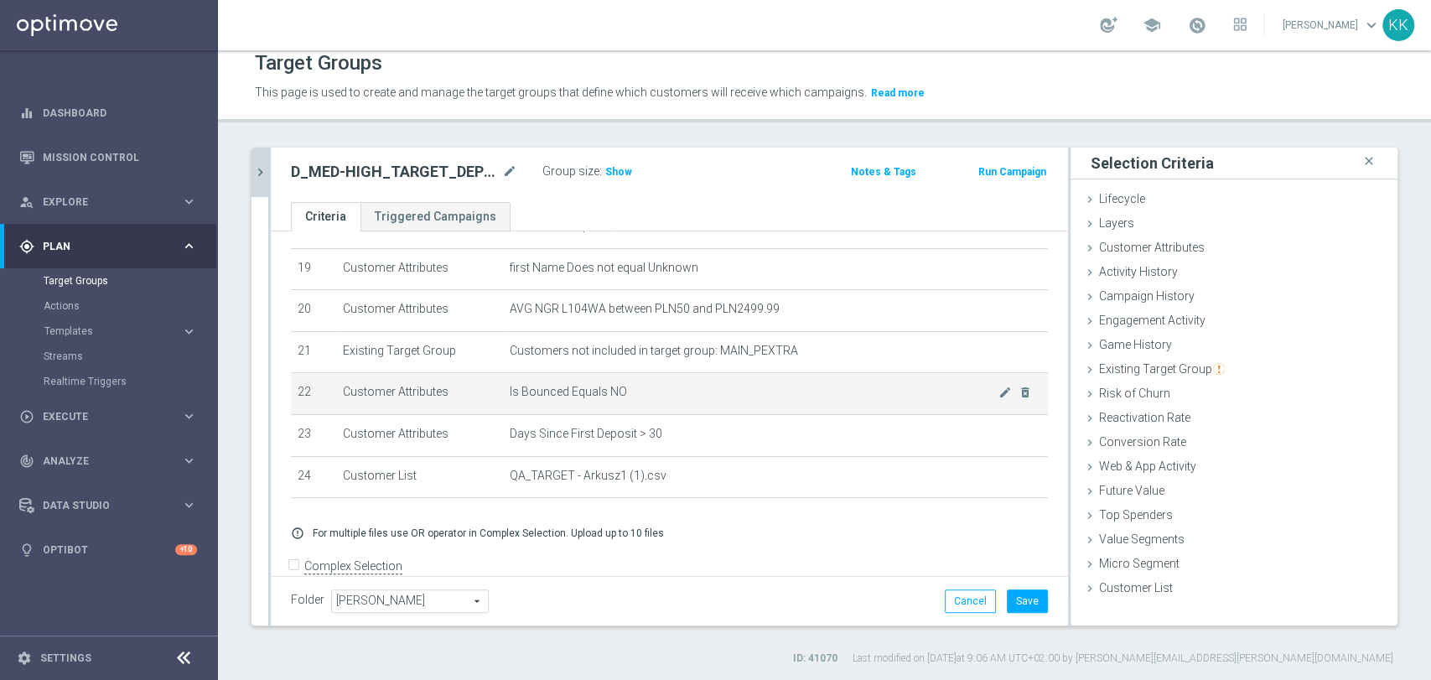
scroll to position [824, 0]
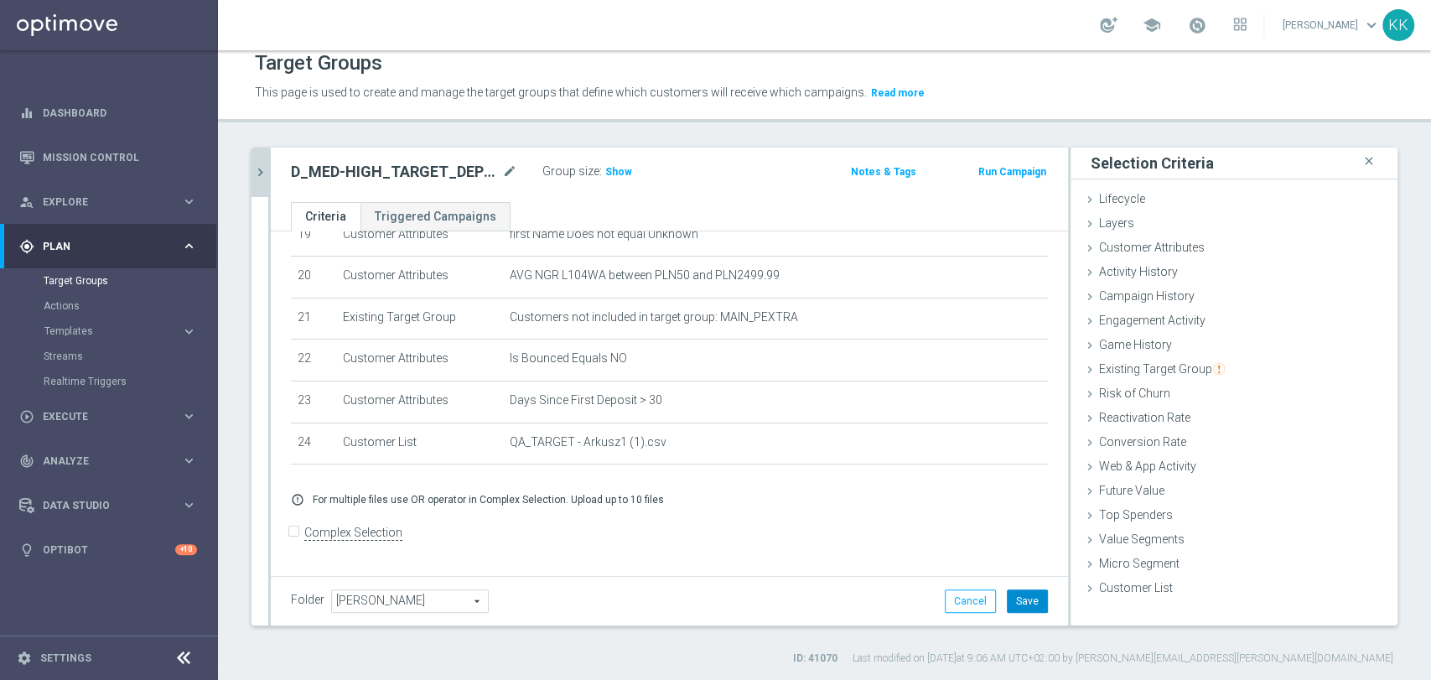
click at [1009, 600] on button "Save" at bounding box center [1027, 600] width 41 height 23
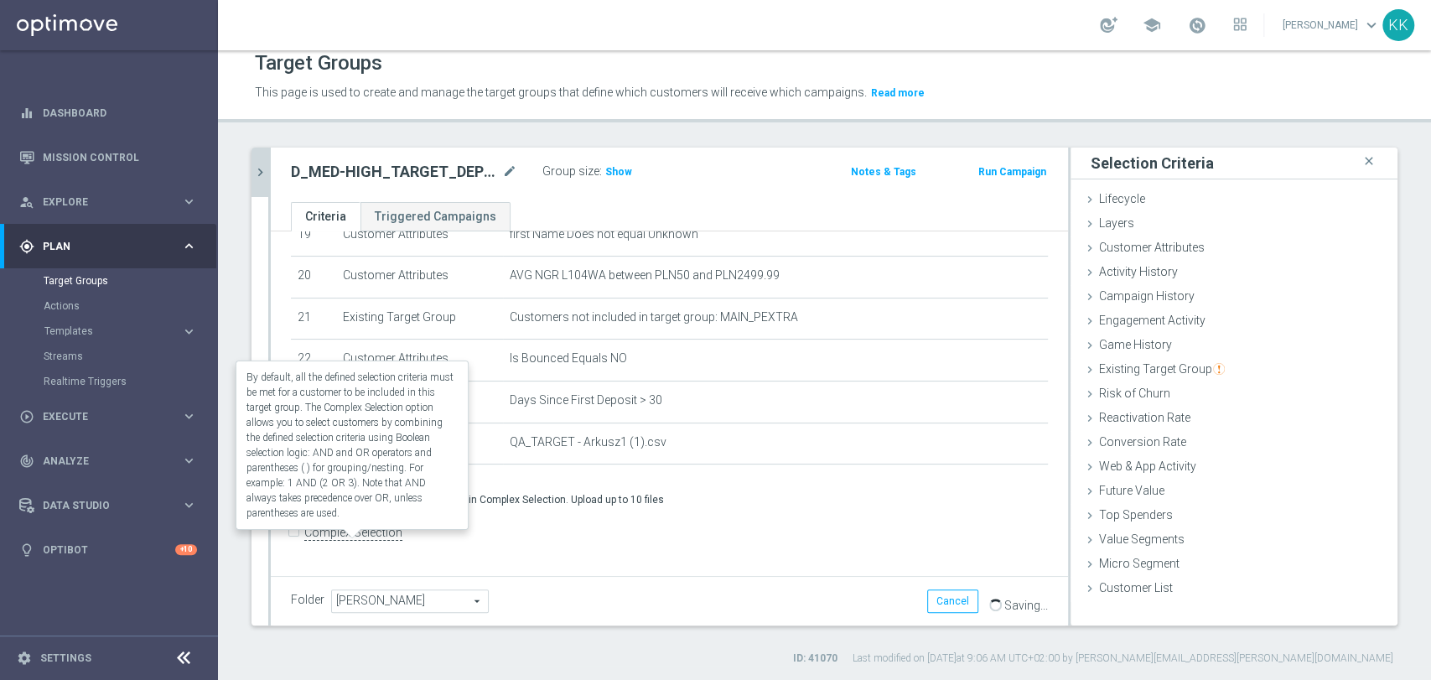
click at [307, 541] on label "Complex Selection" at bounding box center [353, 533] width 98 height 16
click at [302, 543] on input "Complex Selection" at bounding box center [296, 533] width 11 height 23
checkbox input "true"
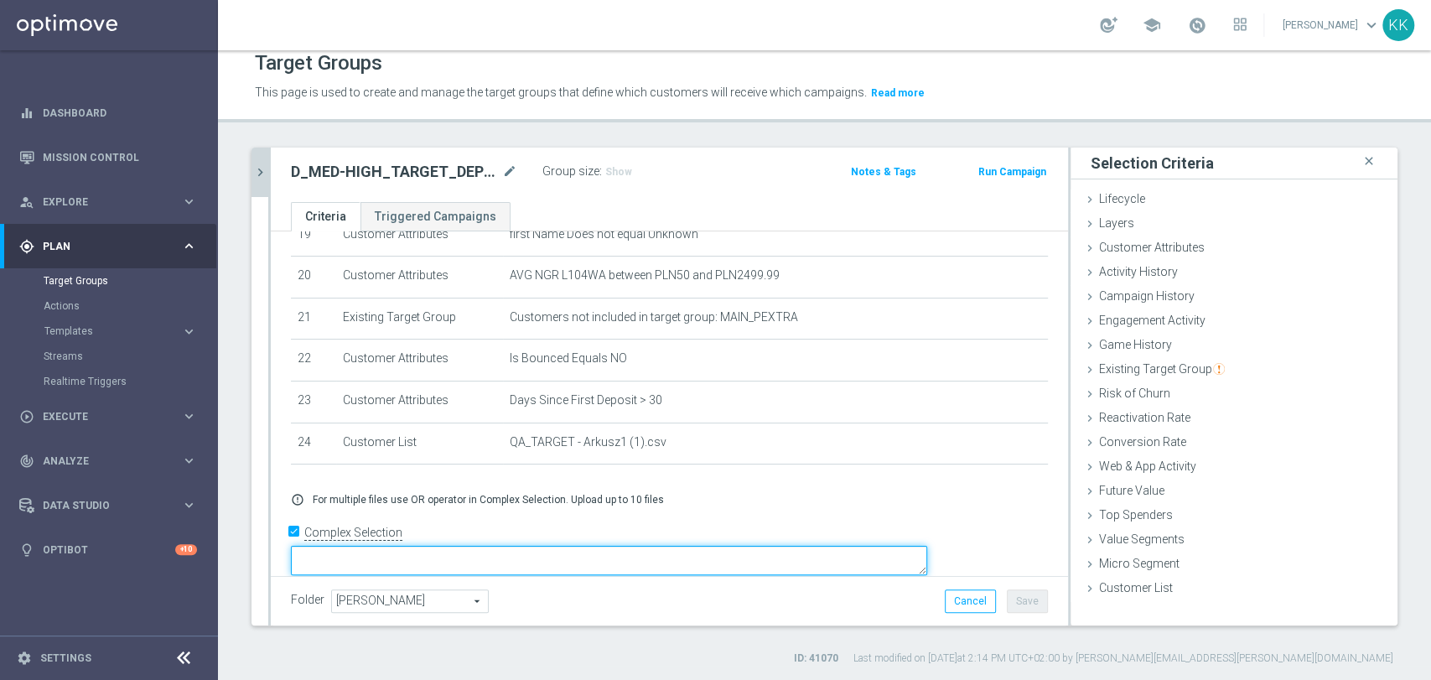
click at [485, 552] on textarea at bounding box center [609, 560] width 636 height 29
paste textarea "(1 AND 2 AND 3 AND 4 AND 5 AND 6 AND 7 AND 8 AND 9 AND 10 AND 11 AND 12 AND 13 …"
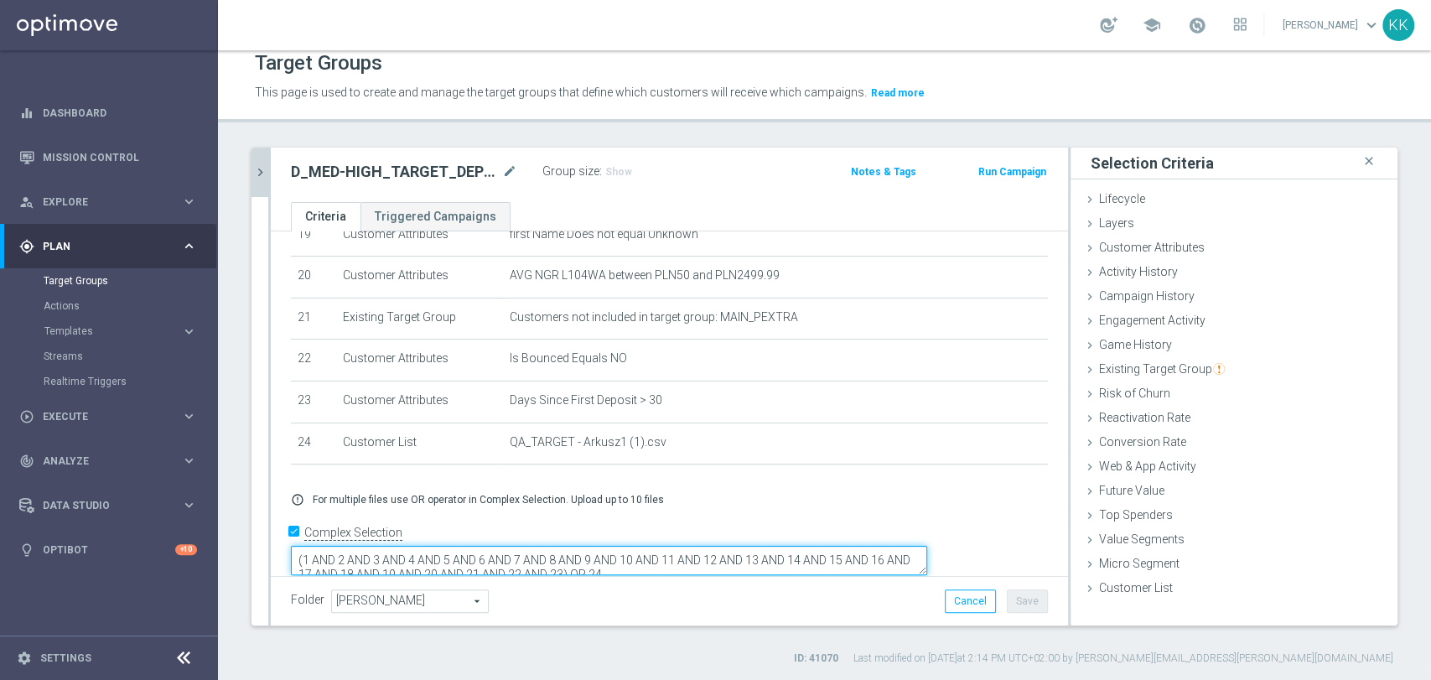
scroll to position [7, 0]
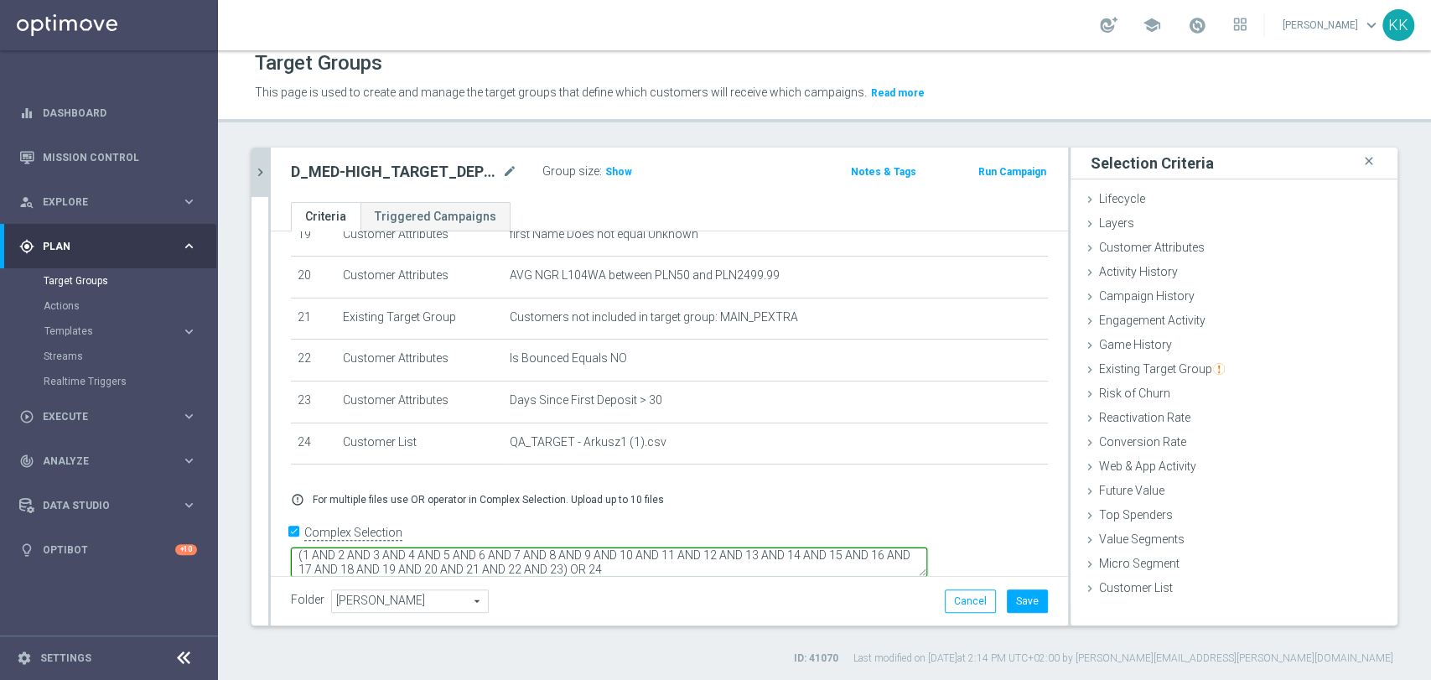
type textarea "(1 AND 2 AND 3 AND 4 AND 5 AND 6 AND 7 AND 8 AND 9 AND 10 AND 11 AND 12 AND 13 …"
click at [1011, 612] on div "Folder Kasia K. Kasia K. arrow_drop_down search Cancel Save Saving..." at bounding box center [669, 600] width 797 height 49
click at [1011, 602] on button "Save" at bounding box center [1027, 600] width 41 height 23
click at [616, 175] on span "Show" at bounding box center [618, 172] width 27 height 12
click at [67, 116] on link "Dashboard" at bounding box center [120, 113] width 154 height 44
